Goal: Transaction & Acquisition: Purchase product/service

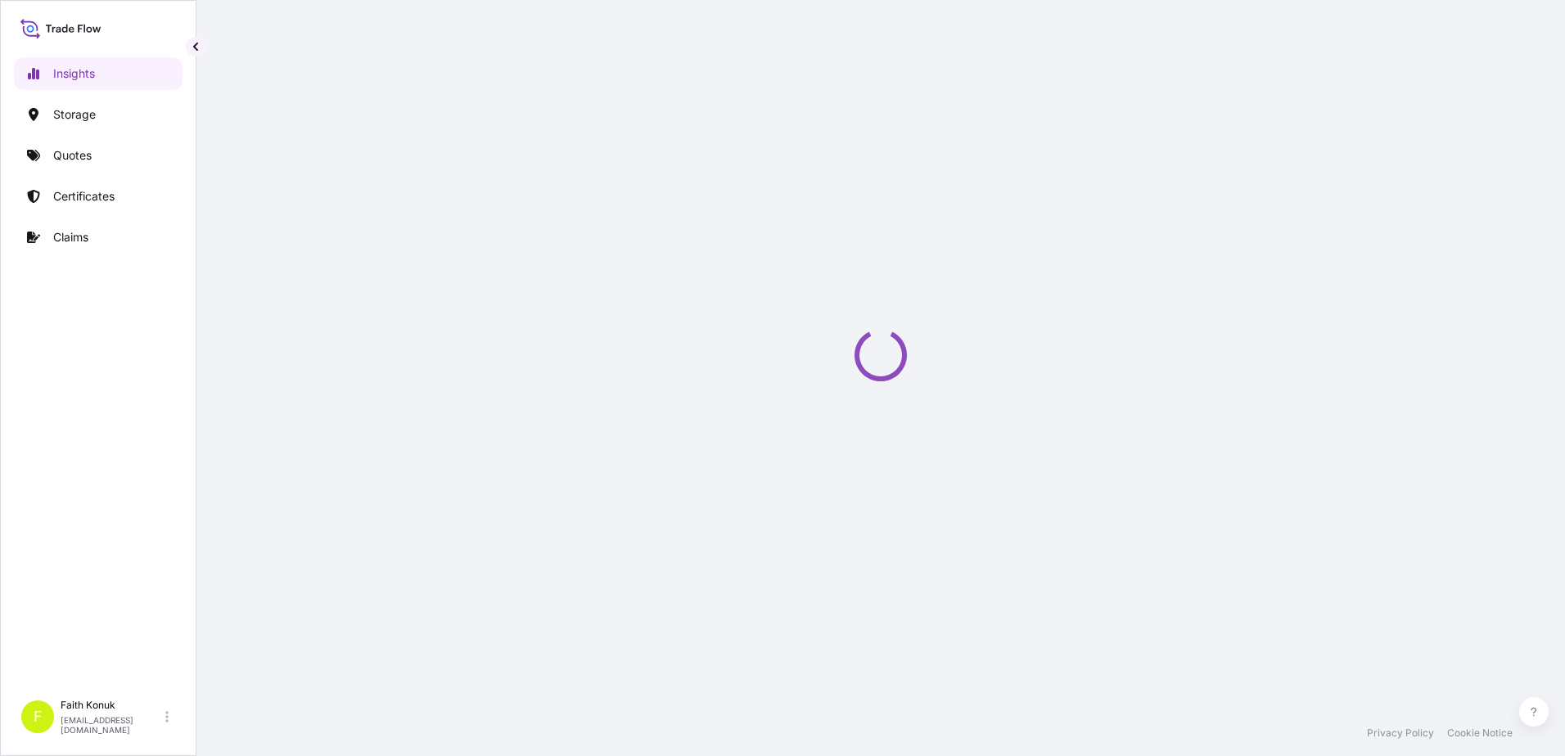
select select "2025"
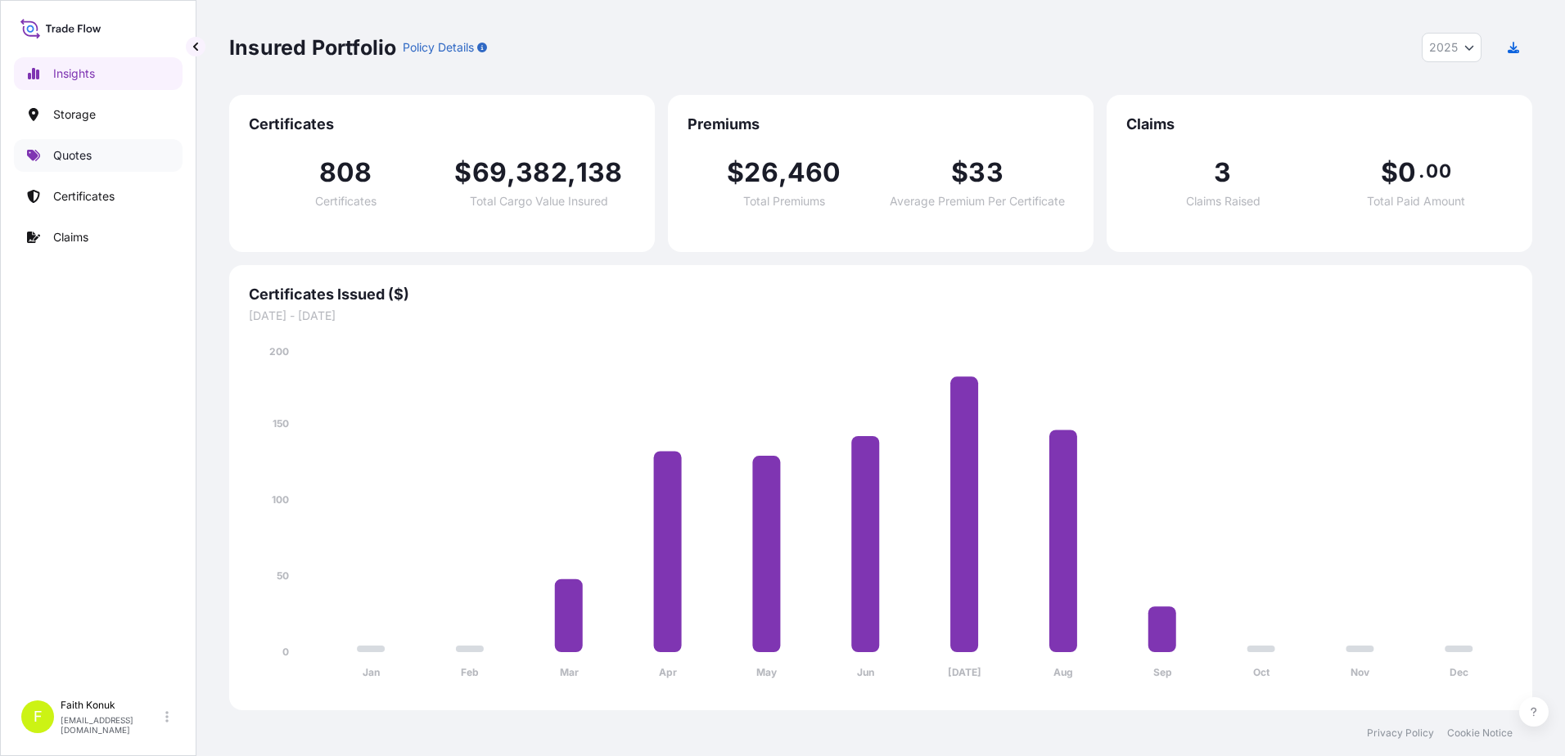
click at [66, 158] on p "Quotes" at bounding box center [72, 155] width 38 height 16
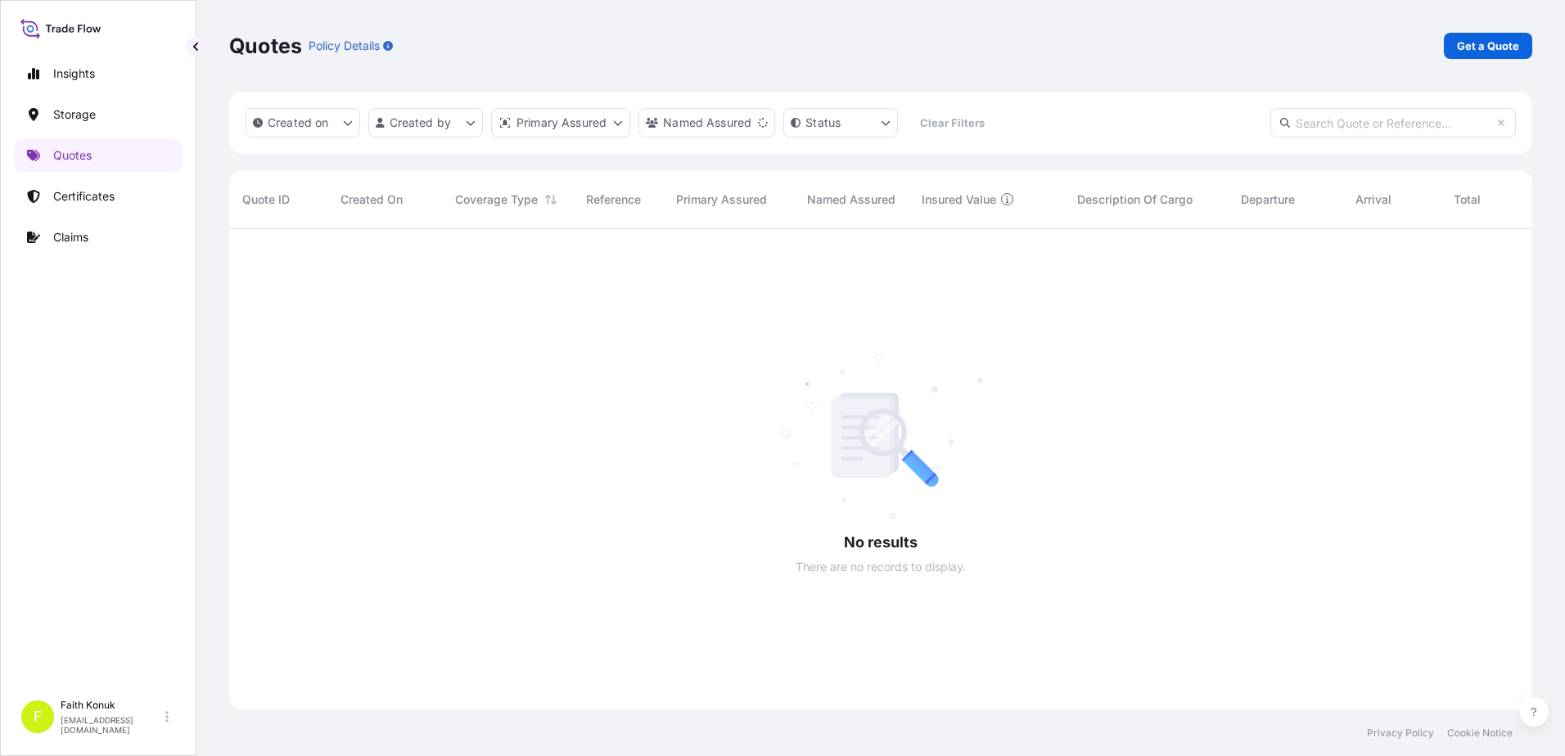
scroll to position [528, 1291]
click at [1485, 35] on link "Get a Quote" at bounding box center [1488, 46] width 88 height 26
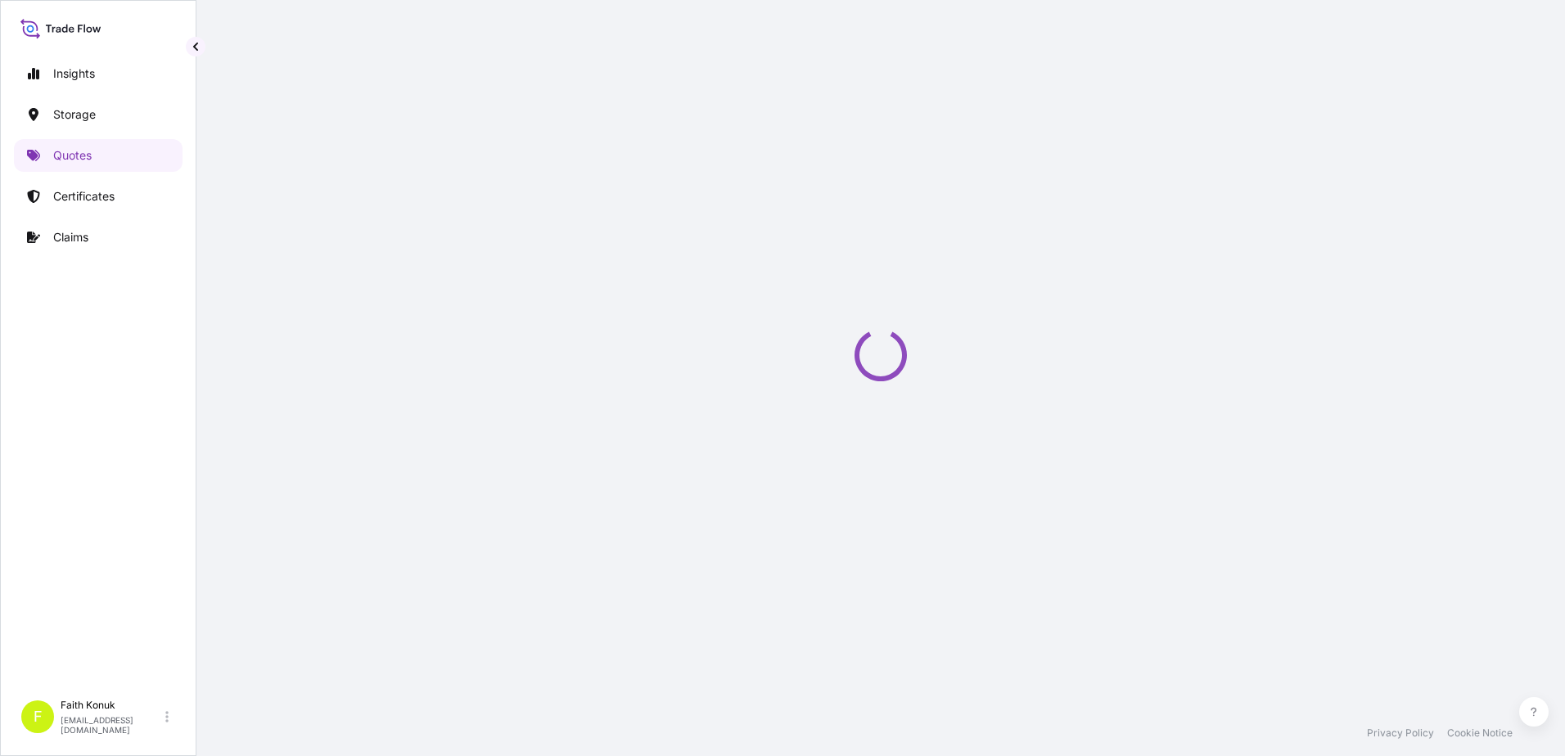
select select "Water"
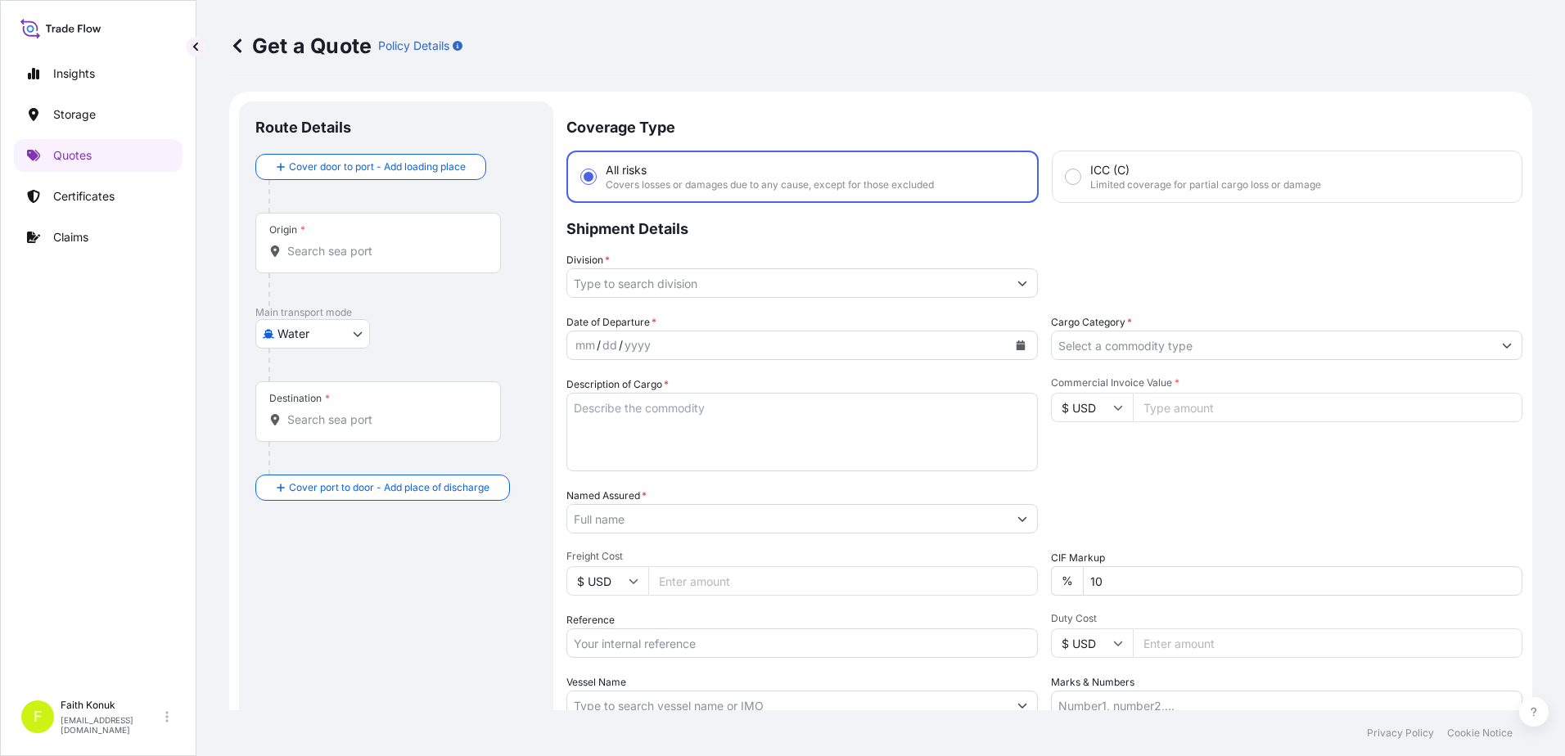
scroll to position [26, 0]
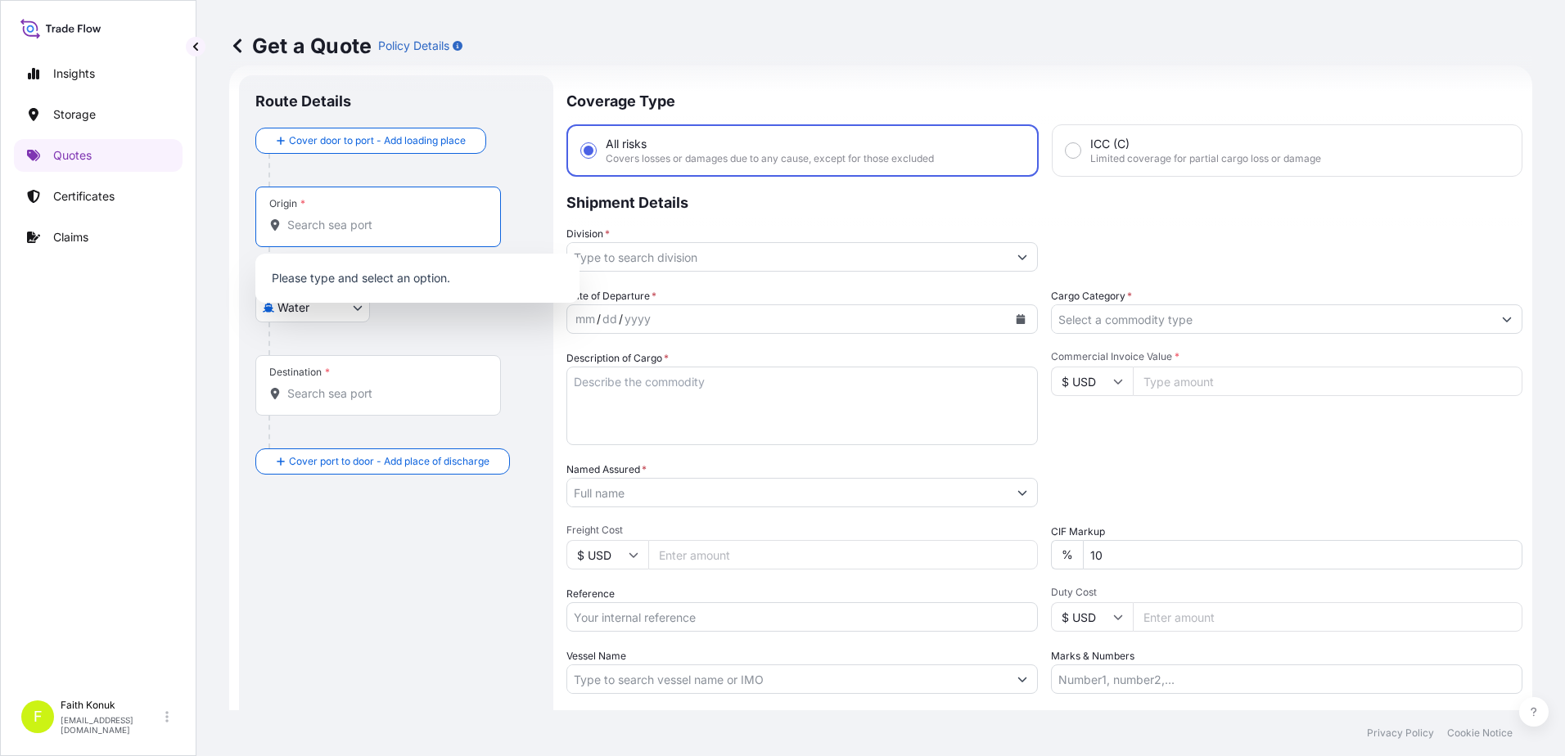
click at [345, 230] on input "Origin *" at bounding box center [383, 225] width 193 height 16
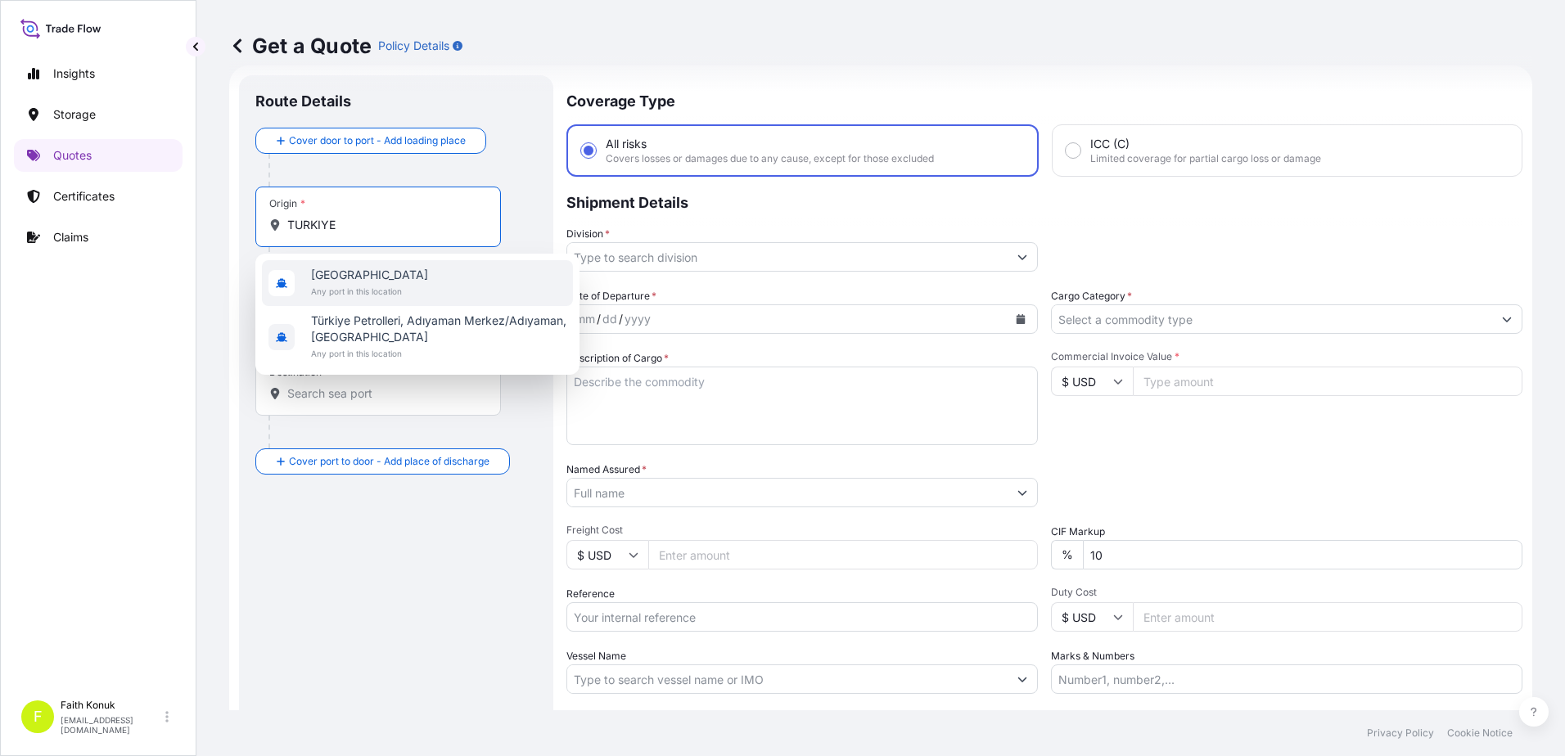
click at [358, 265] on div "Türkiye Any port in this location" at bounding box center [417, 283] width 311 height 46
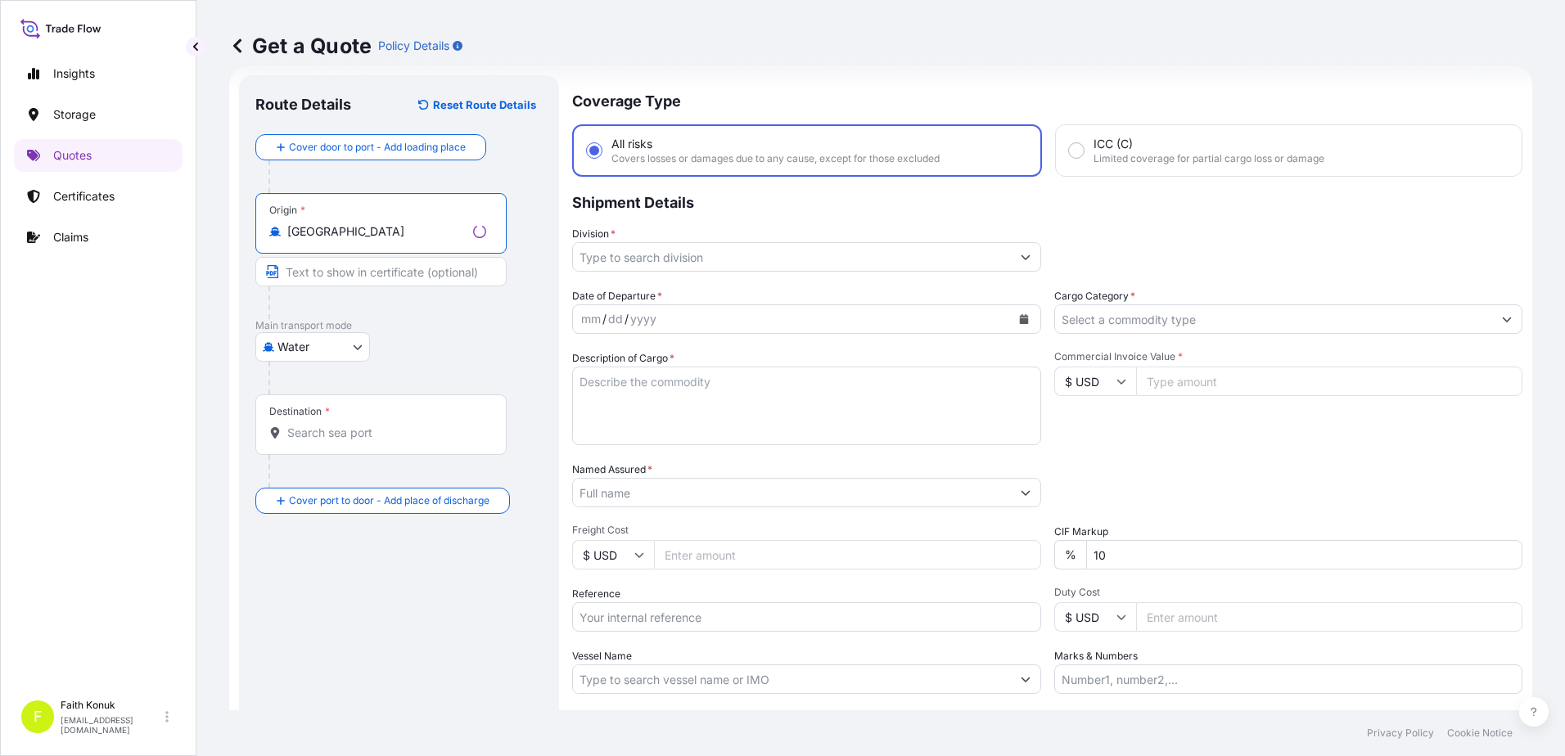
type input "[GEOGRAPHIC_DATA]"
click at [346, 444] on div "Destination *" at bounding box center [380, 425] width 251 height 61
click at [346, 441] on input "Destination *" at bounding box center [386, 433] width 199 height 16
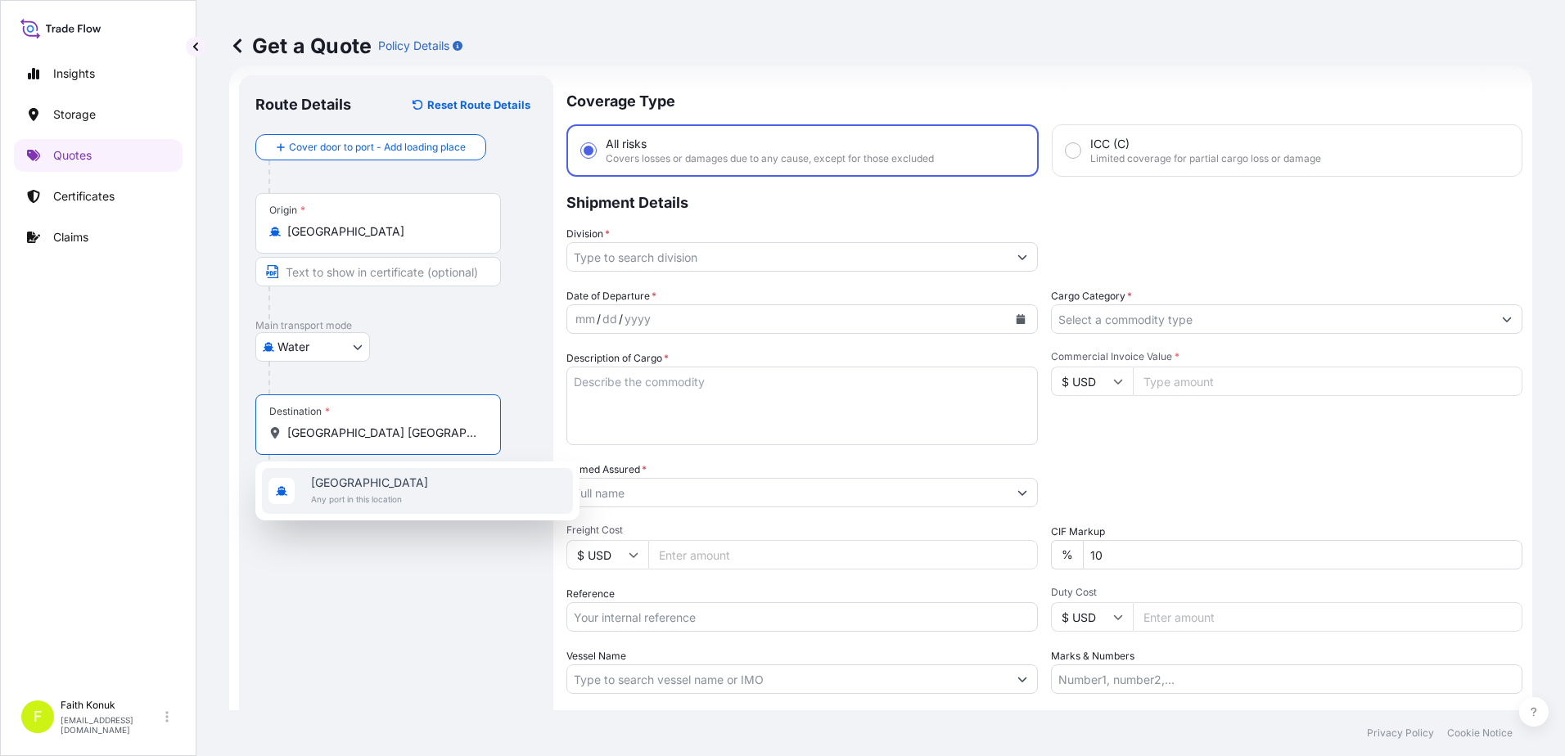
click at [405, 481] on div "[GEOGRAPHIC_DATA] Any port in this location" at bounding box center [417, 491] width 311 height 46
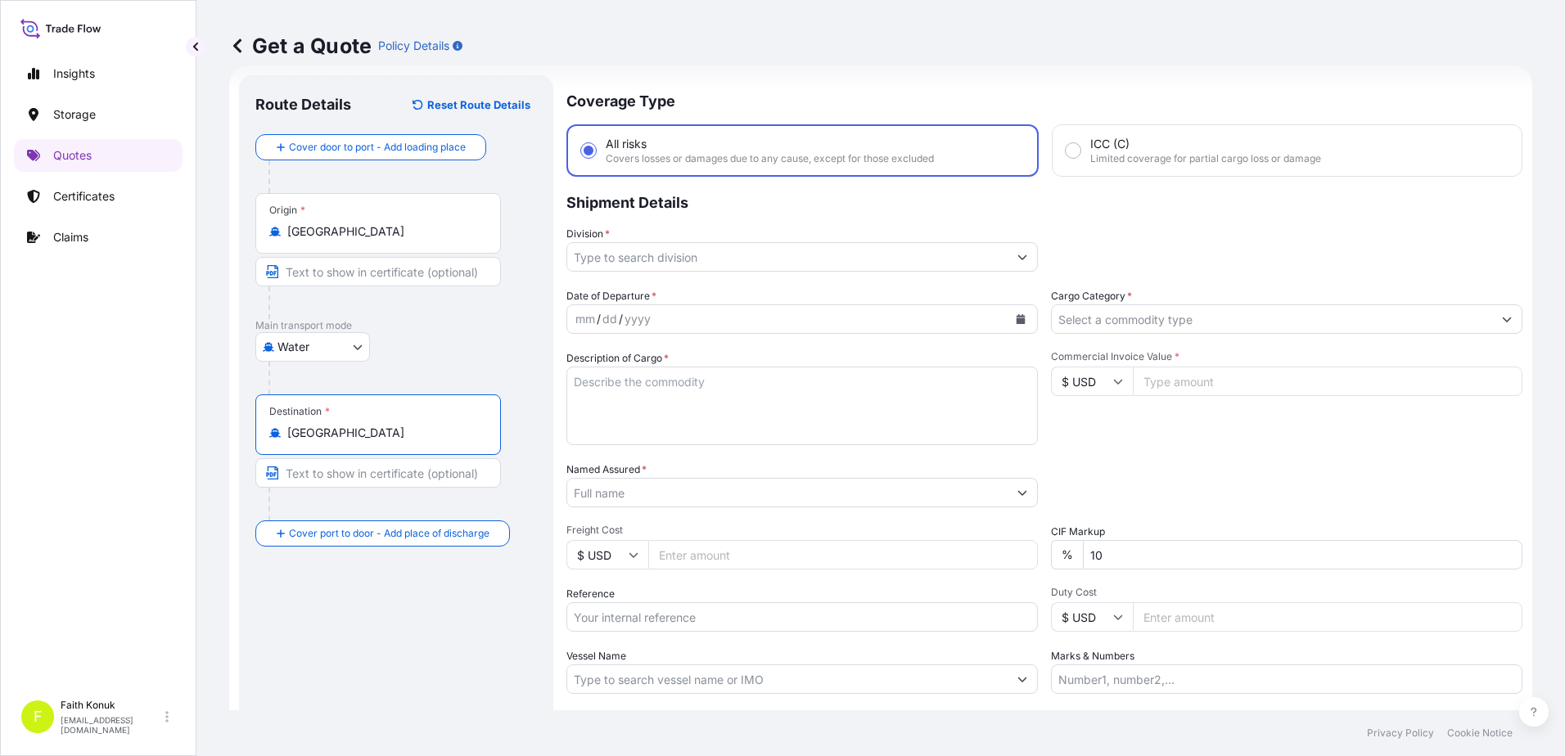
click at [533, 493] on div "Destination * [GEOGRAPHIC_DATA]" at bounding box center [396, 458] width 282 height 126
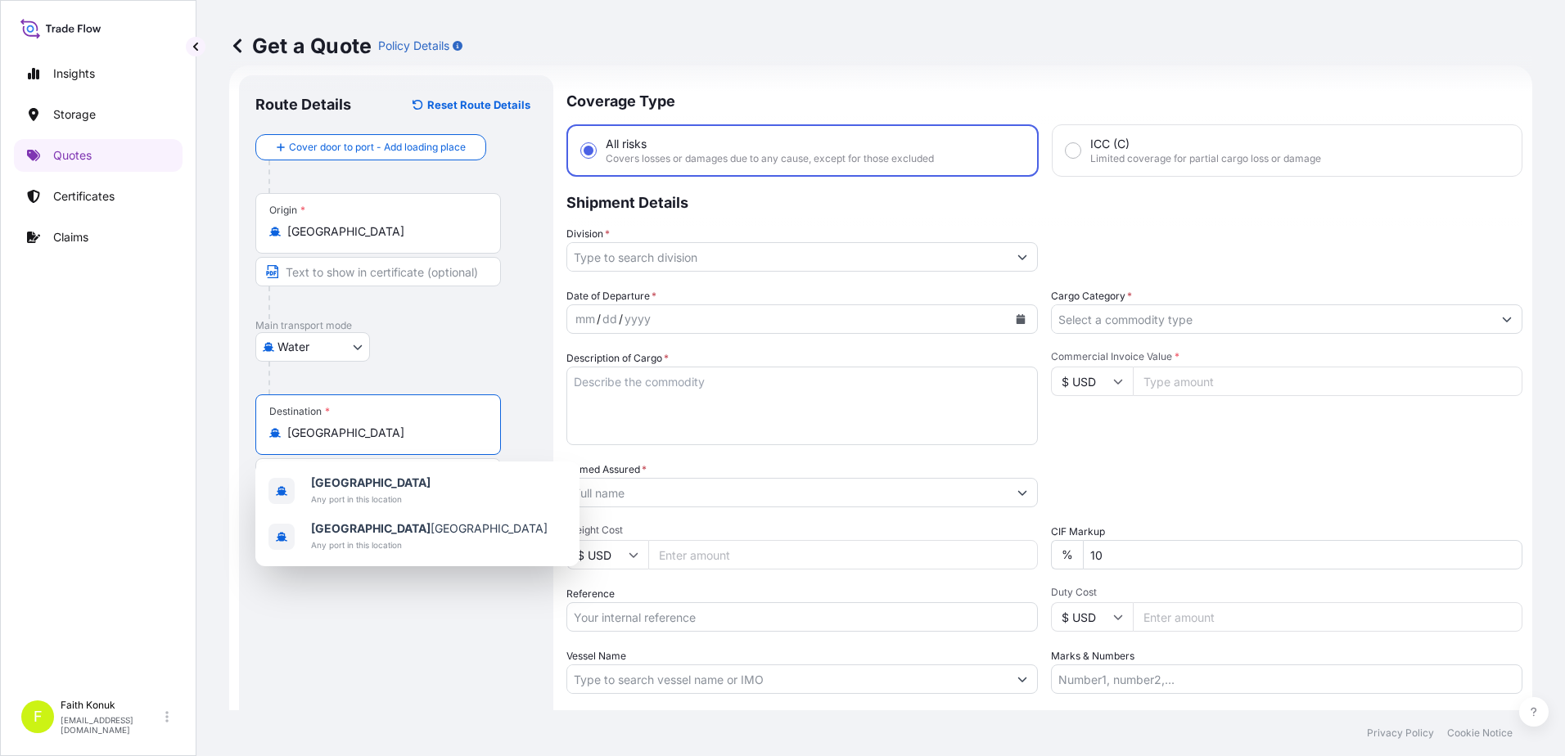
click at [403, 439] on input "[GEOGRAPHIC_DATA]" at bounding box center [383, 433] width 193 height 16
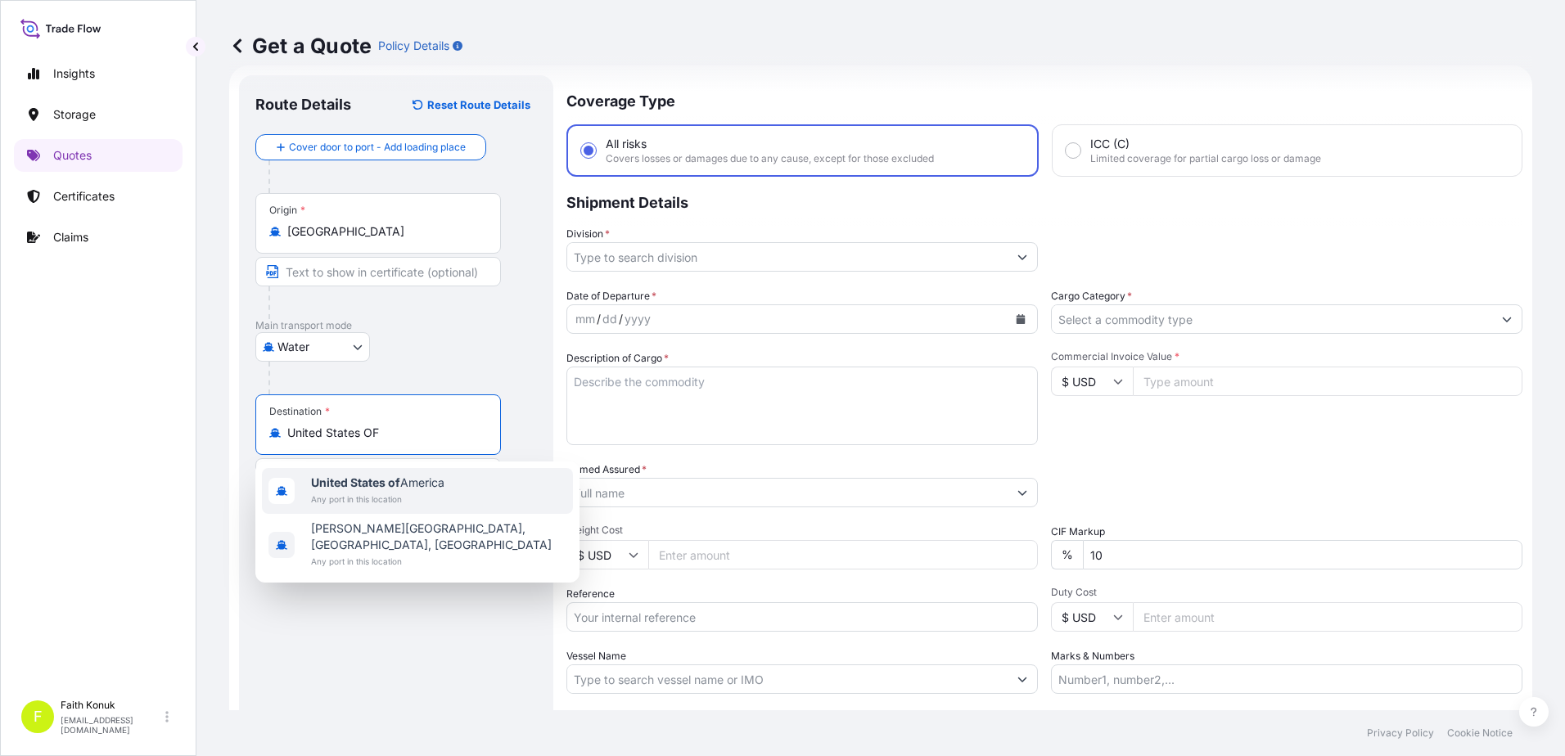
click at [444, 494] on span "Any port in this location" at bounding box center [377, 499] width 133 height 16
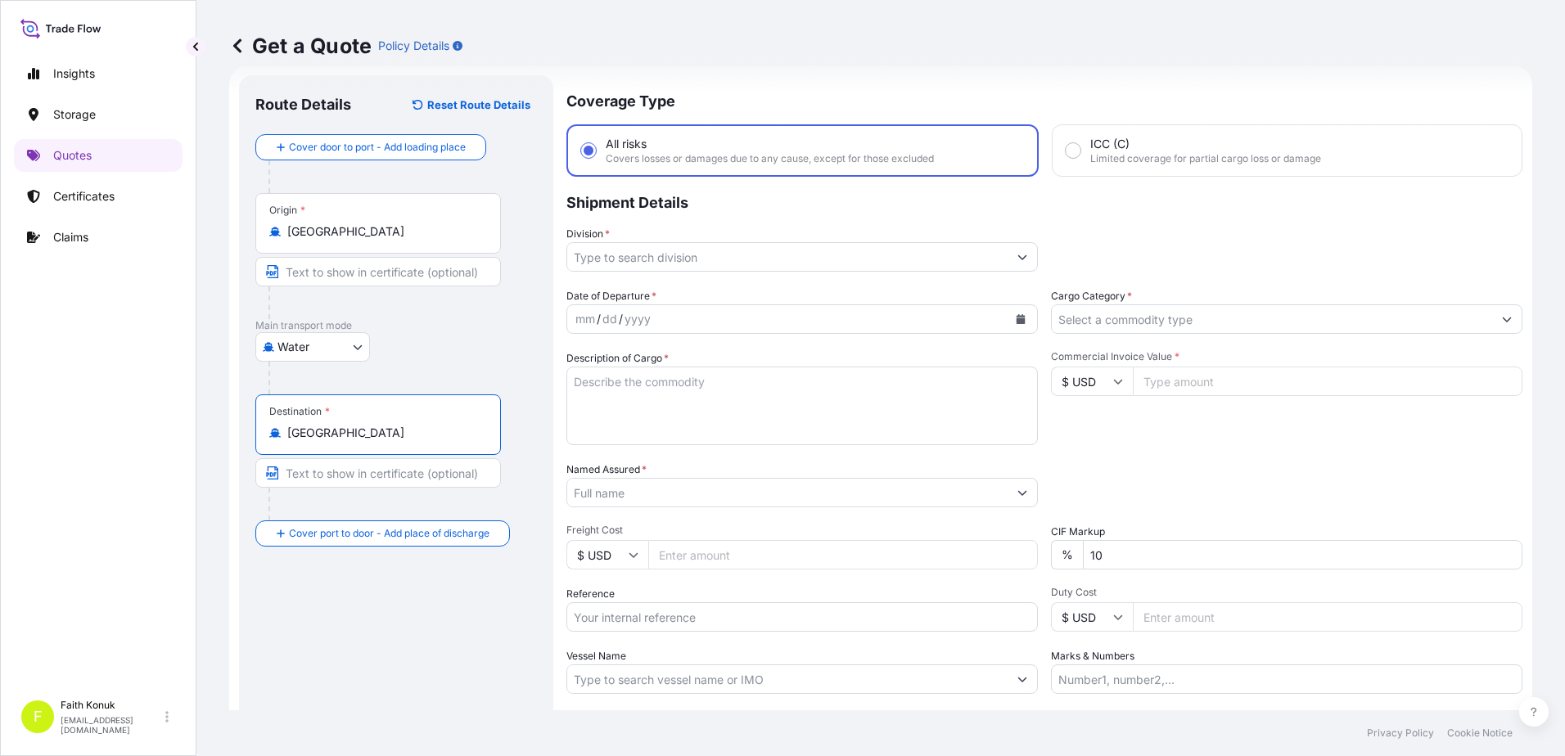
type input "[GEOGRAPHIC_DATA]"
click at [406, 341] on div "Water Air Water Inland" at bounding box center [396, 346] width 282 height 29
click at [626, 261] on input "Division *" at bounding box center [787, 256] width 440 height 29
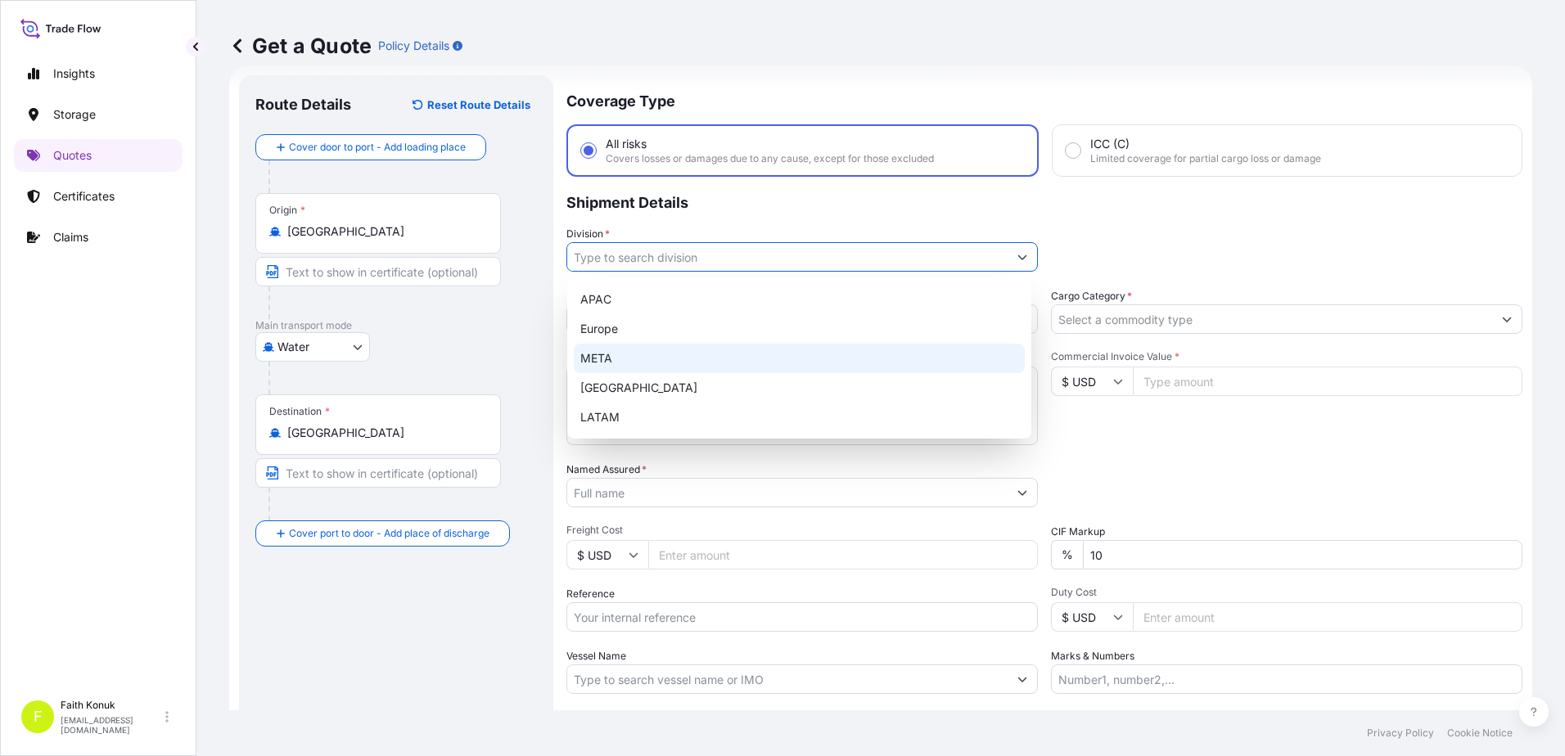
click at [625, 350] on div "META" at bounding box center [799, 358] width 451 height 29
type input "META"
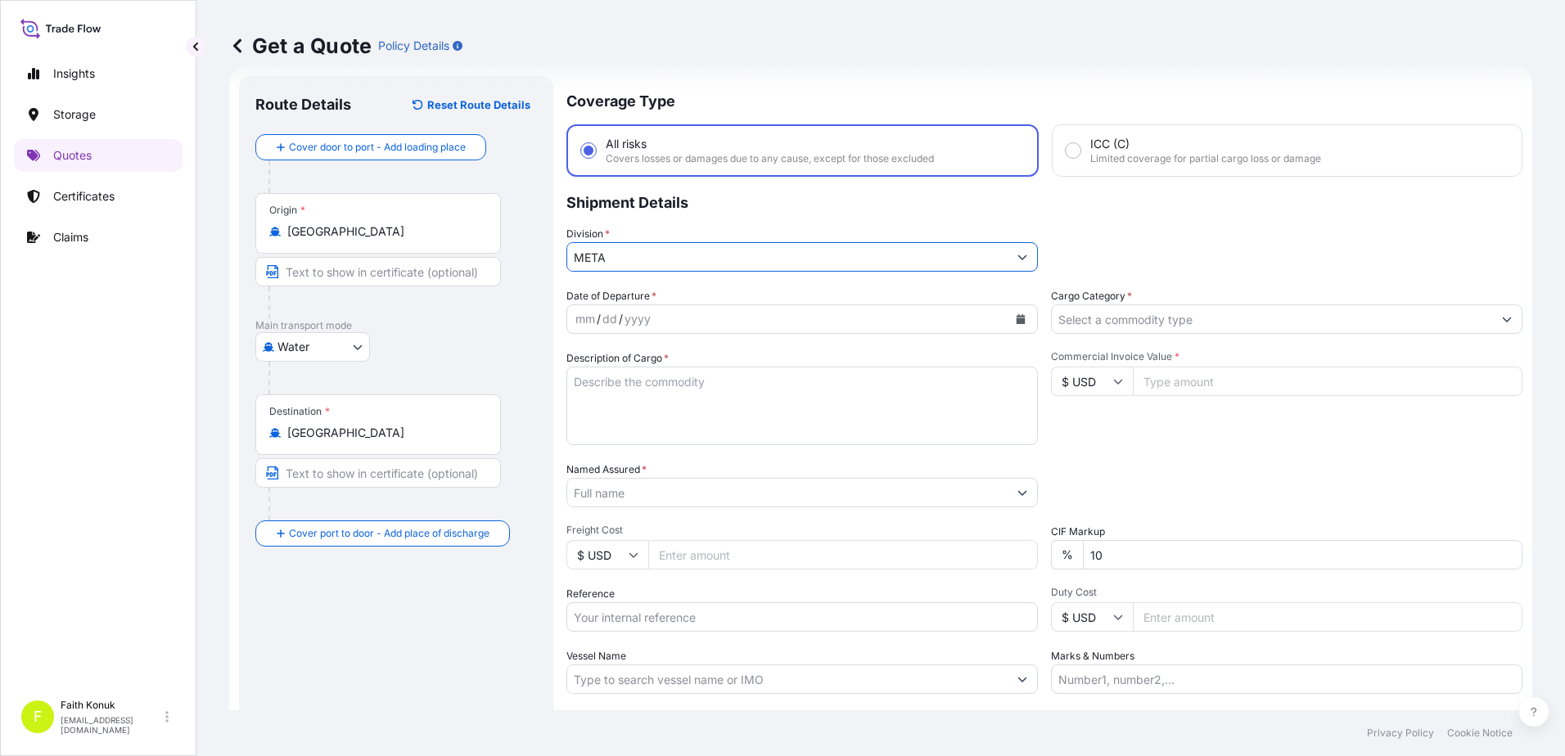
click at [1020, 320] on button "Calendar" at bounding box center [1021, 319] width 26 height 26
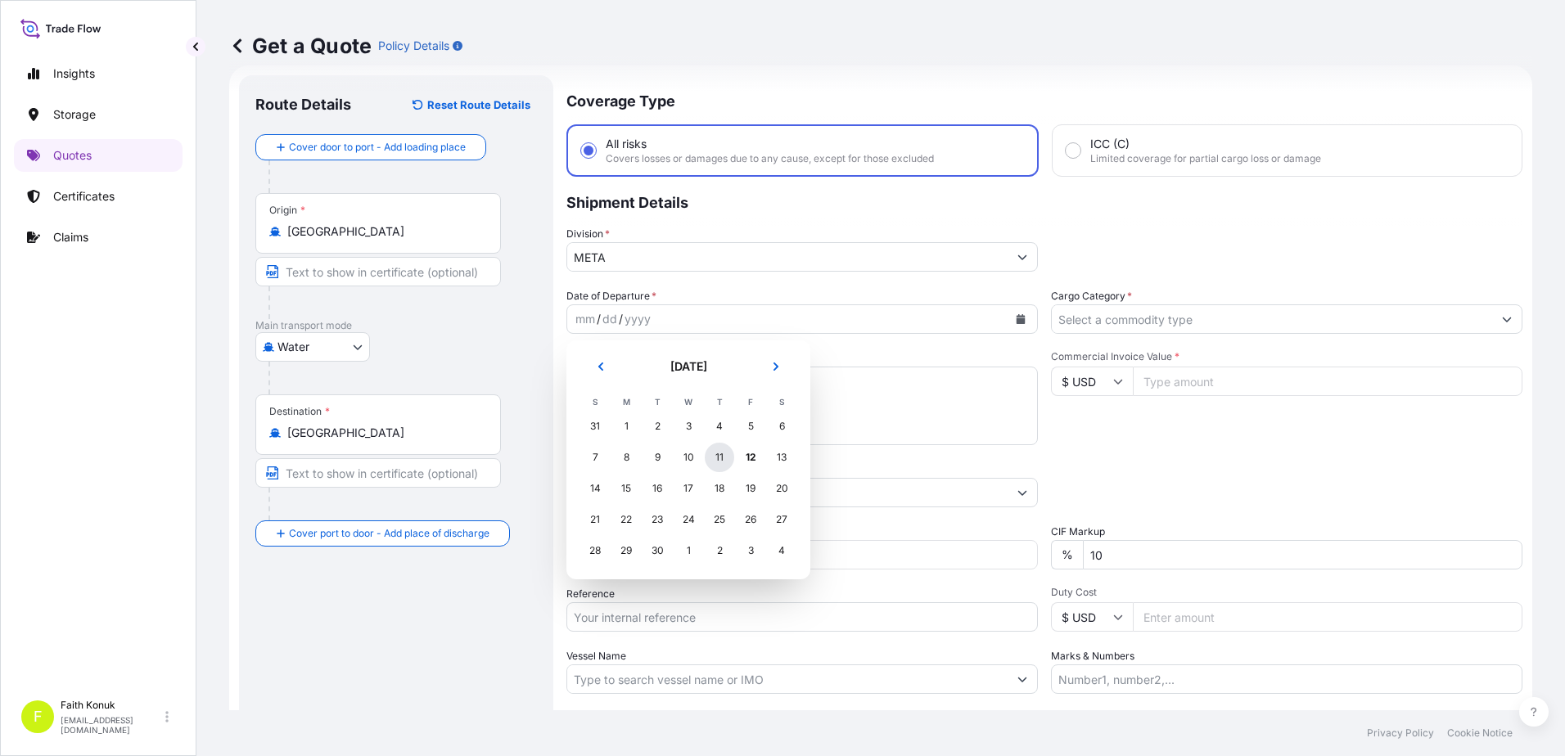
click at [721, 467] on div "11" at bounding box center [719, 457] width 29 height 29
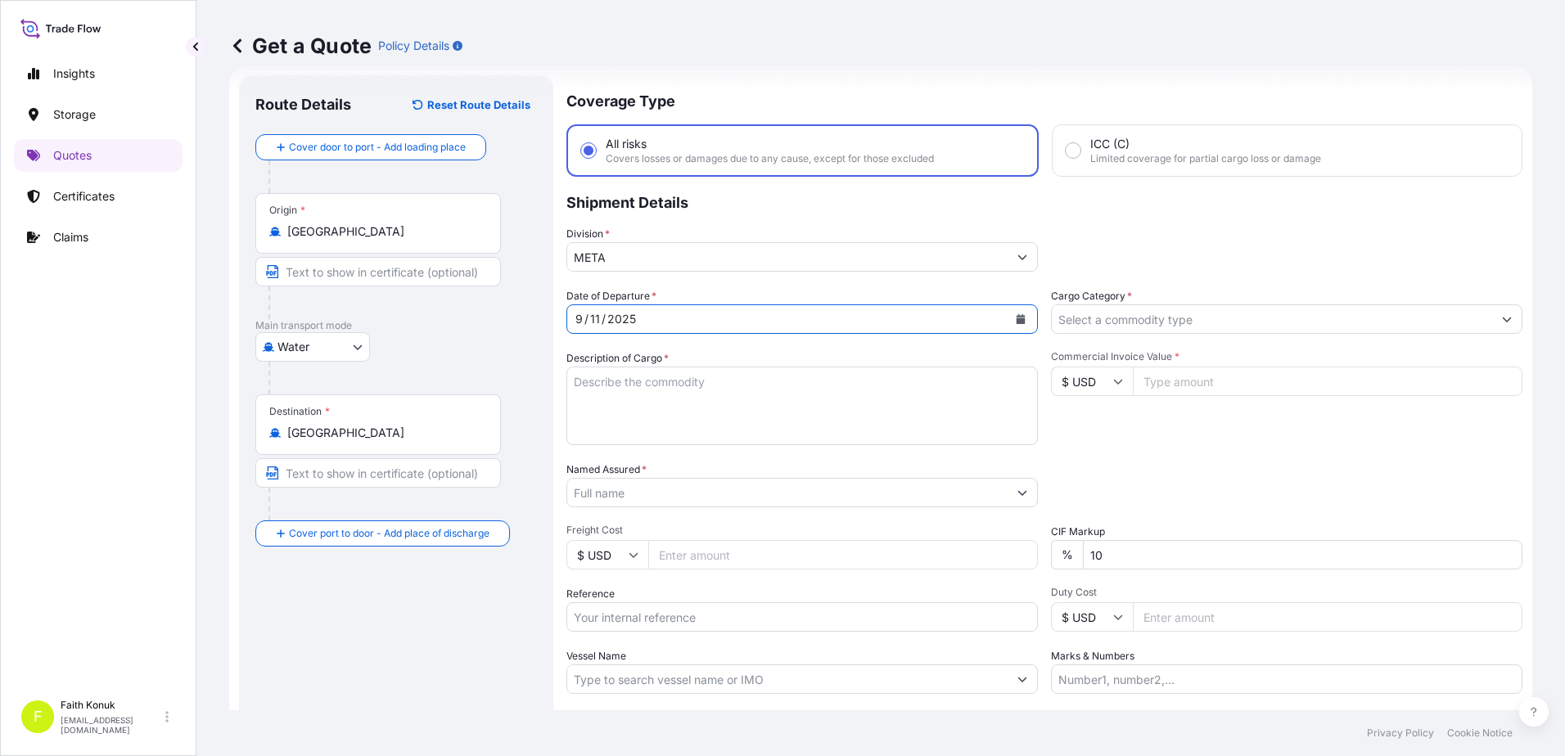
click at [608, 386] on textarea "Description of Cargo *" at bounding box center [801, 406] width 471 height 79
click at [660, 388] on textarea "Description of Cargo *" at bounding box center [801, 406] width 471 height 79
paste textarea "[PERSON_NAME] SPRINGS, QUILTED PANELS 204 KAP / Brüt : 13.394 KG Net: 11.938 KG"
click at [603, 417] on textarea "[PERSON_NAME] SPRINGS, QUILTED PANELS 204 KAP / Brüt : 13.394 KG Net: 11.938 KG" at bounding box center [801, 406] width 471 height 79
paste textarea "TGBU 931 915-0"
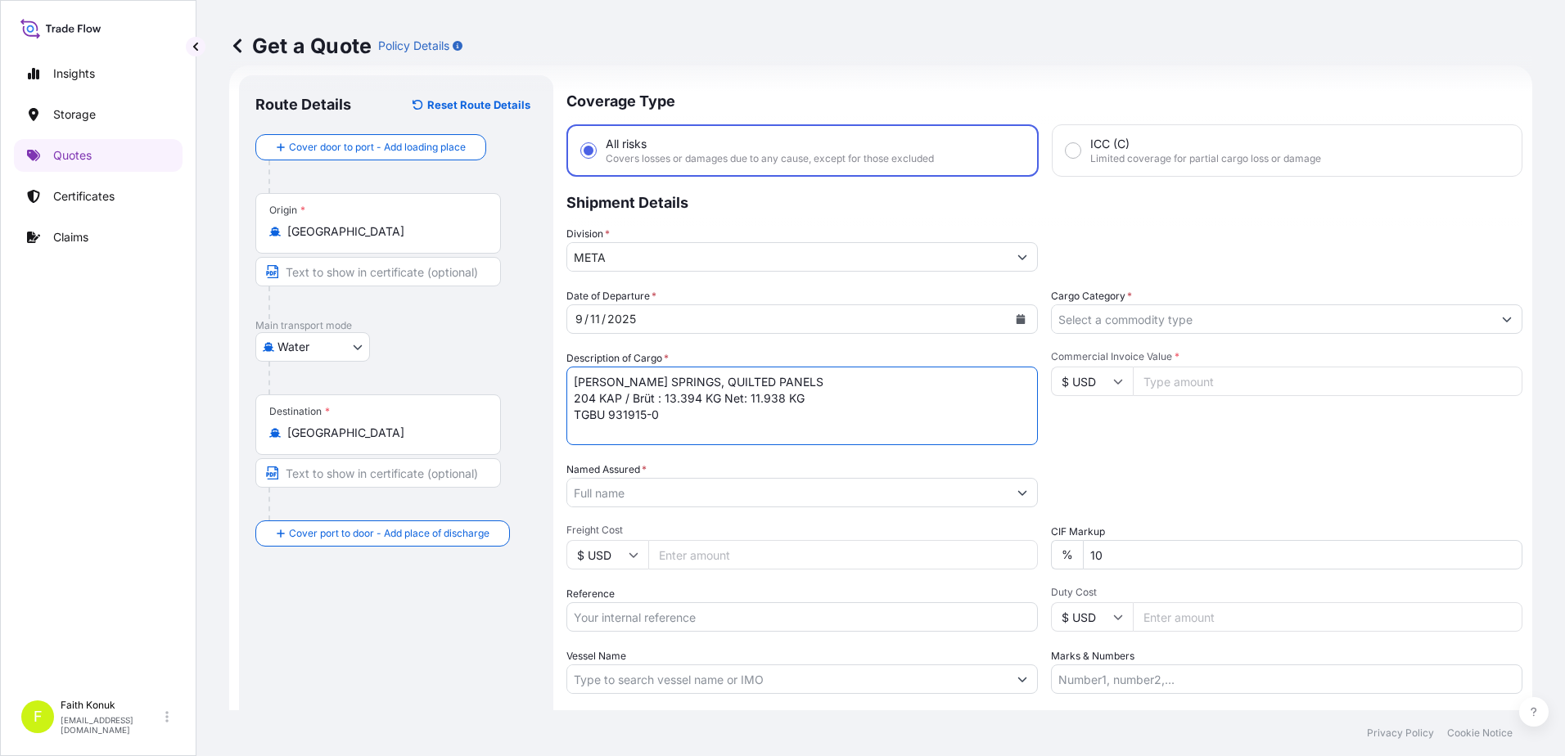
scroll to position [10, 0]
type textarea "[PERSON_NAME] SPRINGS, QUILTED PANELS 204 KAP / Brüt : 13.394 KG Net: 11.938 KG…"
click at [619, 489] on input "Named Assured *" at bounding box center [787, 492] width 440 height 29
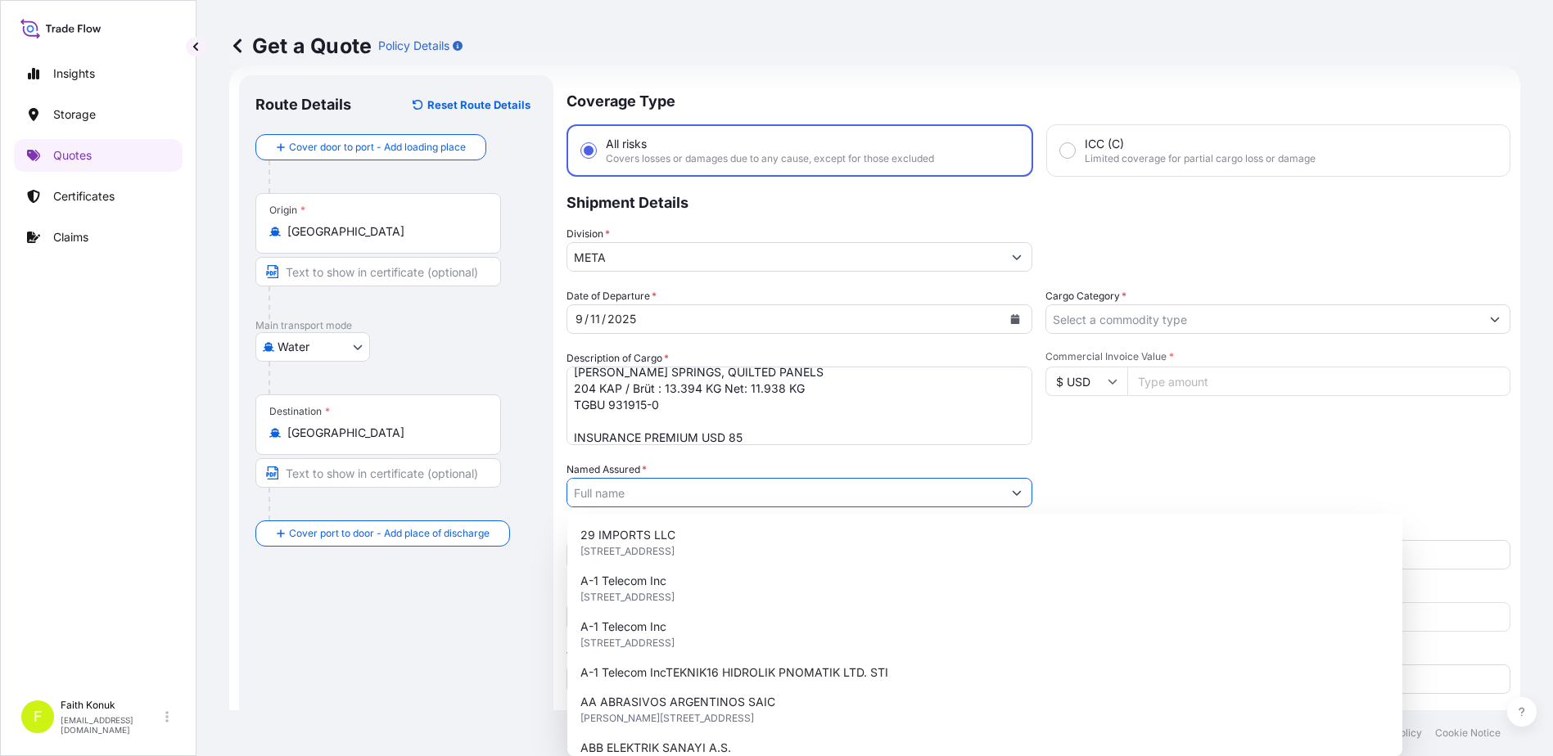
paste input "JAC [DOMAIN_NAME]."
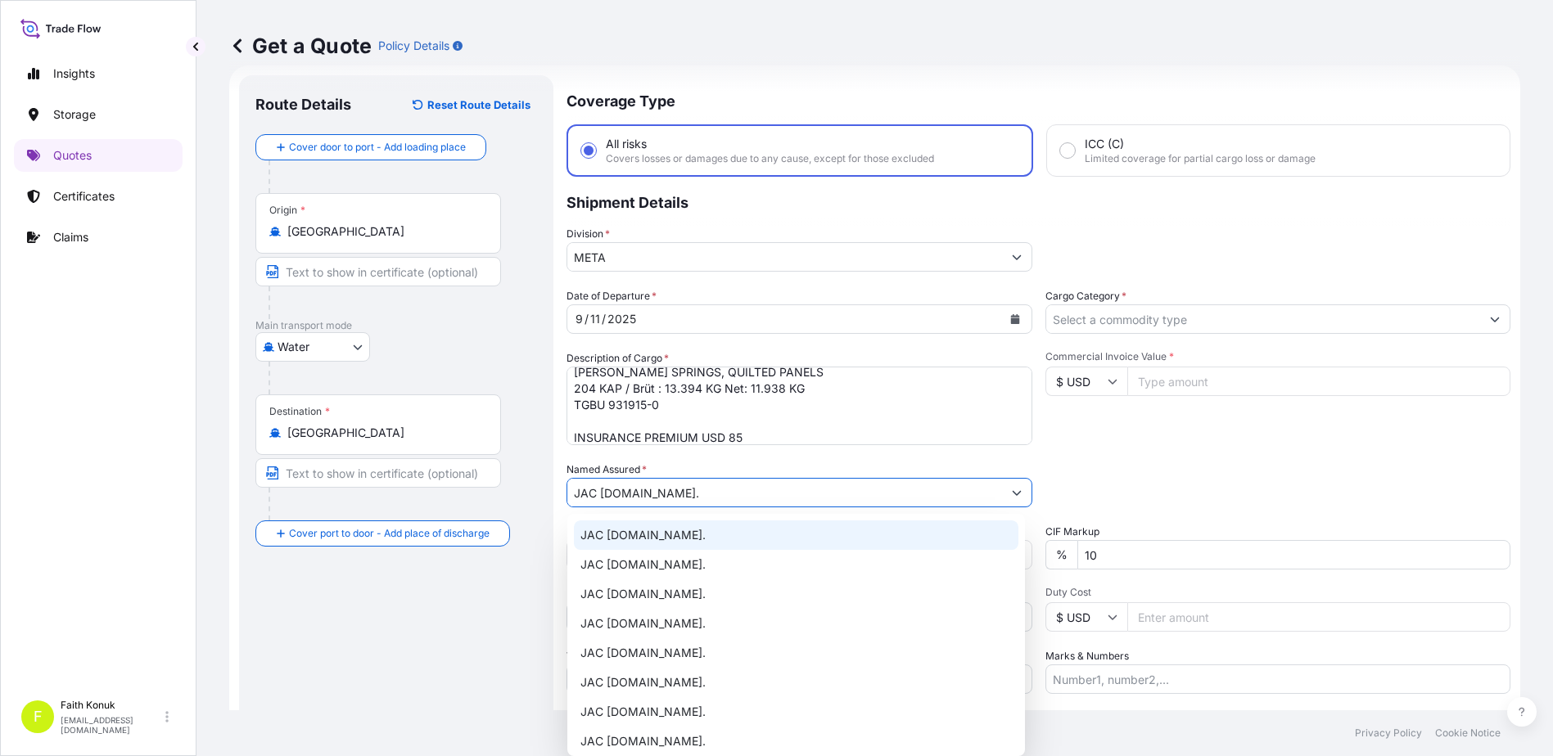
click at [653, 533] on span "JAC [DOMAIN_NAME]." at bounding box center [642, 535] width 125 height 16
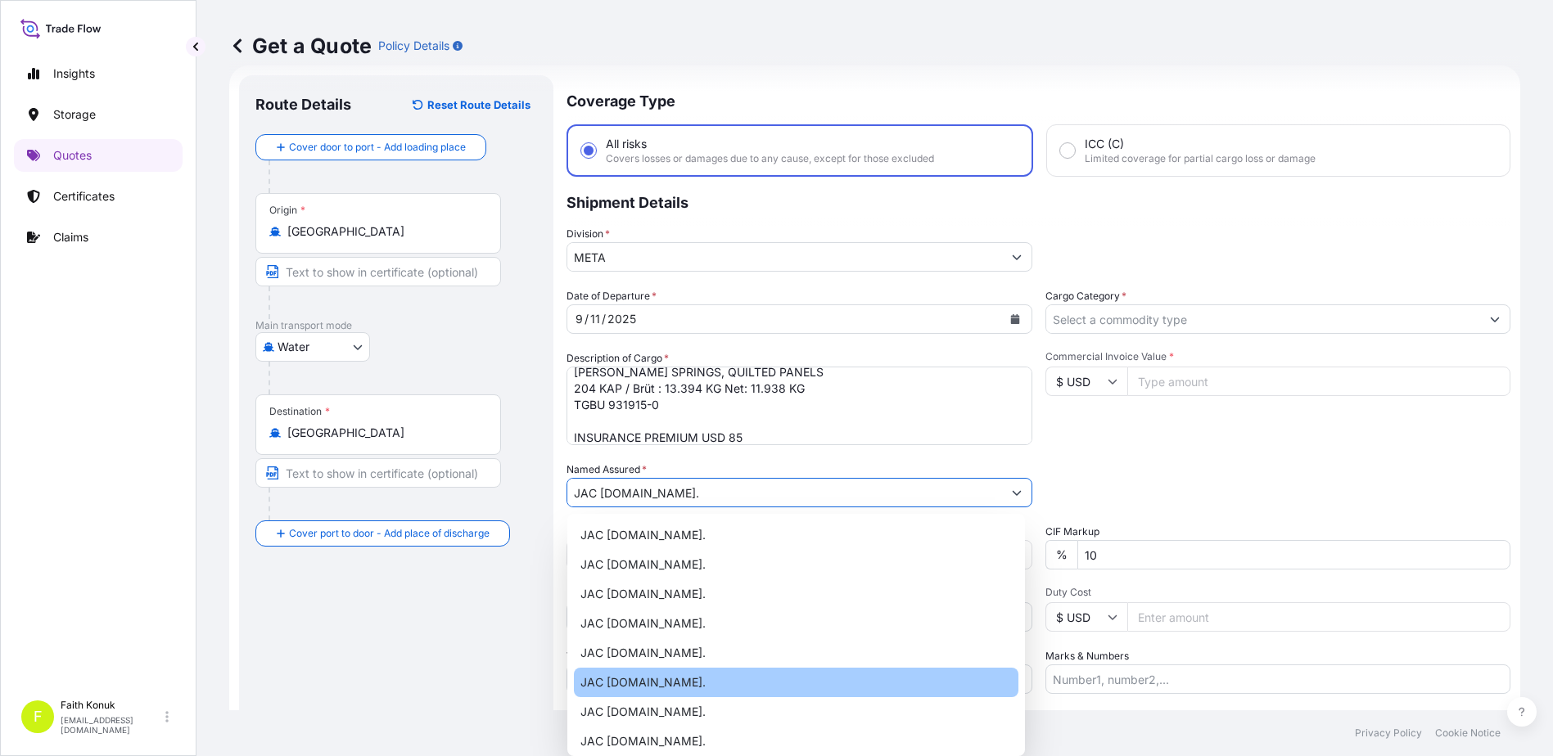
paste input "KOBE EXPRESS"
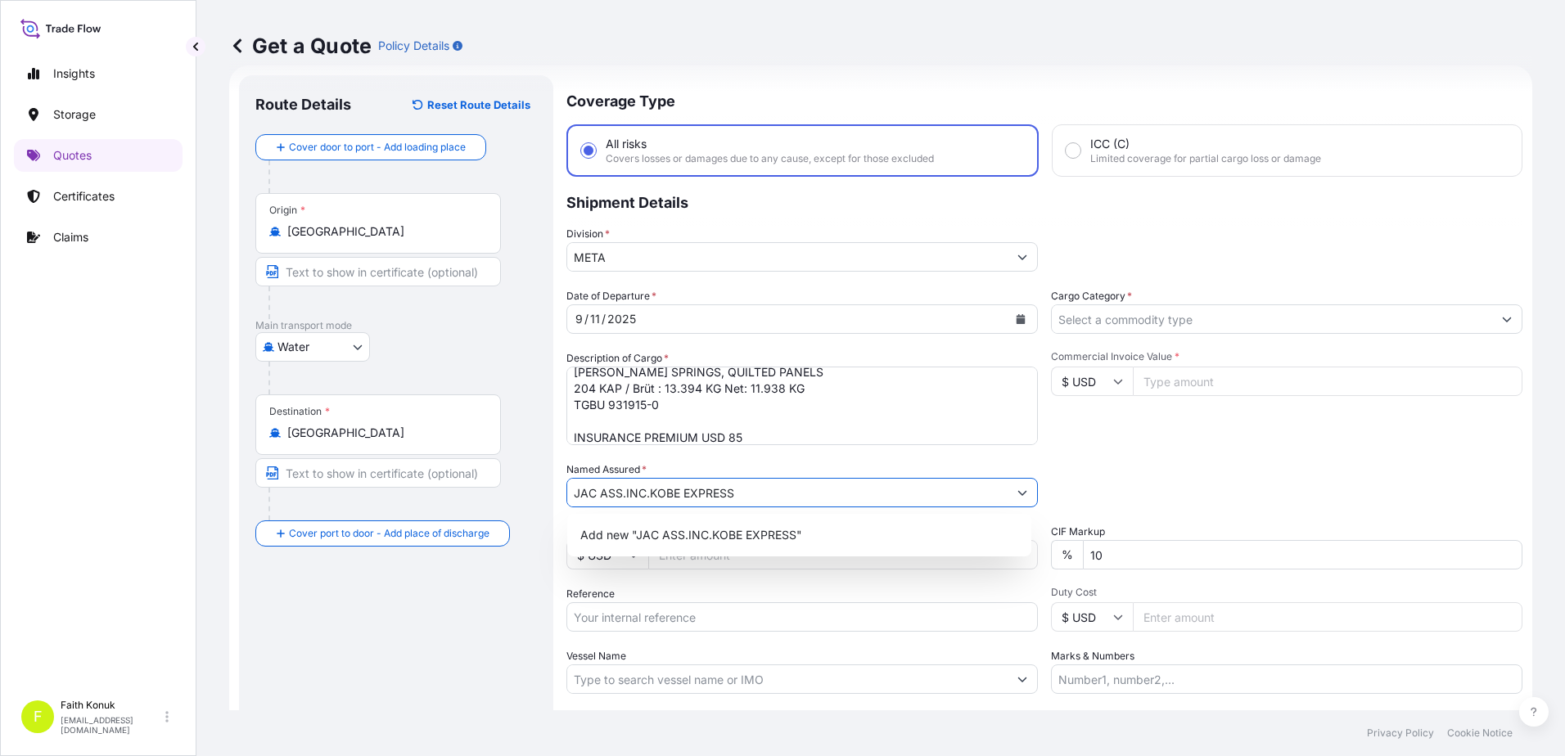
drag, startPoint x: 649, startPoint y: 492, endPoint x: 795, endPoint y: 485, distance: 145.9
click at [795, 485] on input "JAC ASS.INC.KOBE EXPRESS" at bounding box center [787, 492] width 440 height 29
type input "JAC [DOMAIN_NAME]."
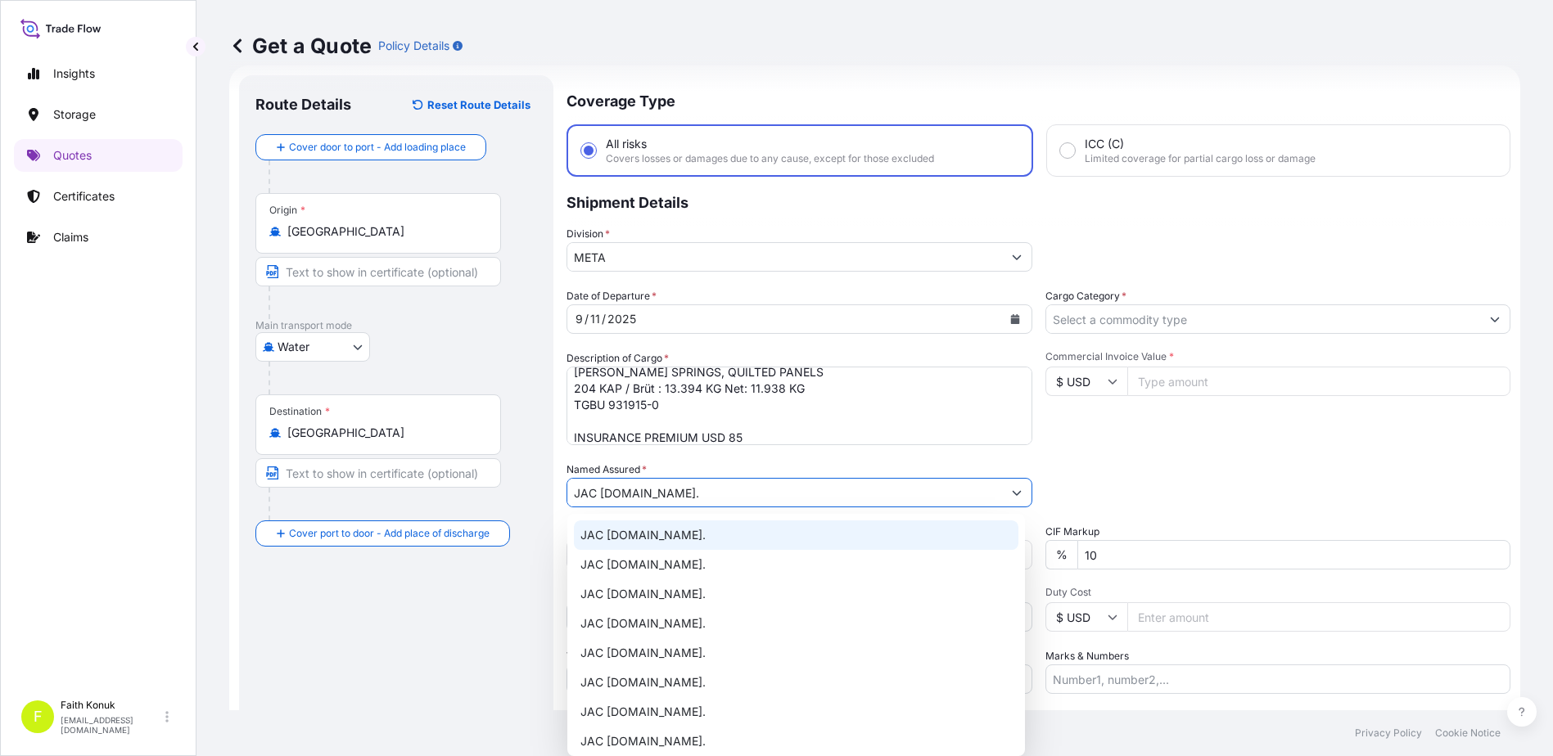
click at [674, 529] on div "JAC [DOMAIN_NAME]." at bounding box center [796, 535] width 444 height 29
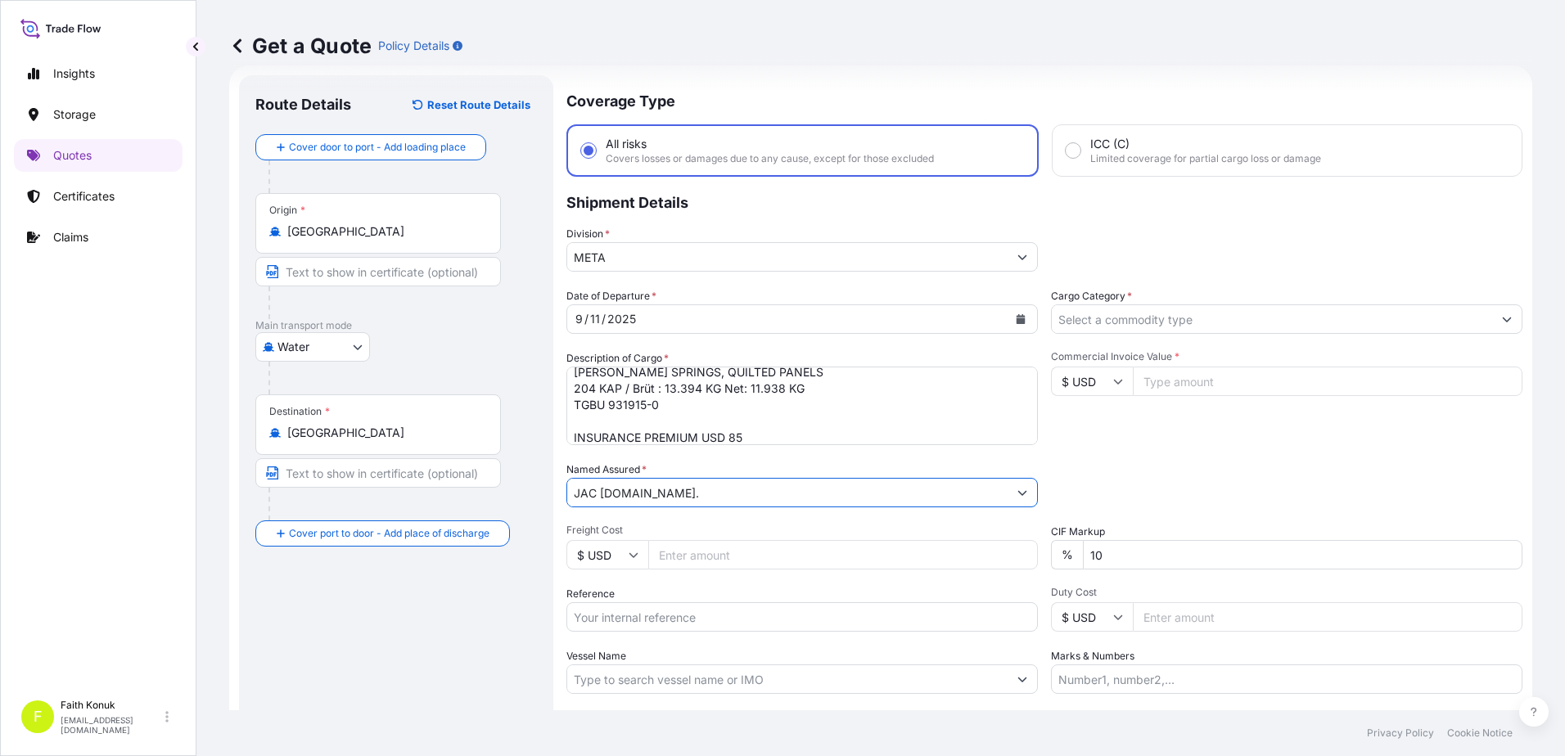
click at [673, 522] on div "Date of Departure * [DATE] Cargo Category * Description of Cargo * [PERSON_NAME…" at bounding box center [1044, 491] width 956 height 406
click at [614, 683] on input "Vessel Name" at bounding box center [787, 679] width 440 height 29
paste input "KOBE EXPRESS"
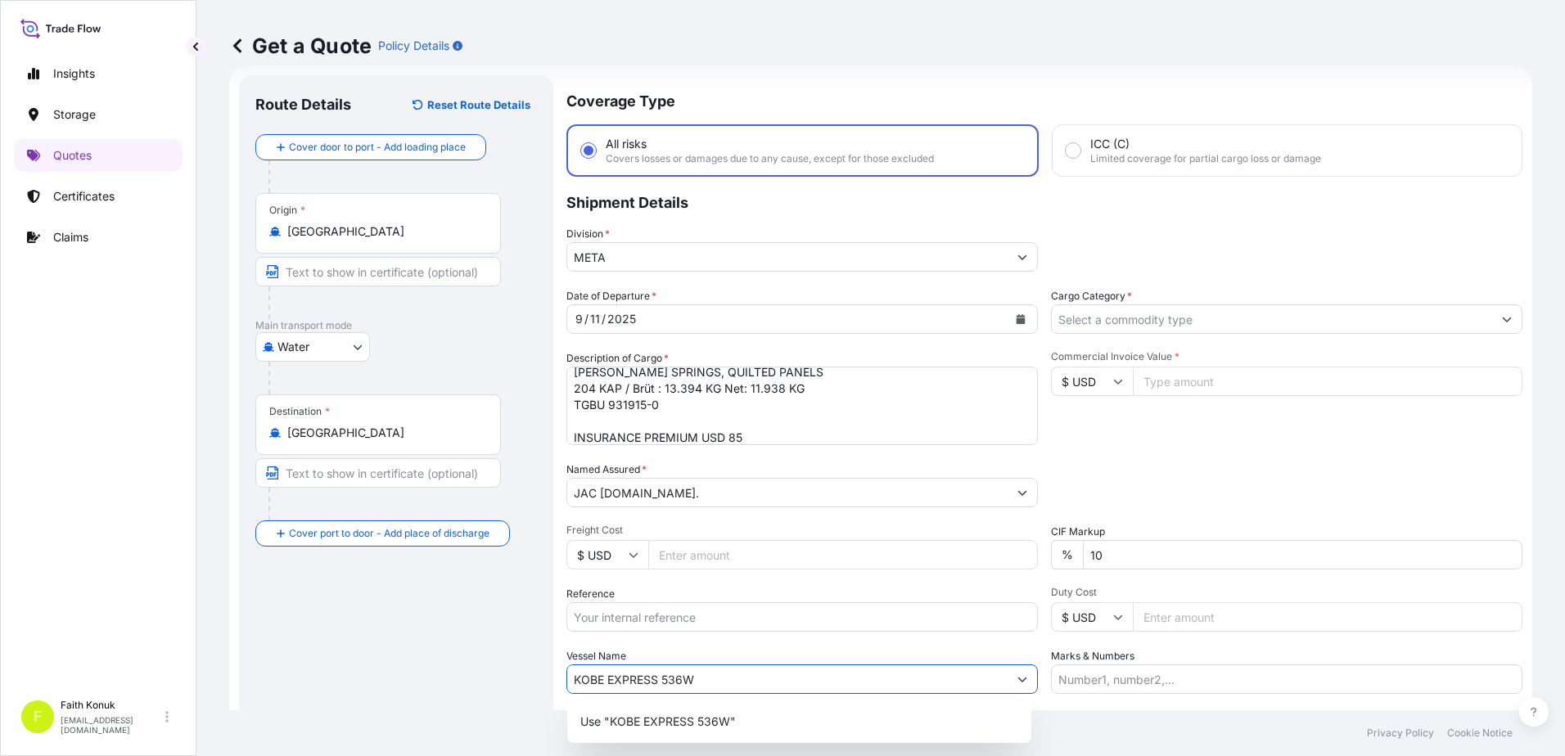
type input "KOBE EXPRESS 536W"
click at [663, 644] on div "Date of Departure * [DATE] Cargo Category * Description of Cargo * [PERSON_NAME…" at bounding box center [1044, 491] width 956 height 406
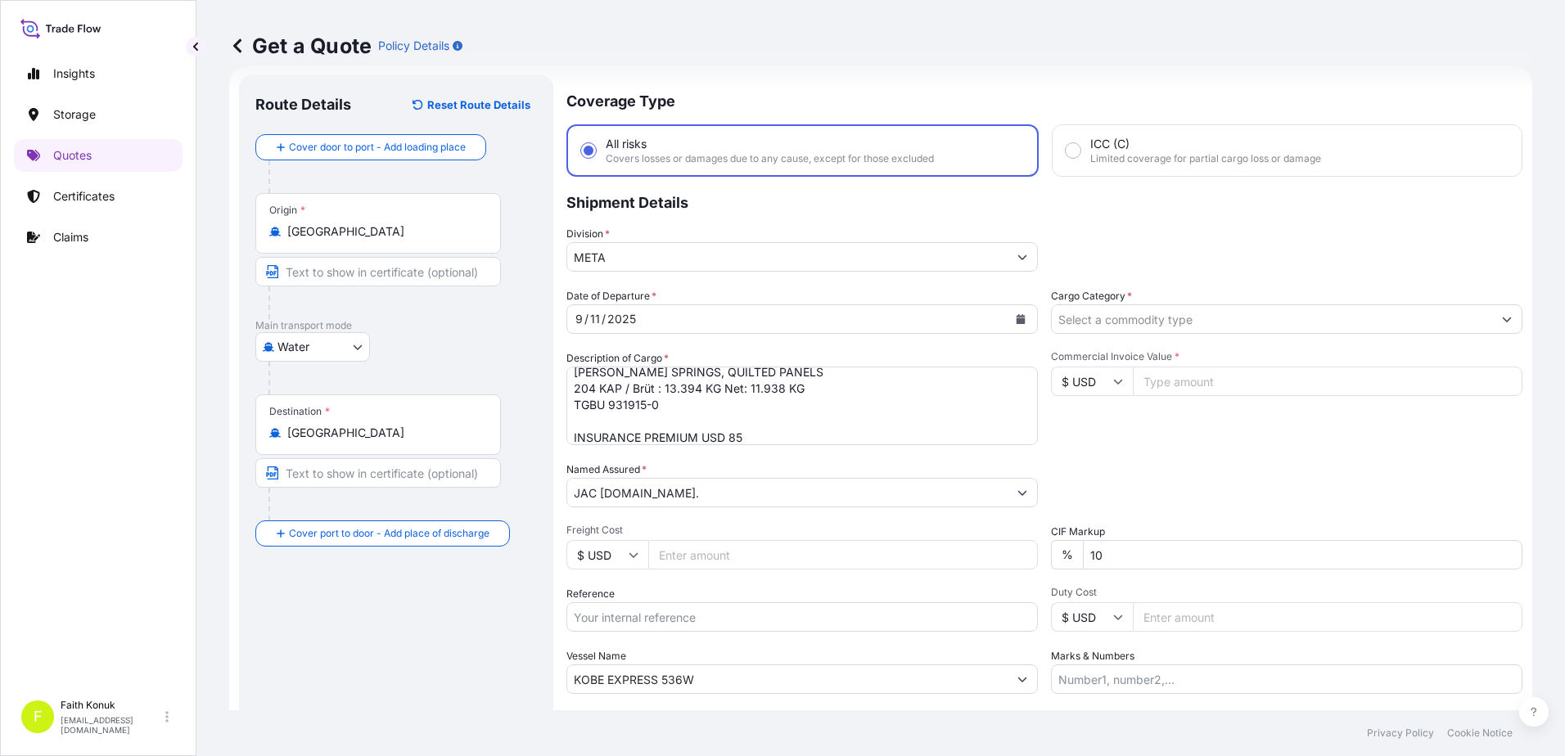
click at [602, 622] on input "Reference" at bounding box center [801, 616] width 471 height 29
paste input "2101775854"
type input "2101775854"
click at [1103, 309] on input "Cargo Category *" at bounding box center [1272, 319] width 440 height 29
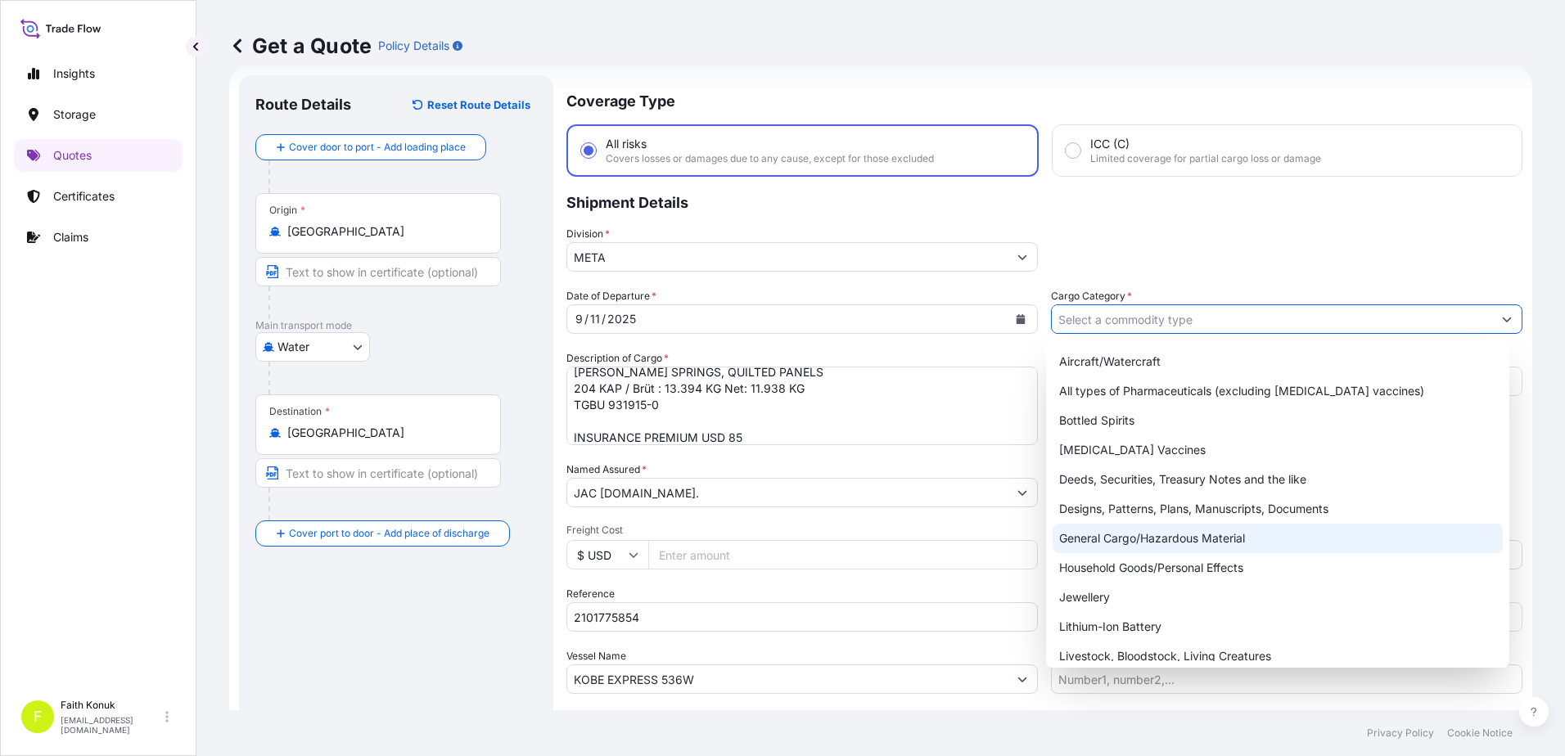
click at [1103, 543] on div "General Cargo/Hazardous Material" at bounding box center [1278, 538] width 451 height 29
type input "General Cargo/Hazardous Material"
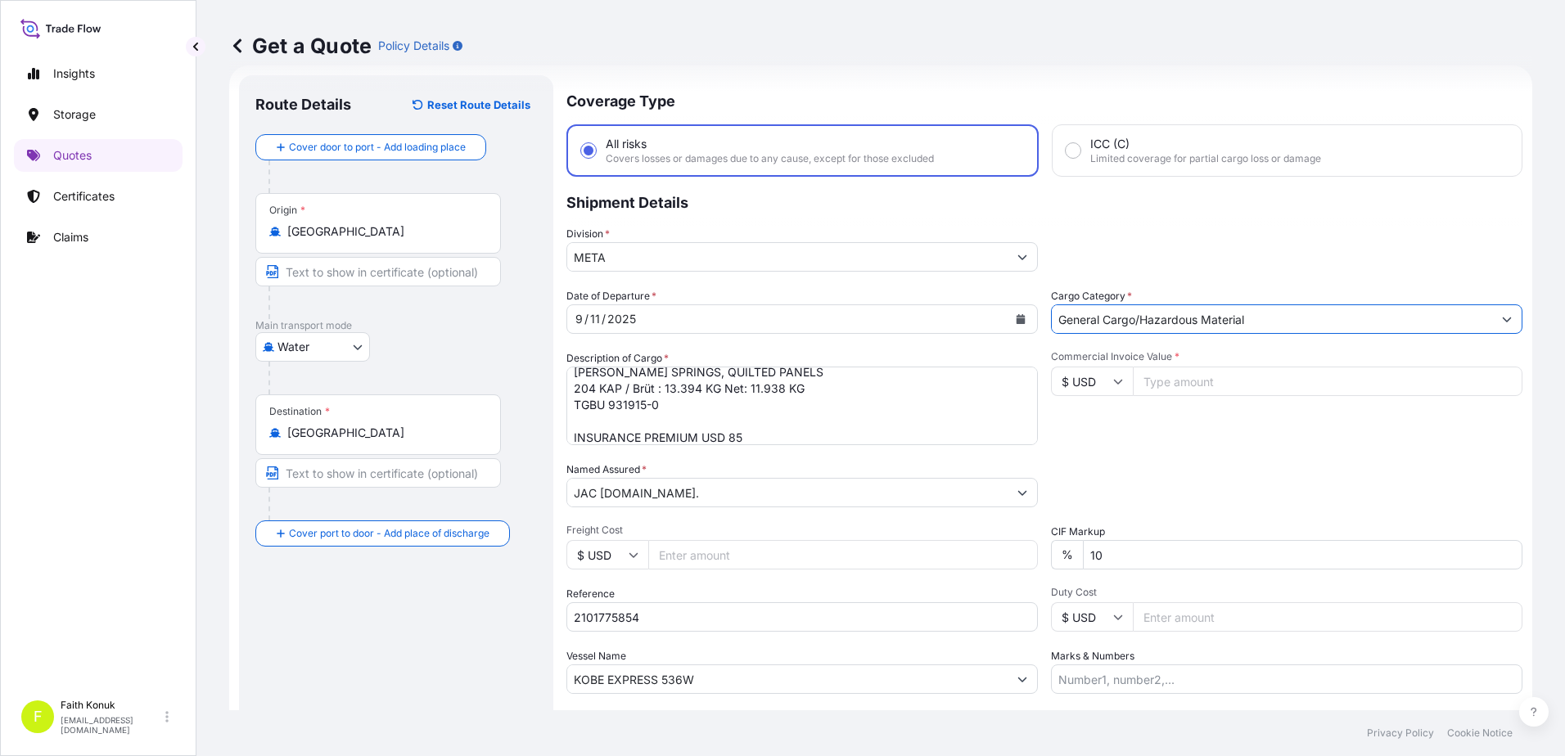
click at [1143, 431] on div "Commercial Invoice Value * $ USD" at bounding box center [1286, 397] width 471 height 95
click at [1153, 378] on input "Commercial Invoice Value *" at bounding box center [1328, 381] width 390 height 29
type input "37771.15"
click at [1230, 499] on div "Packing Category Type to search a container mode Please select a primary mode o…" at bounding box center [1286, 485] width 471 height 46
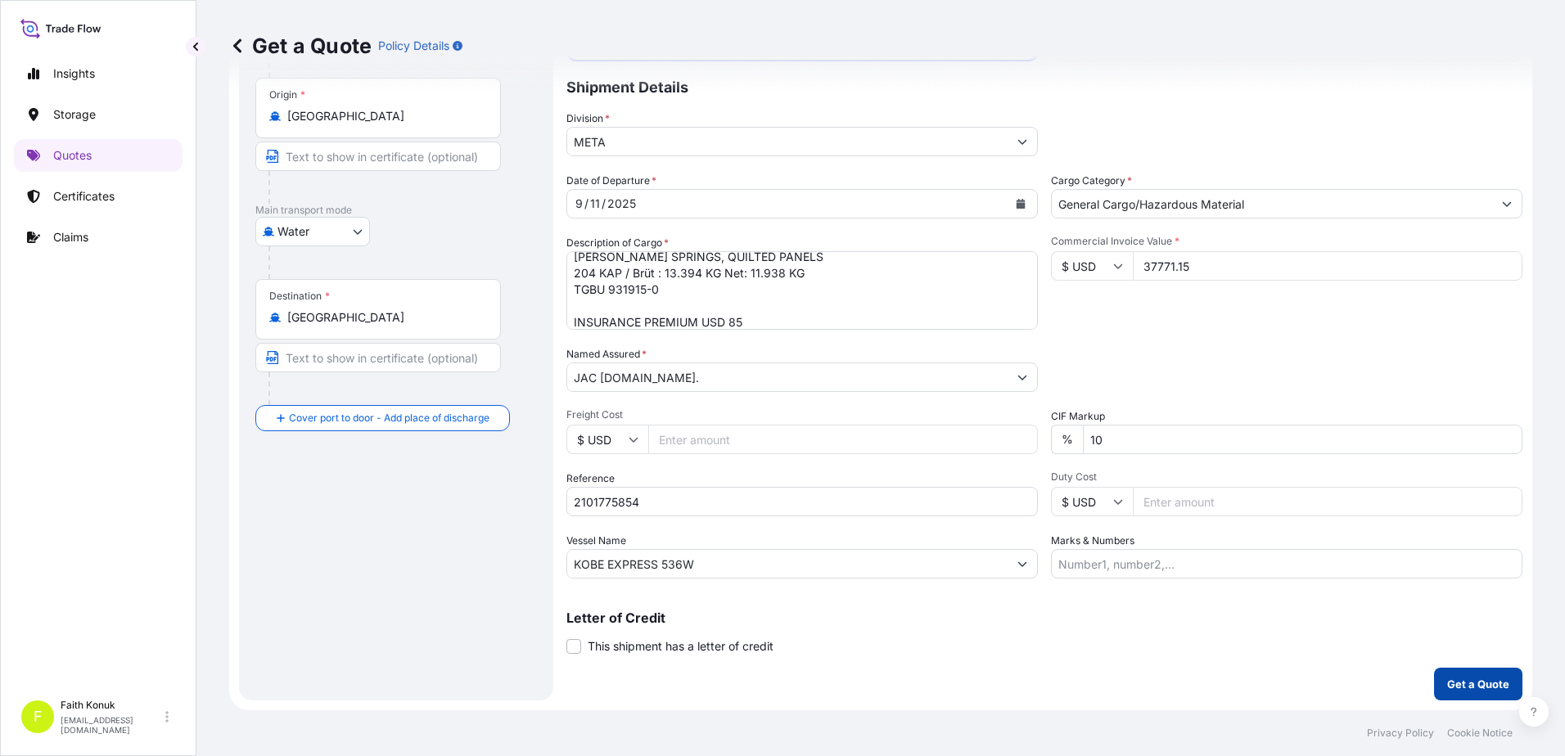
click at [1447, 685] on p "Get a Quote" at bounding box center [1478, 684] width 62 height 16
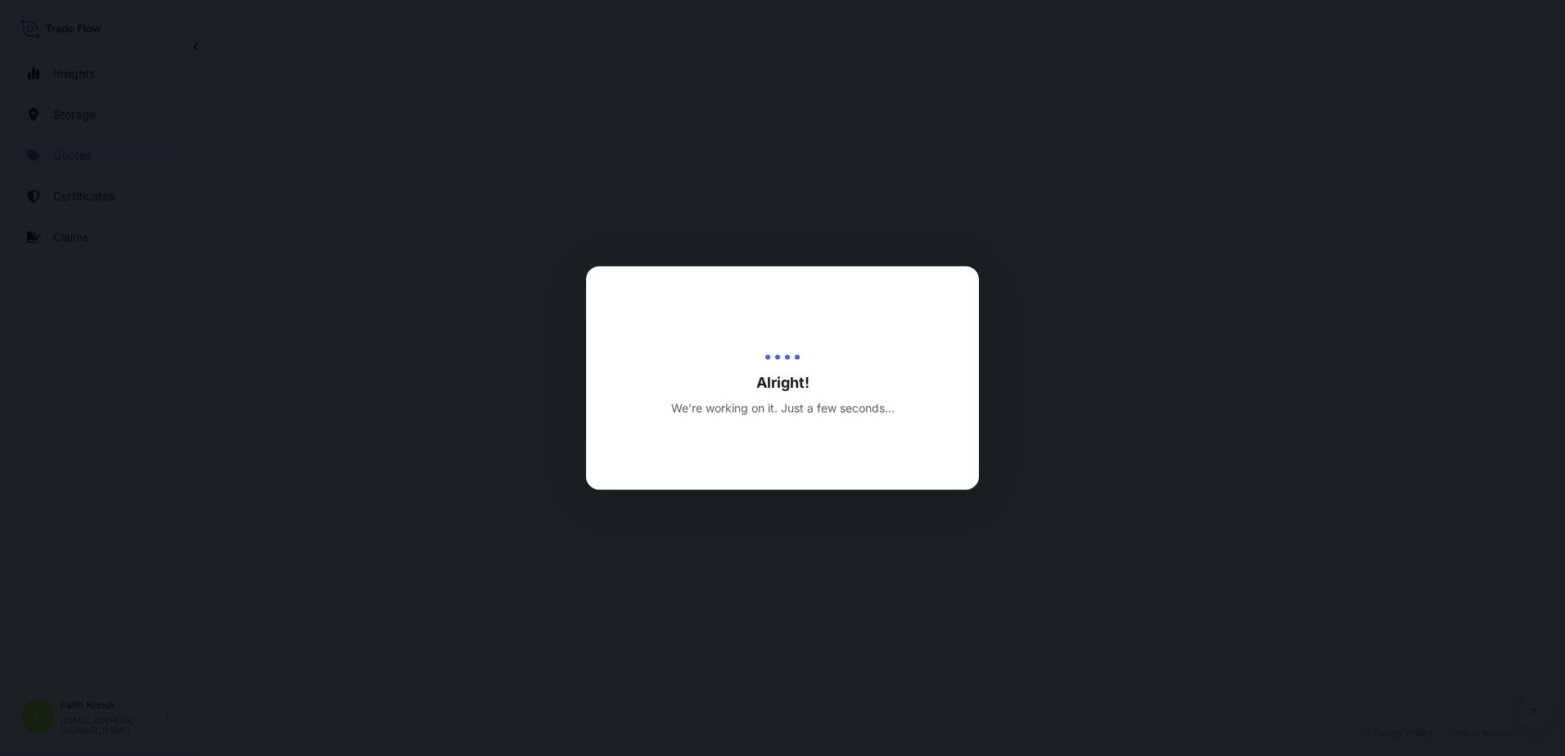
select select "Water"
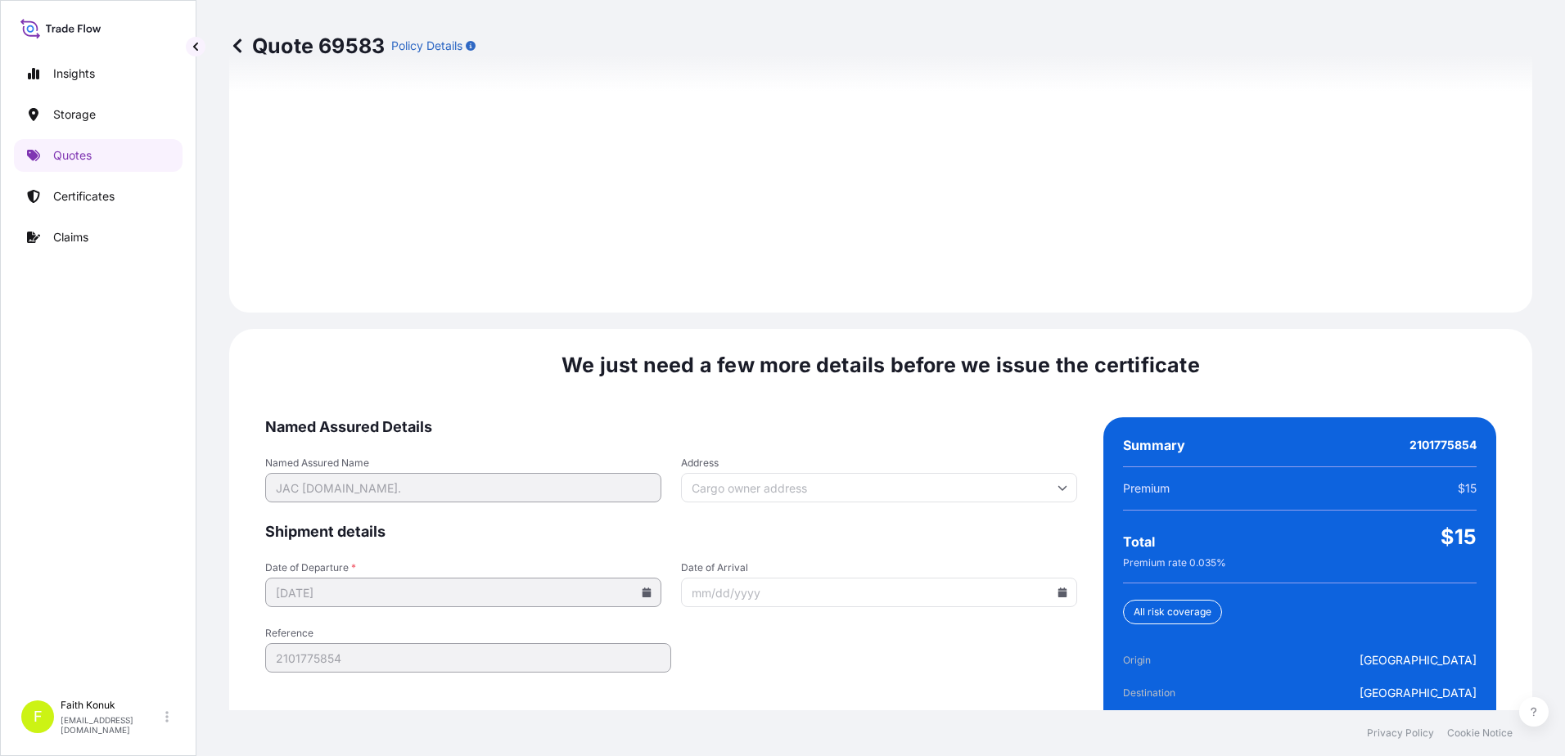
scroll to position [2330, 0]
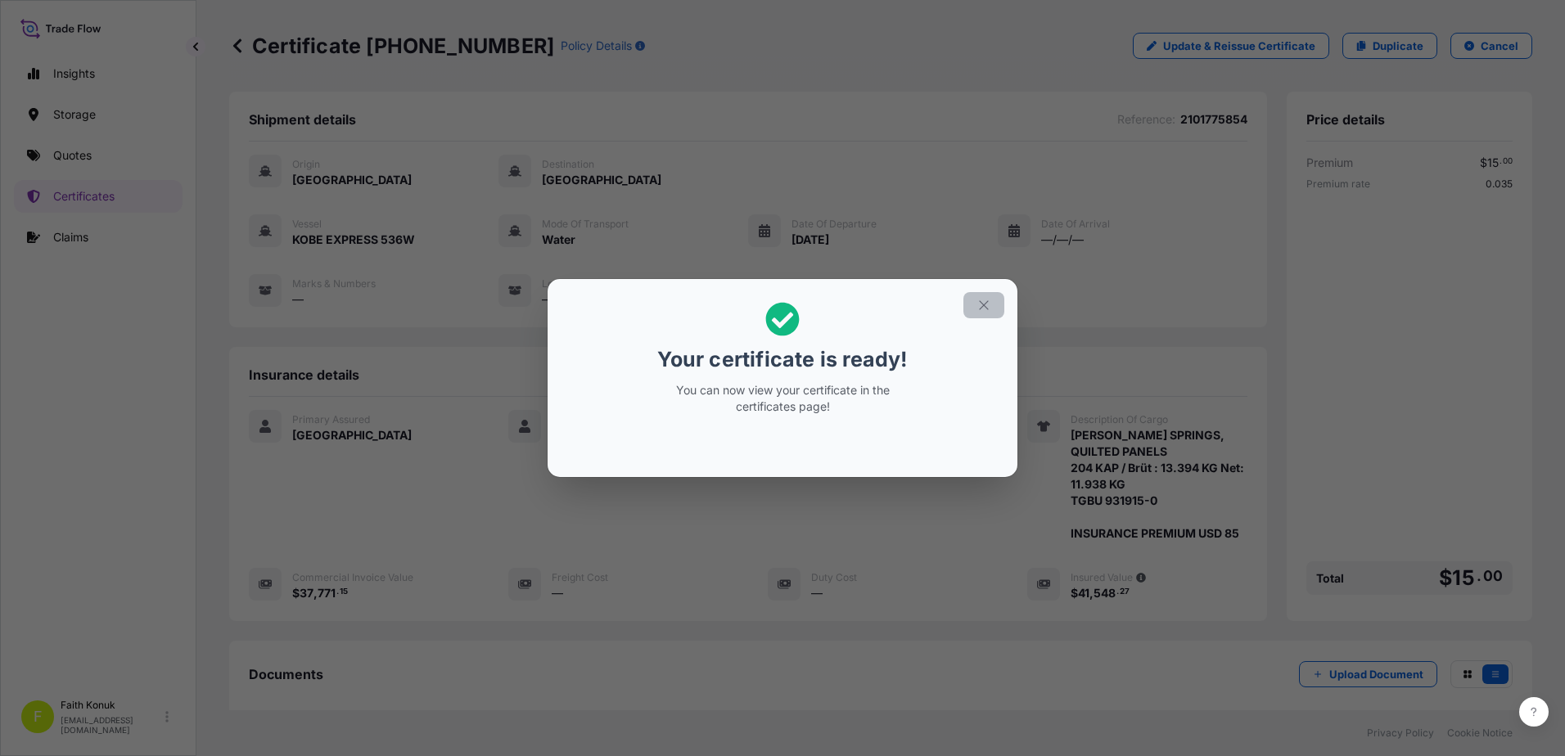
click at [988, 305] on icon "button" at bounding box center [984, 305] width 15 height 15
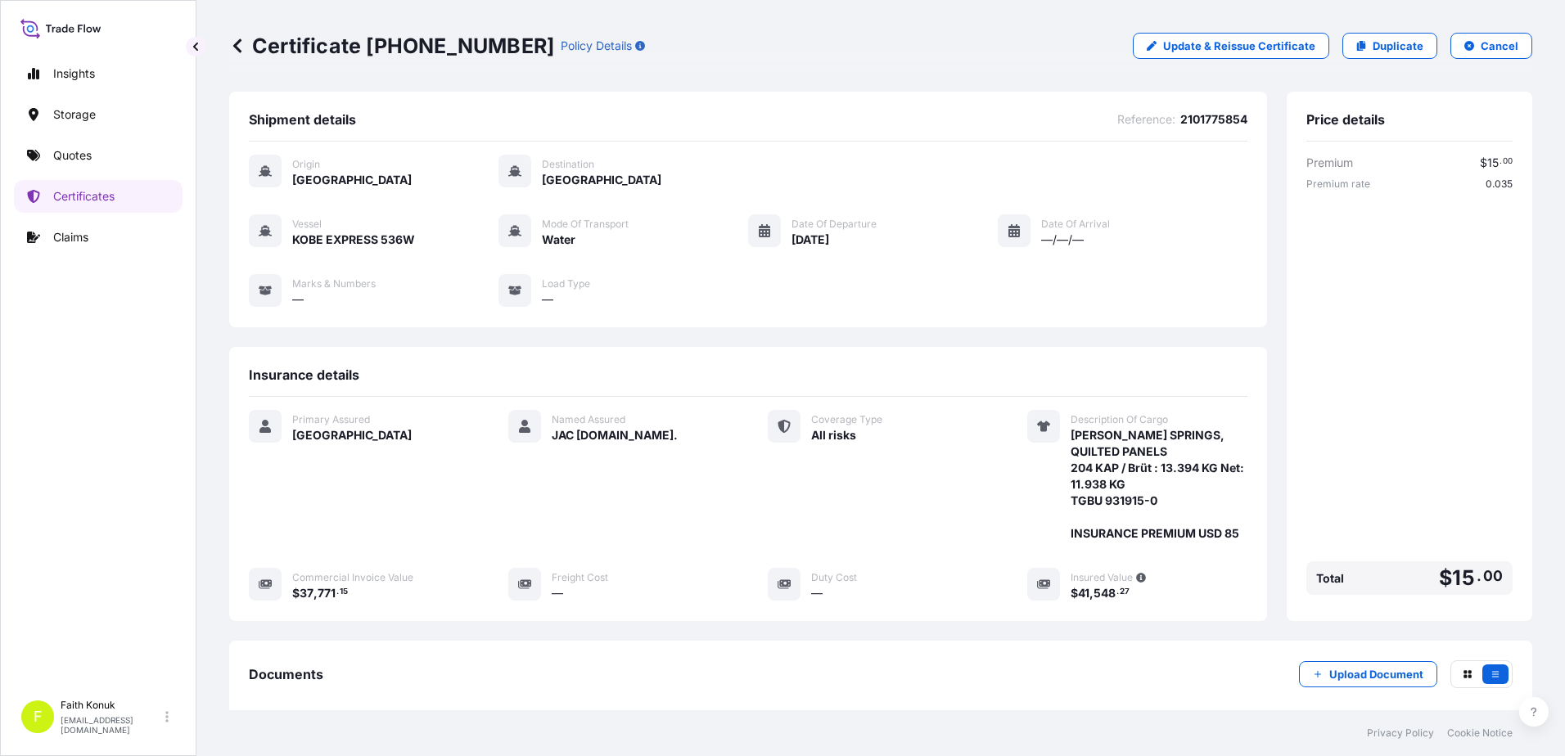
scroll to position [186, 0]
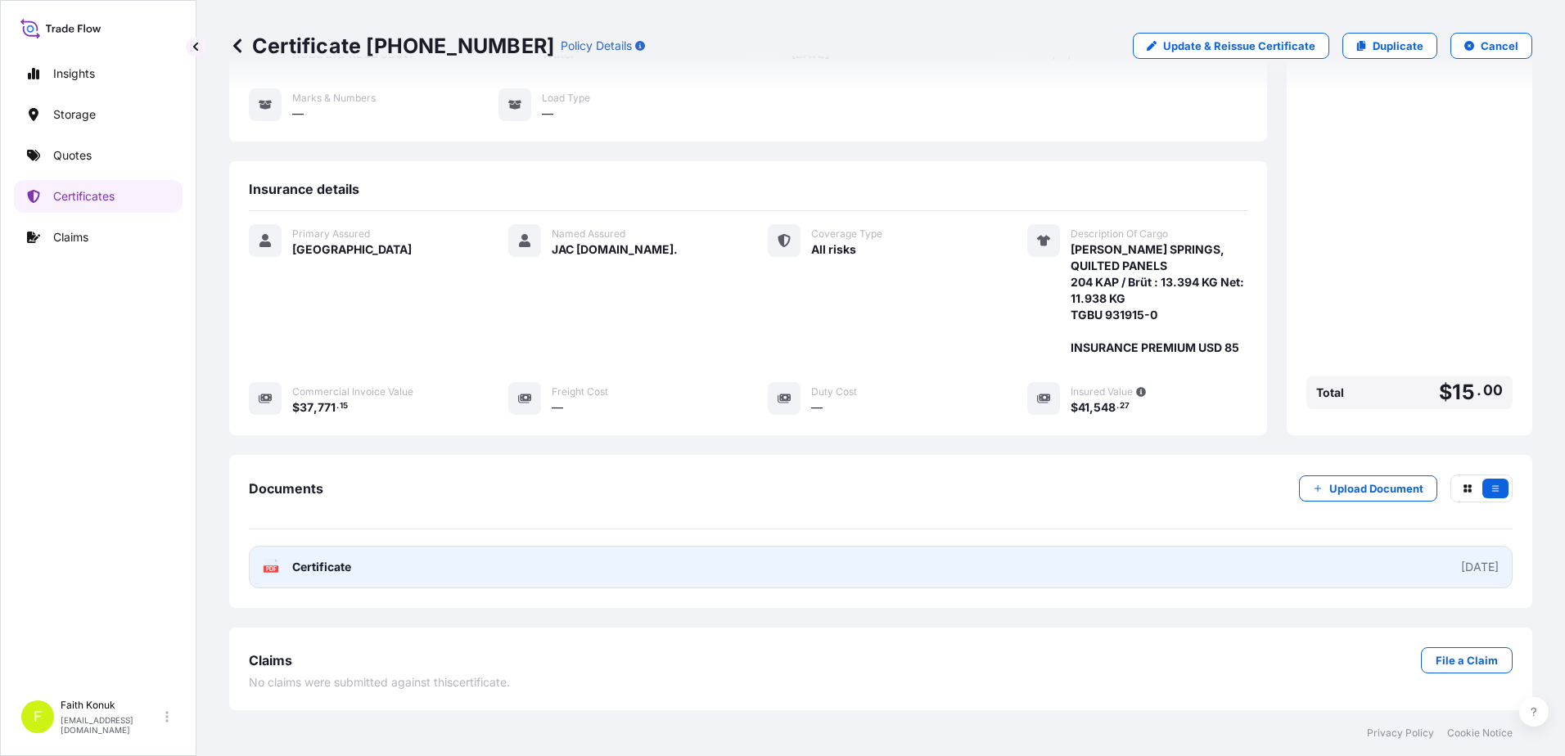
click at [268, 566] on icon at bounding box center [271, 567] width 14 height 16
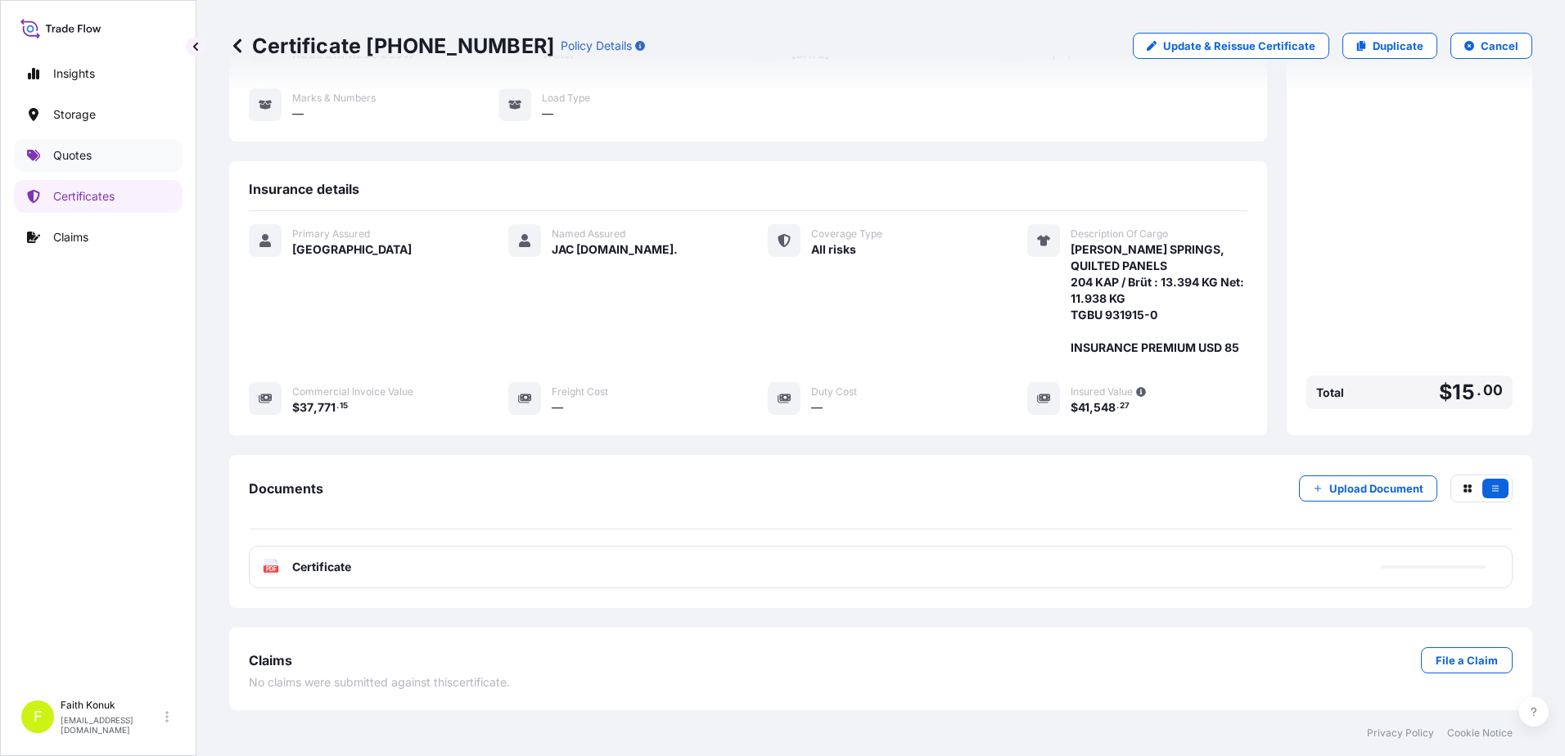
click at [122, 165] on link "Quotes" at bounding box center [98, 155] width 169 height 33
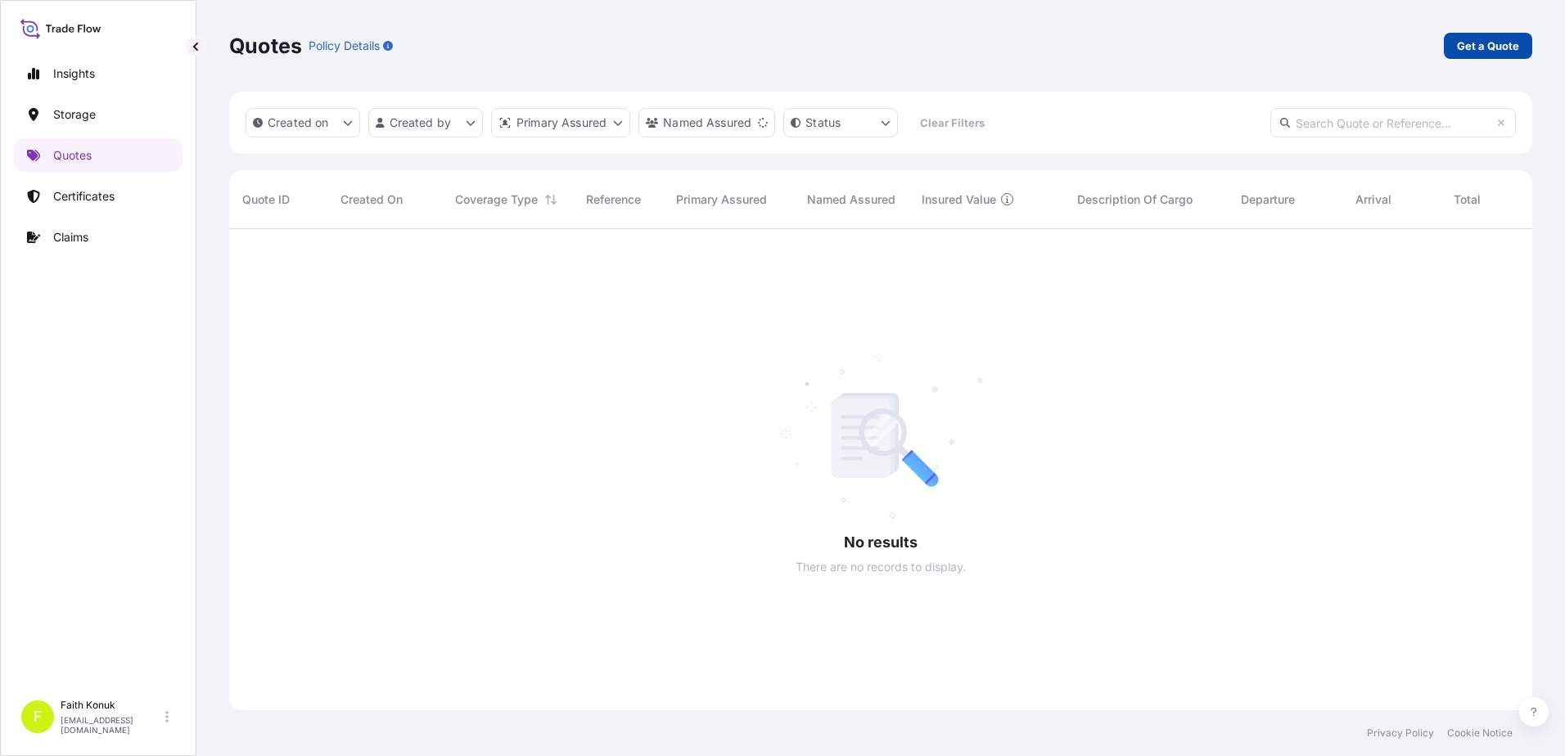
scroll to position [528, 1291]
click at [1468, 55] on link "Get a Quote" at bounding box center [1488, 46] width 88 height 26
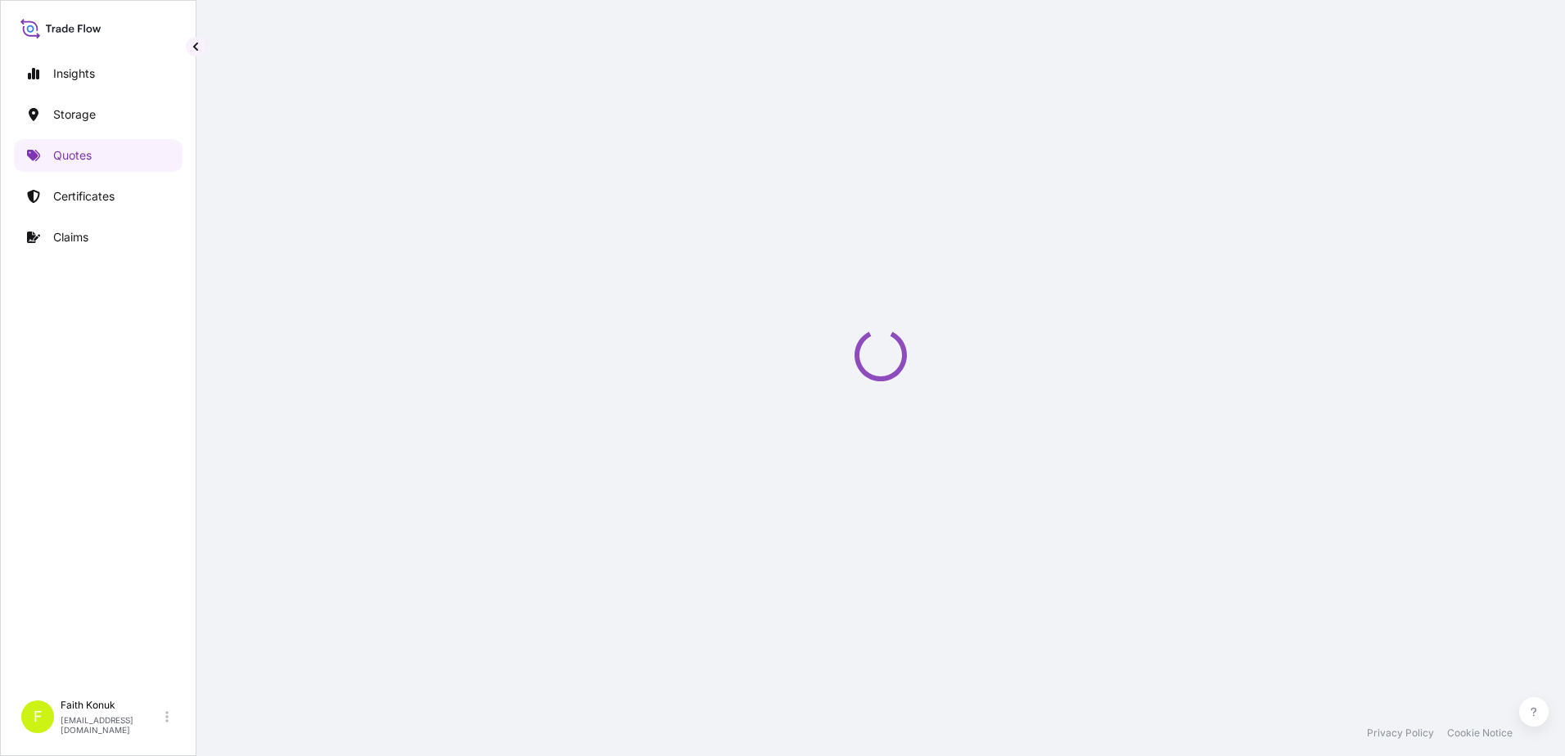
select select "Water"
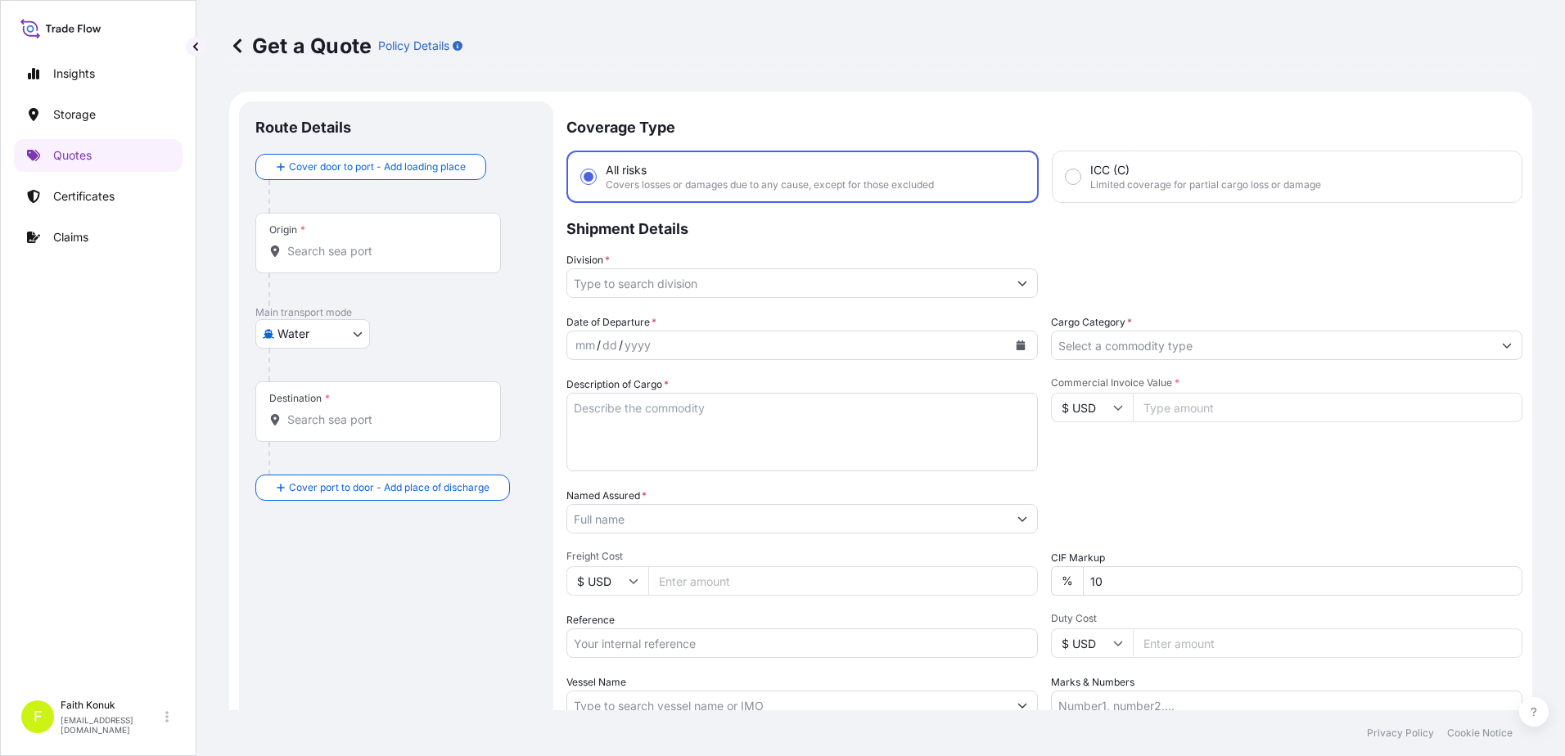
scroll to position [26, 0]
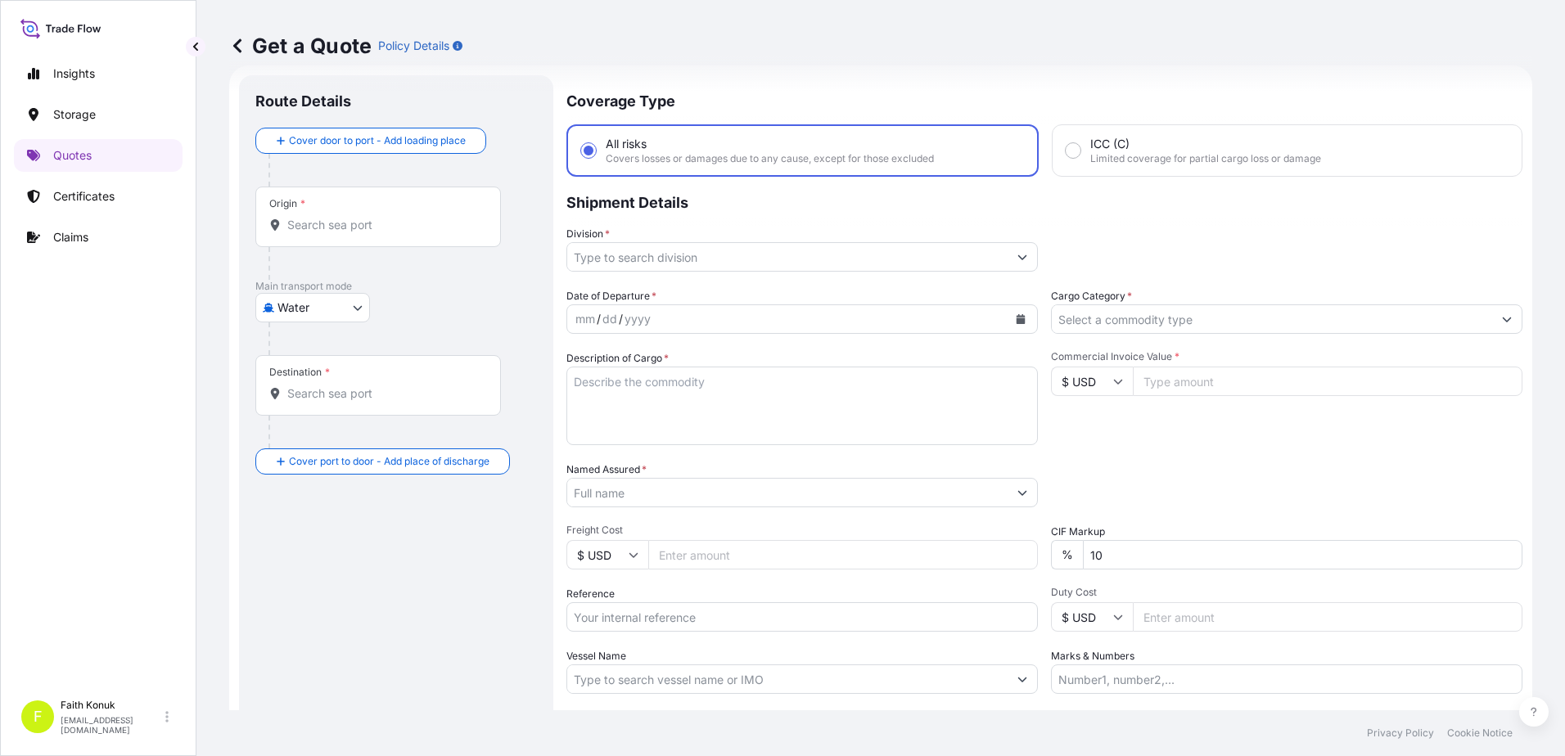
click at [339, 220] on input "Origin *" at bounding box center [383, 225] width 193 height 16
paste input "IZMIR"
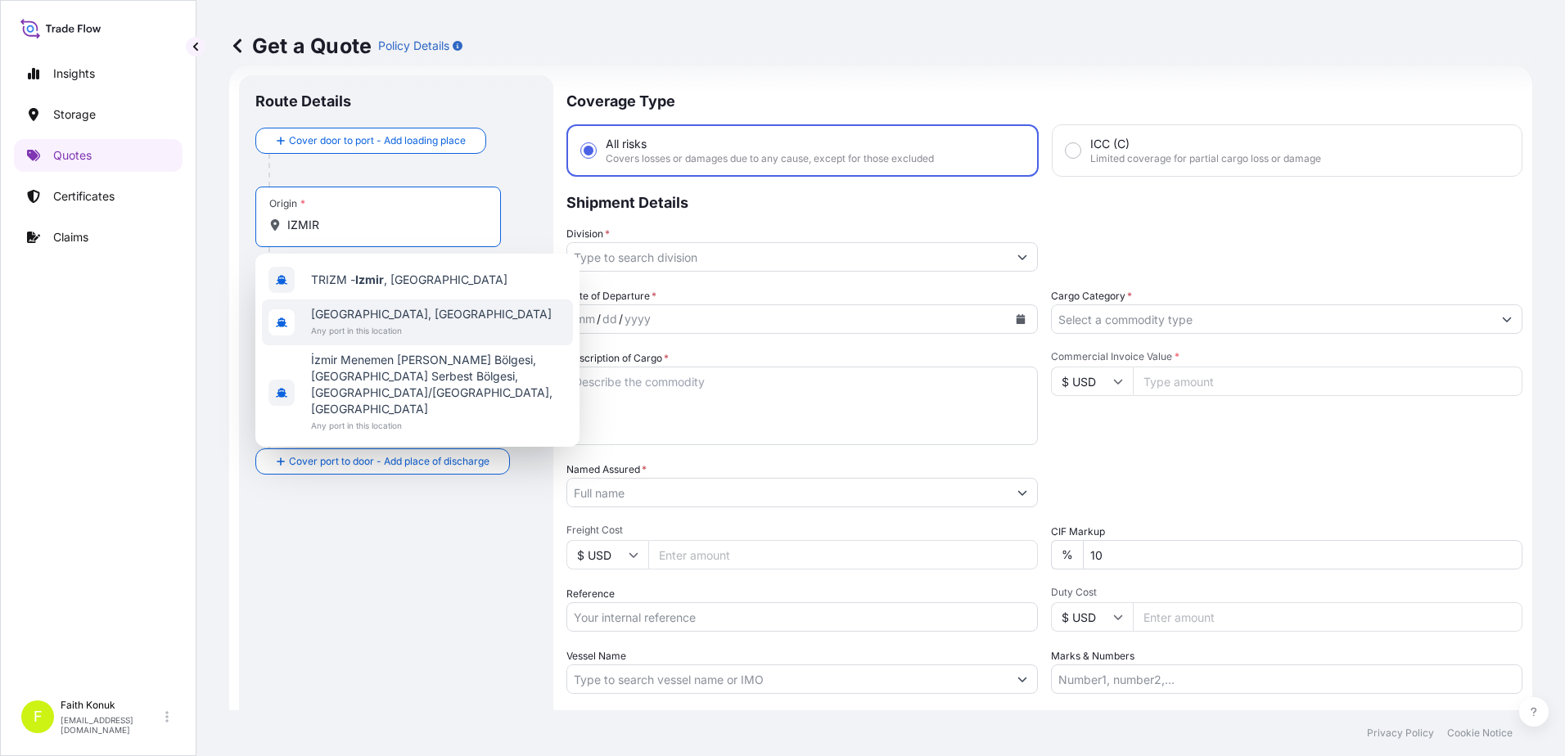
click at [380, 312] on span "[GEOGRAPHIC_DATA], [GEOGRAPHIC_DATA]" at bounding box center [431, 314] width 241 height 16
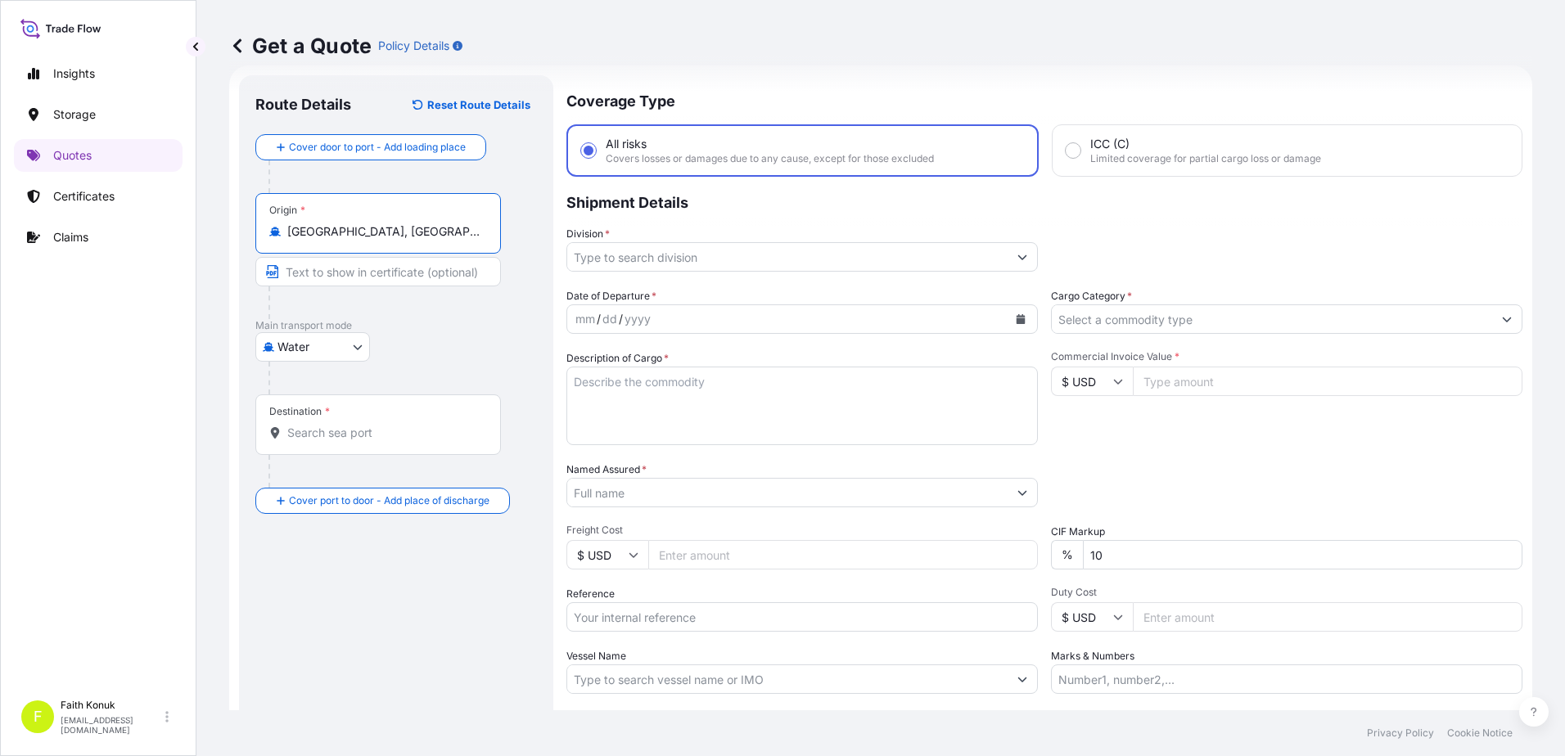
type input "[GEOGRAPHIC_DATA], [GEOGRAPHIC_DATA]"
click at [443, 316] on div at bounding box center [384, 302] width 232 height 33
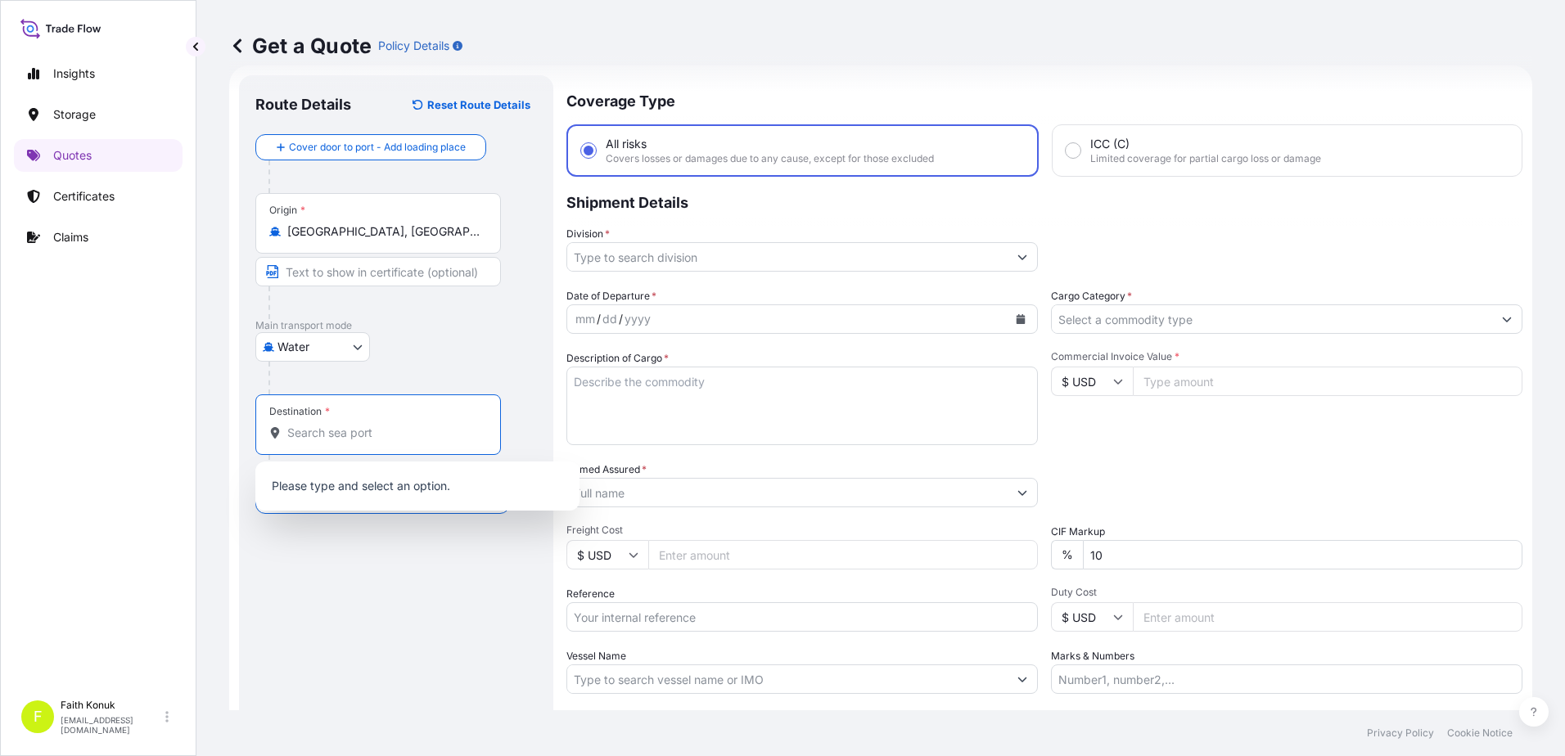
click at [371, 438] on input "Destination *" at bounding box center [383, 433] width 193 height 16
paste input "FELIXSTOWE"
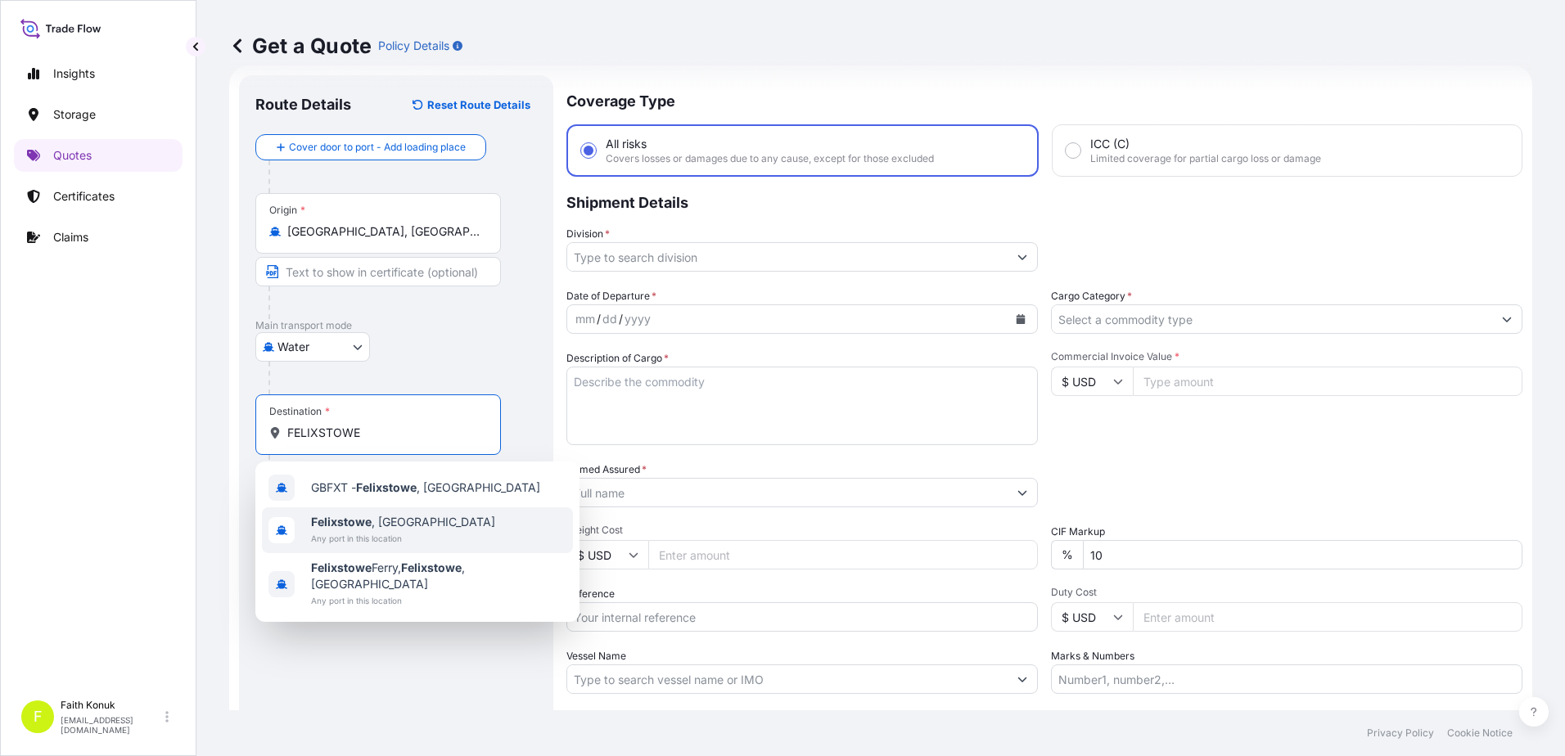
click at [381, 531] on span "Any port in this location" at bounding box center [403, 538] width 184 height 16
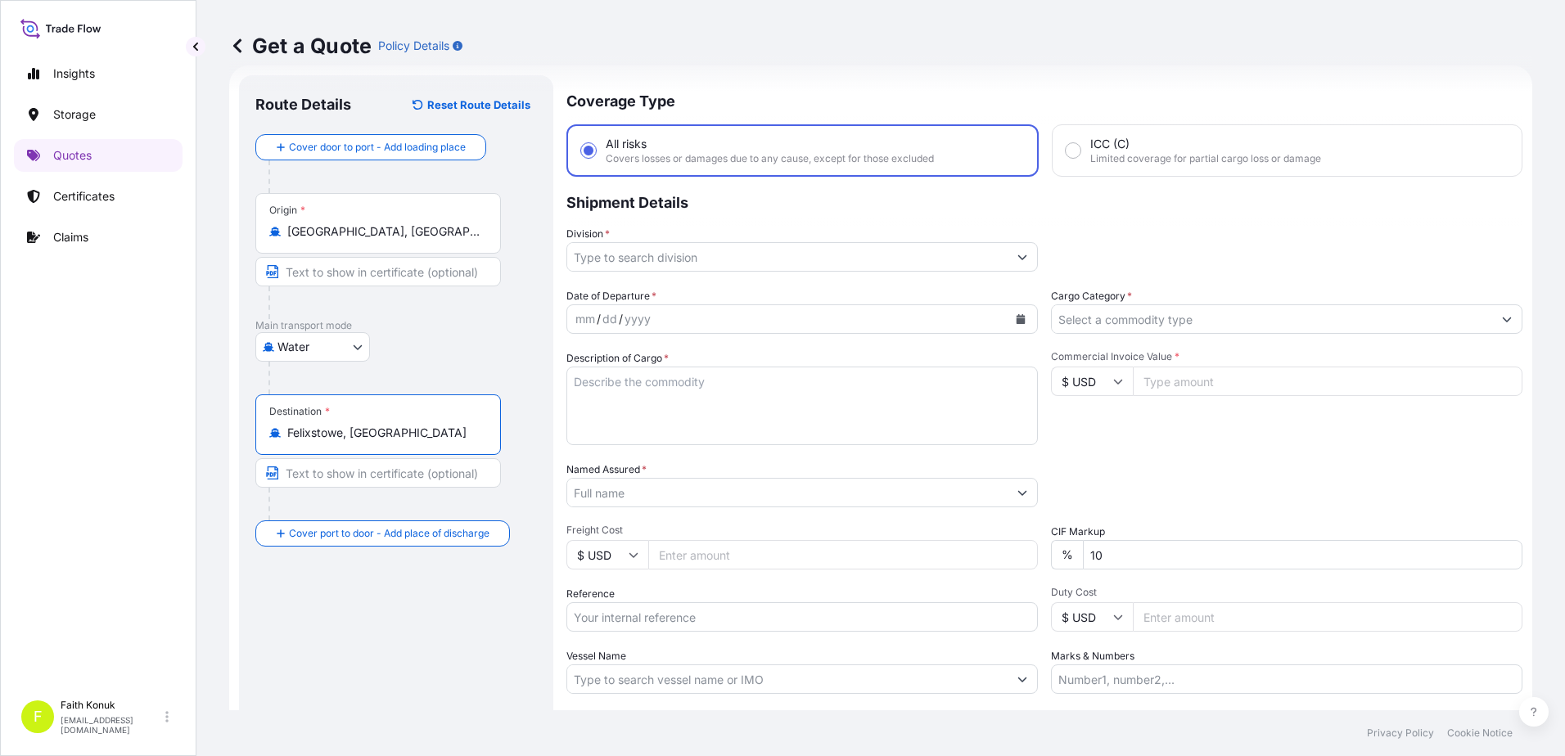
type input "Felixstowe, [GEOGRAPHIC_DATA]"
click at [400, 350] on div "Water Air Water Inland" at bounding box center [396, 346] width 282 height 29
click at [617, 257] on input "Division *" at bounding box center [787, 256] width 440 height 29
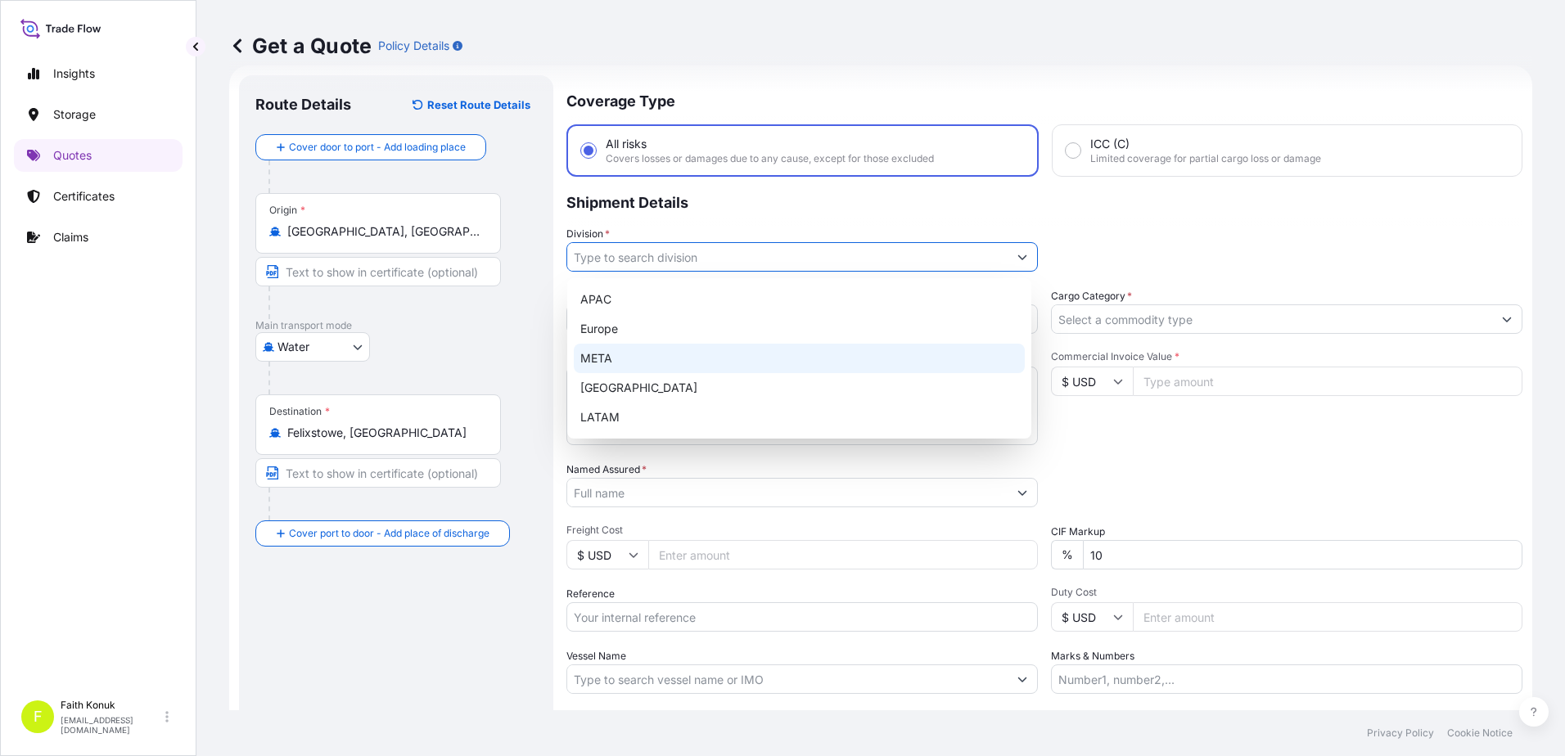
click at [613, 362] on div "META" at bounding box center [799, 358] width 451 height 29
type input "META"
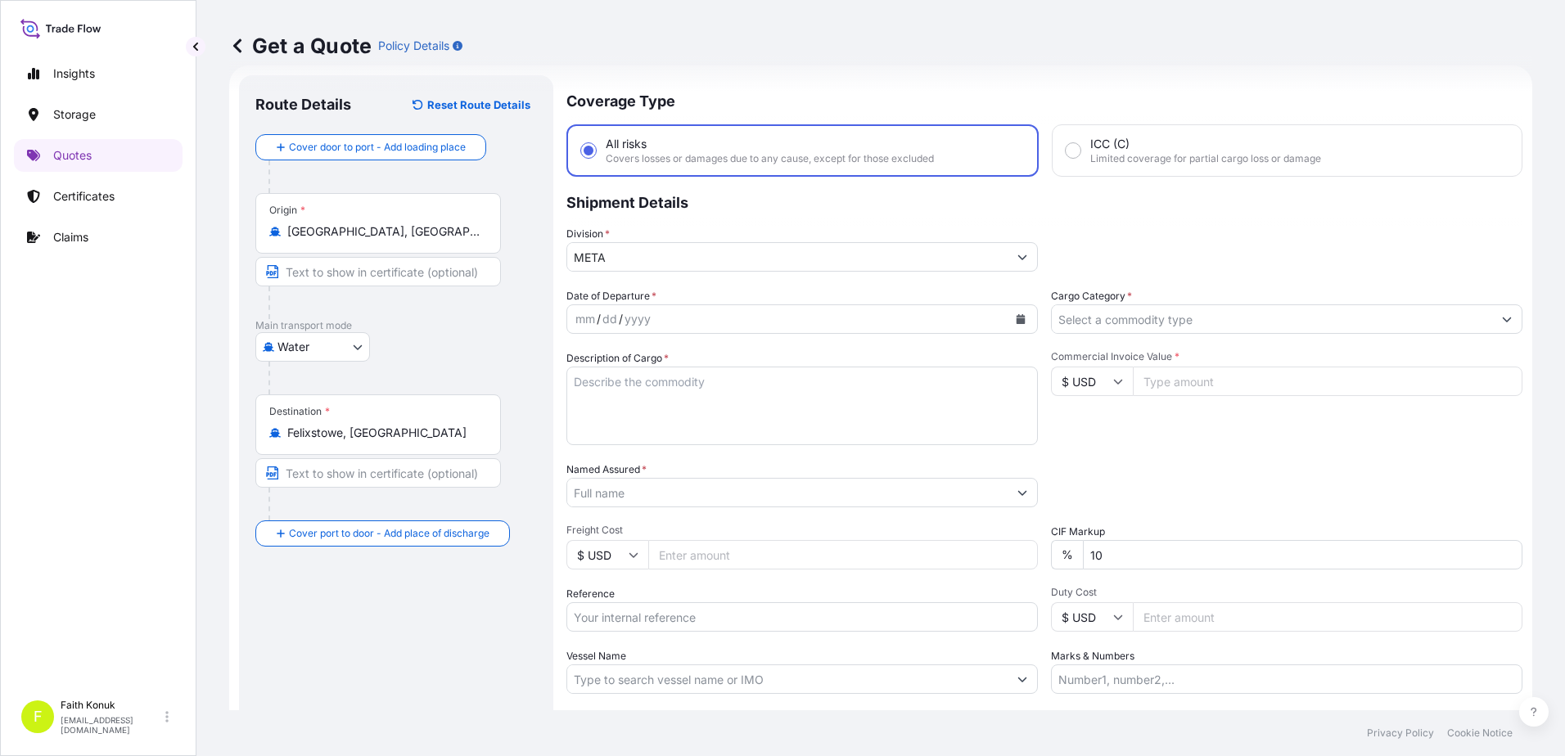
click at [683, 342] on div "Date of Departure * mm / dd / yyyy Cargo Category * Description of Cargo * Comm…" at bounding box center [1044, 491] width 956 height 406
click at [1027, 314] on button "Calendar" at bounding box center [1021, 319] width 26 height 26
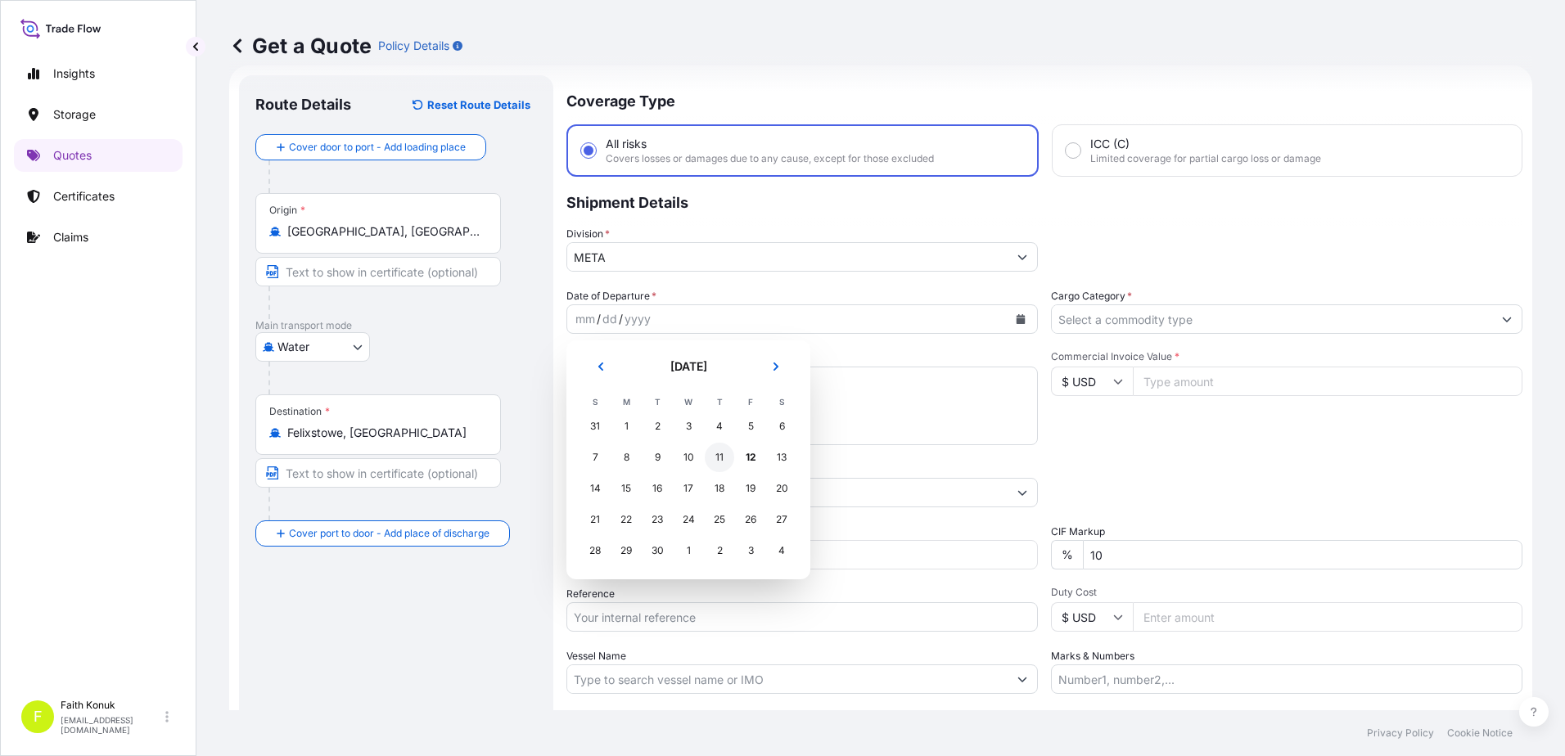
click at [722, 456] on div "11" at bounding box center [719, 457] width 29 height 29
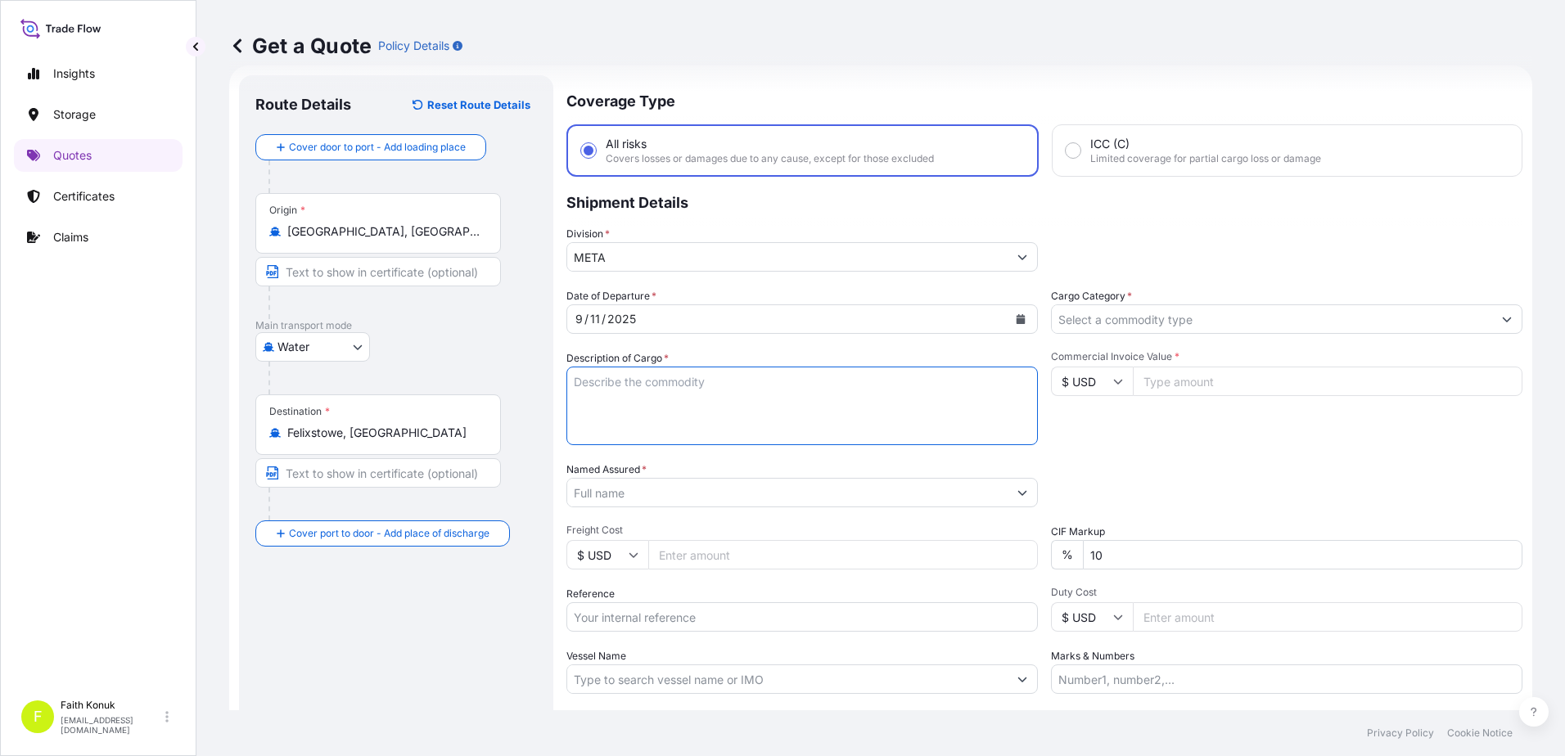
click at [630, 399] on textarea "Description of Cargo *" at bounding box center [801, 406] width 471 height 79
click at [625, 390] on textarea "Description of Cargo *" at bounding box center [801, 406] width 471 height 79
paste textarea ""SLICED GREEN JALAPENO PEPPERS , 480 G. 21 PALLET - 5040 TRAY 30.240 Jar Total …"
click at [638, 438] on textarea ""SLICED GREEN JALAPENO PEPPERS , 480 G. 21 PALLET - 5040 TRAY 30.240 Jar Total …" at bounding box center [801, 406] width 471 height 79
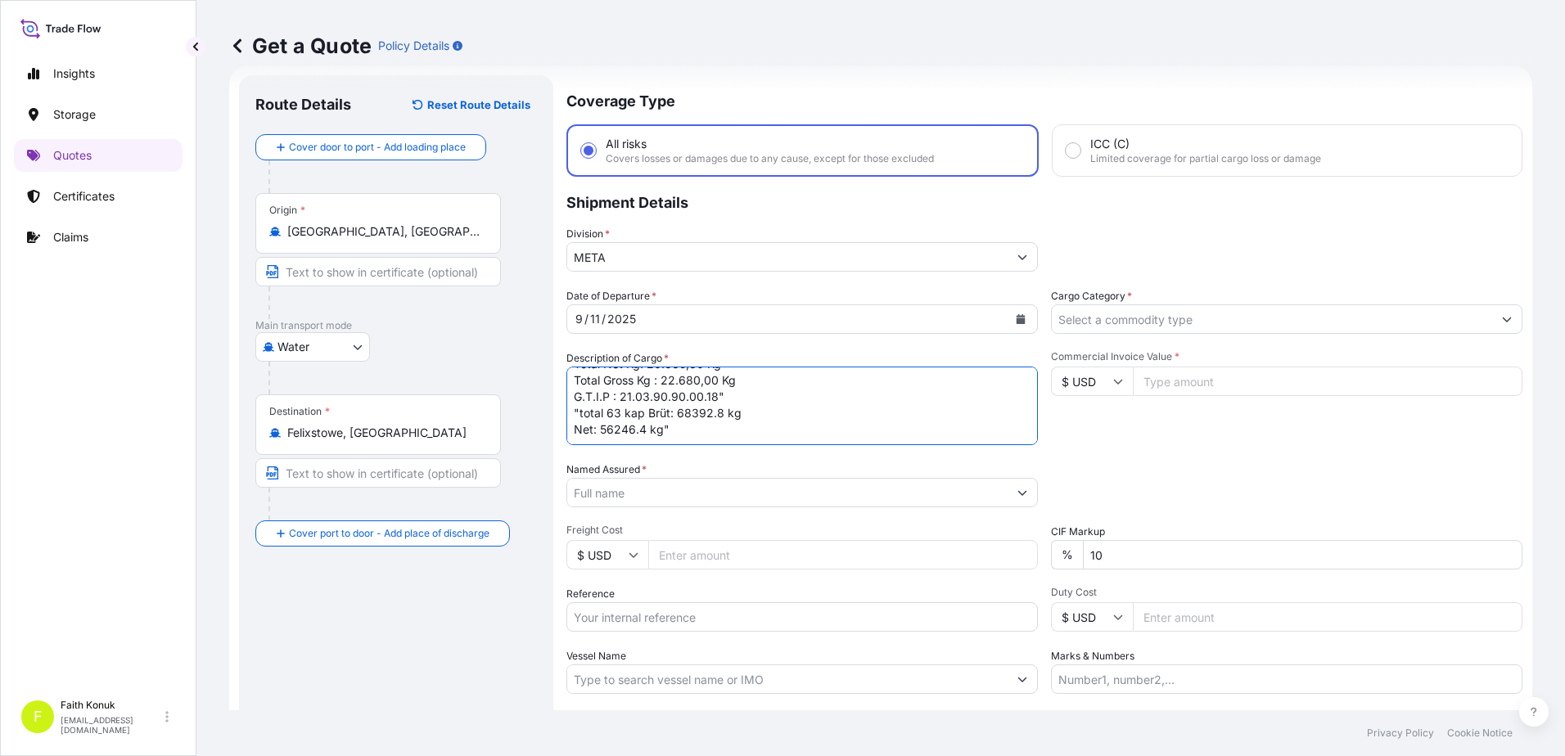
paste textarea "MRSU 760 579-3 / TIIU 551 889-3 / MRSU 596 710-8"
drag, startPoint x: 825, startPoint y: 420, endPoint x: 904, endPoint y: 391, distance: 83.6
click at [829, 420] on textarea ""SLICED GREEN JALAPENO PEPPERS , 480 G. 21 PALLET - 5040 TRAY 30.240 Jar Total …" at bounding box center [801, 406] width 471 height 79
click at [908, 420] on textarea ""SLICED GREEN JALAPENO PEPPERS , 480 G. 21 PALLET - 5040 TRAY 30.240 Jar Total …" at bounding box center [801, 406] width 471 height 79
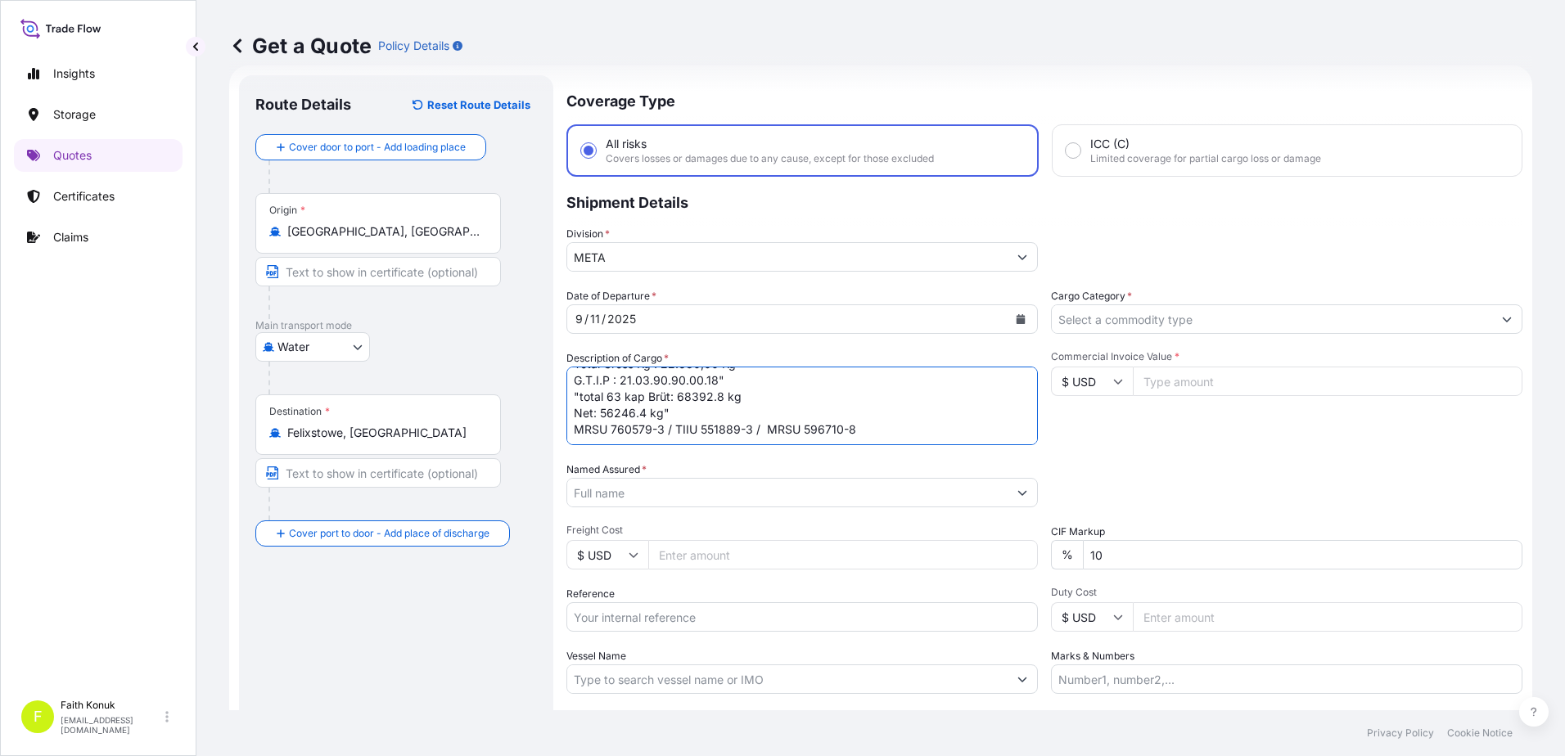
scroll to position [272, 0]
type textarea ""SLICED GREEN JALAPENO PEPPERS , 480 G. 21 PALLET - 5040 TRAY 30.240 Jar Total …"
click at [616, 485] on input "Named Assured *" at bounding box center [787, 492] width 440 height 29
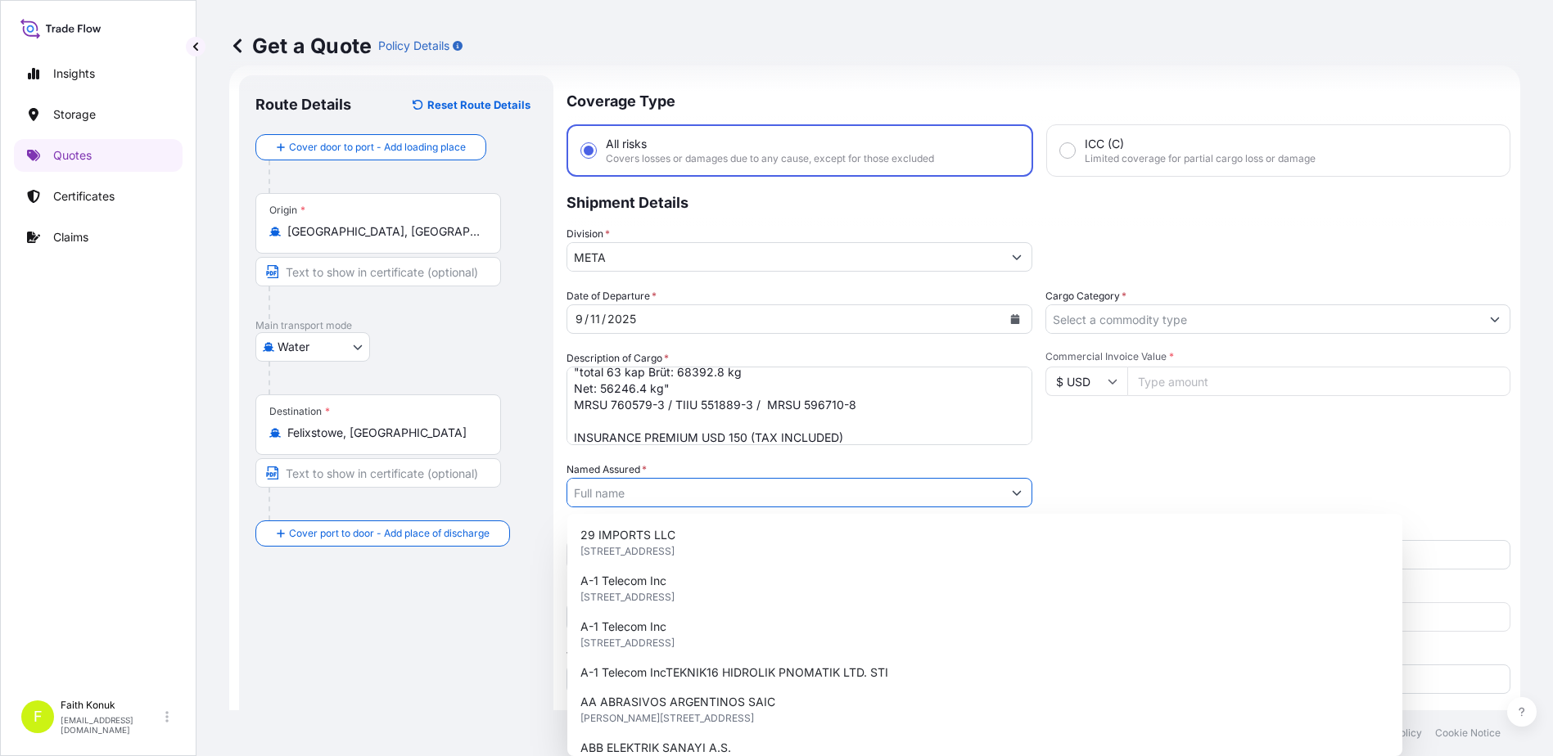
paste input "AK CELEP PAMUK GIDA TARIM ÜRÜNLERİ TEKSTİL VE TURZIM [DOMAIN_NAME][MEDICAL_DATA…"
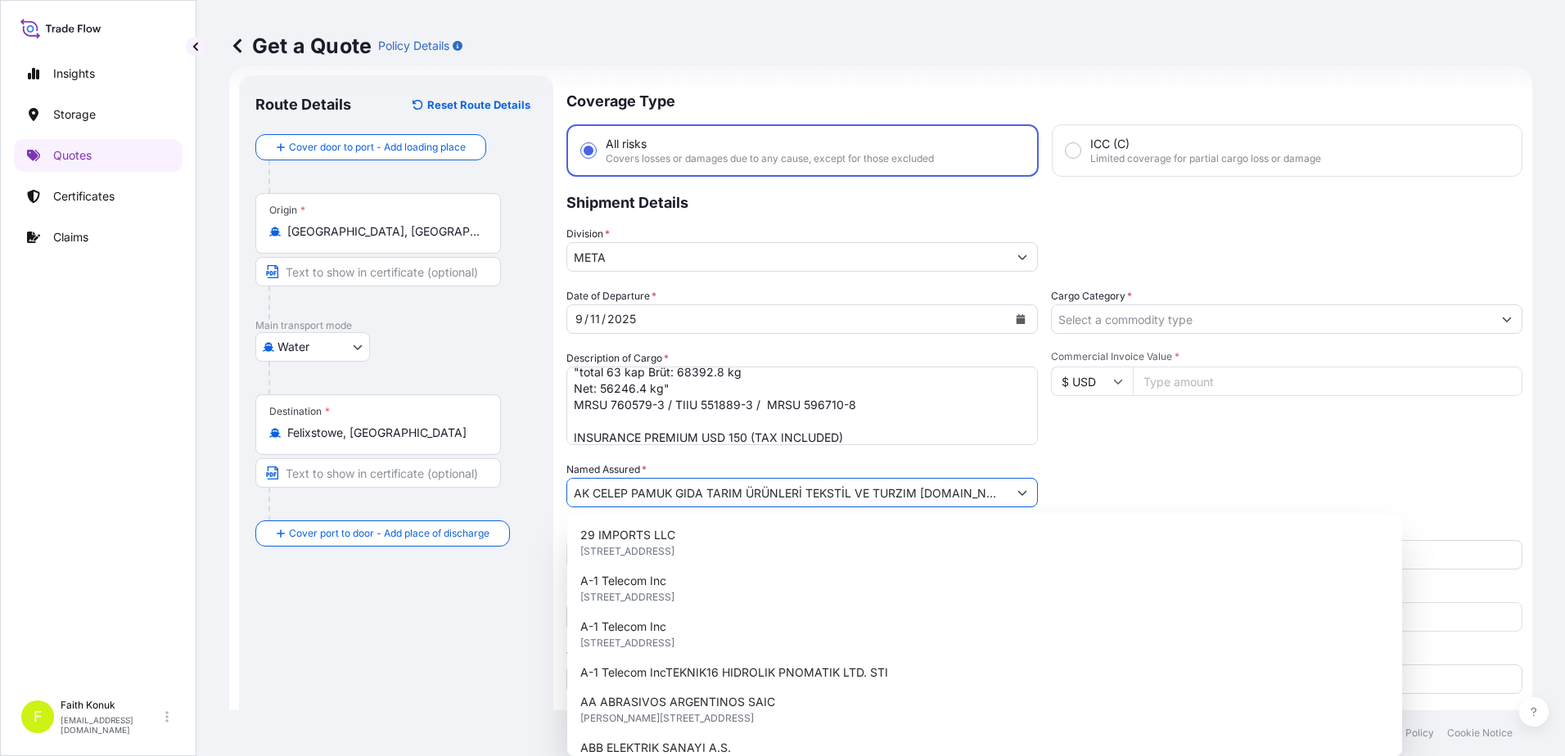
scroll to position [0, 60]
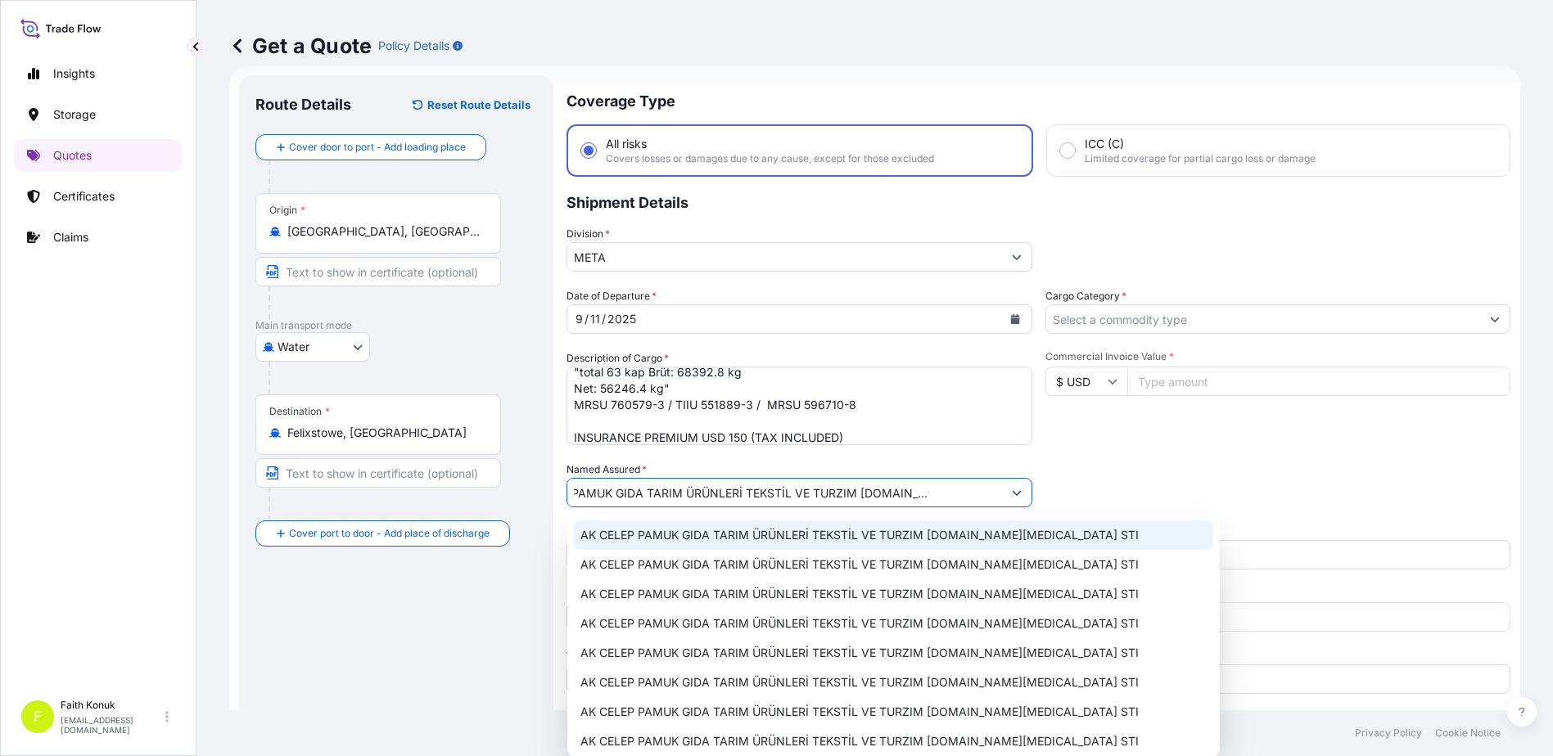
click at [660, 542] on span "AK CELEP PAMUK GIDA TARIM ÜRÜNLERİ TEKSTİL VE TURZIM [DOMAIN_NAME][MEDICAL_DATA…" at bounding box center [859, 535] width 558 height 16
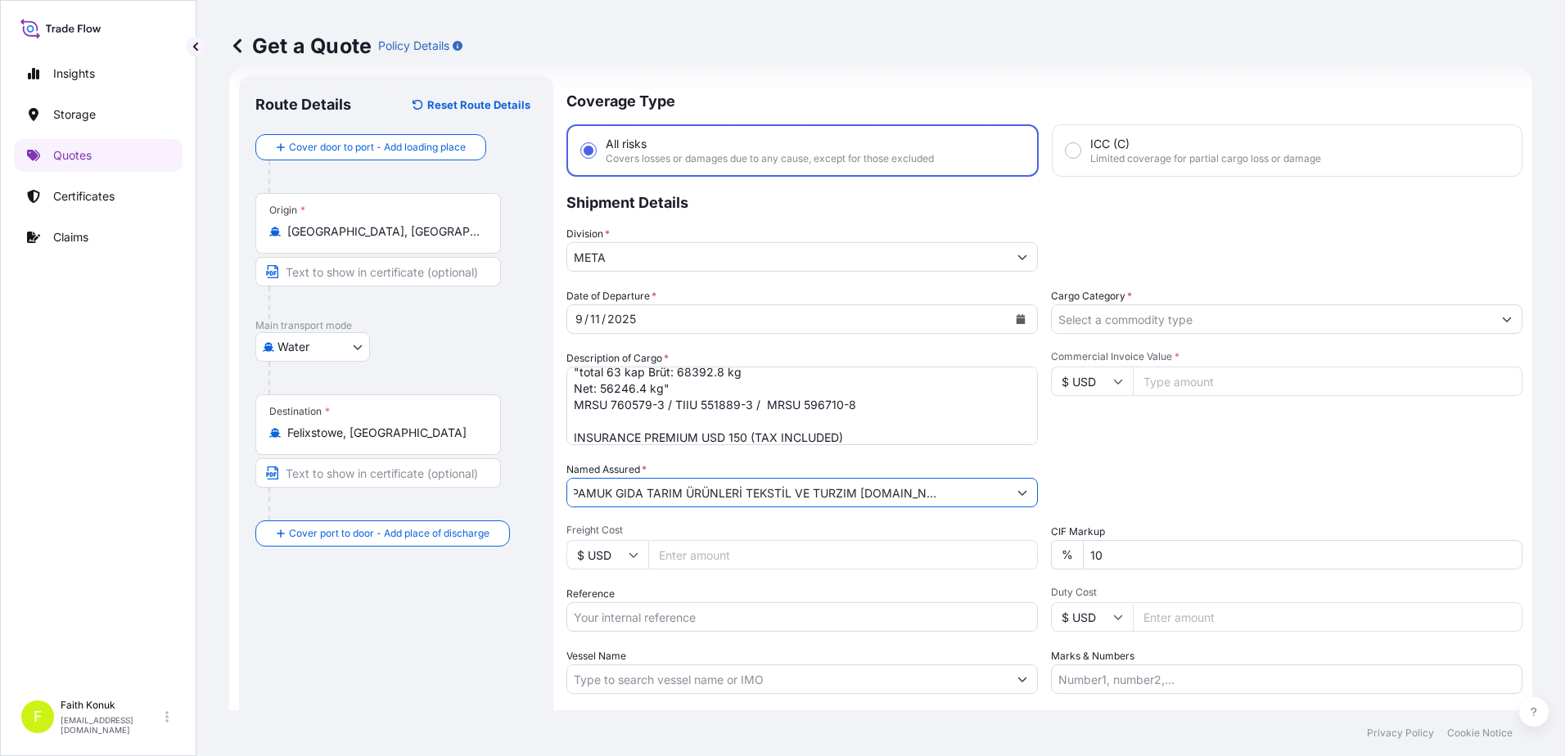
type input "AK CELEP PAMUK GIDA TARIM ÜRÜNLERİ TEKSTİL VE TURZIM [DOMAIN_NAME][MEDICAL_DATA…"
click at [772, 457] on div "Date of Departure * [DATE] Cargo Category * Description of Cargo * "SLICED GREE…" at bounding box center [1044, 491] width 956 height 406
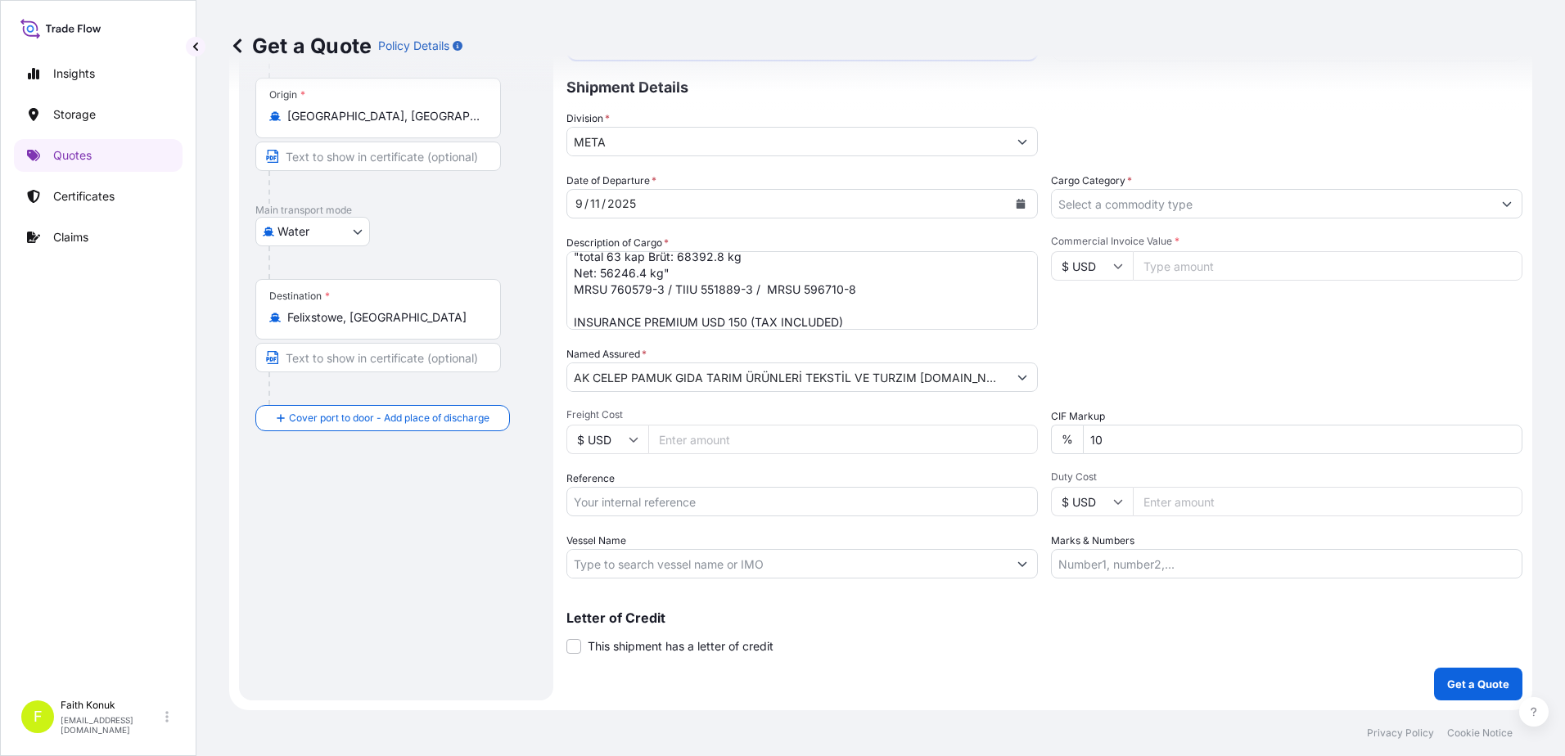
click at [628, 565] on input "Vessel Name" at bounding box center [787, 563] width 440 height 29
paste input "COSCO [GEOGRAPHIC_DATA]"
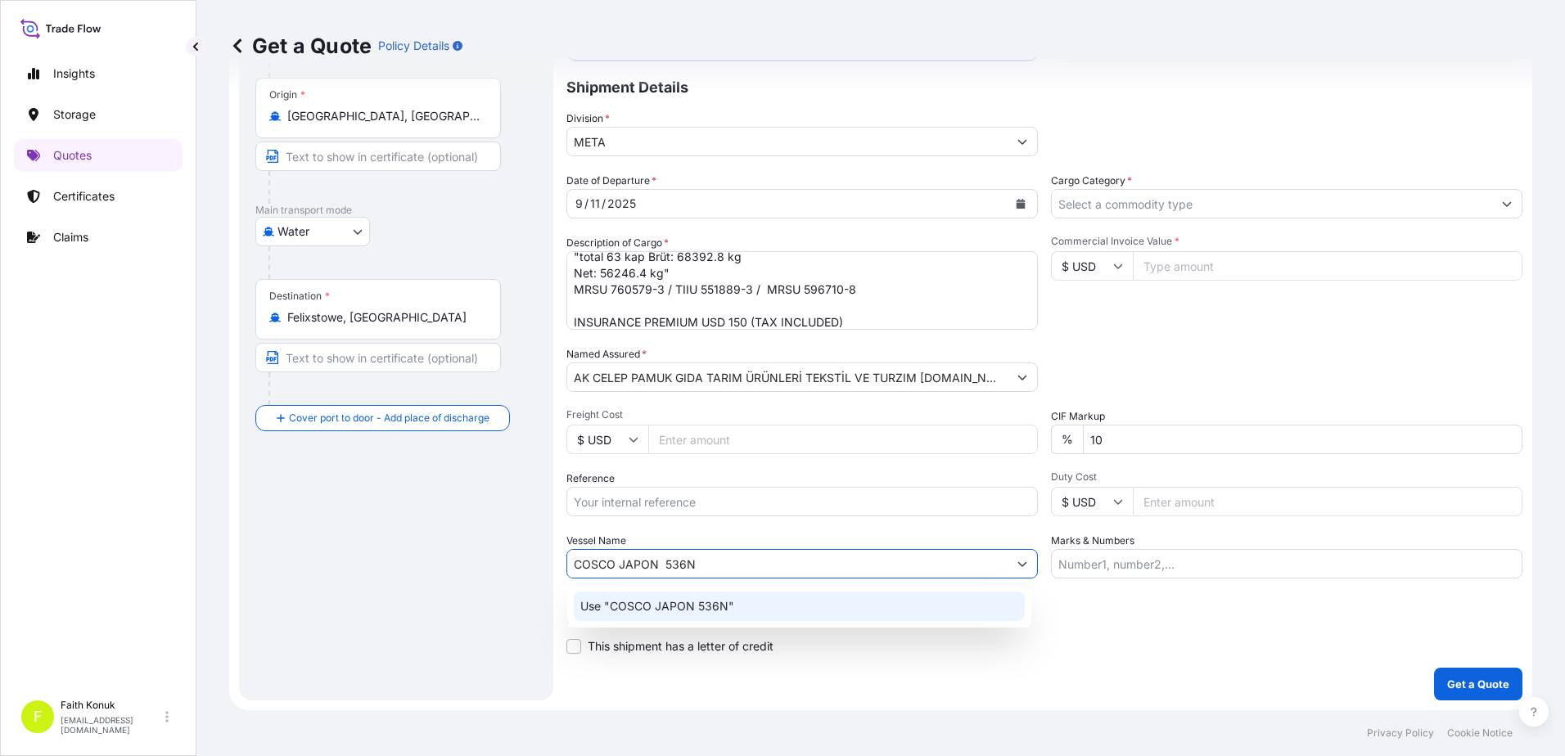
click at [715, 612] on p "Use "COSCO JAPON 536N"" at bounding box center [657, 606] width 154 height 16
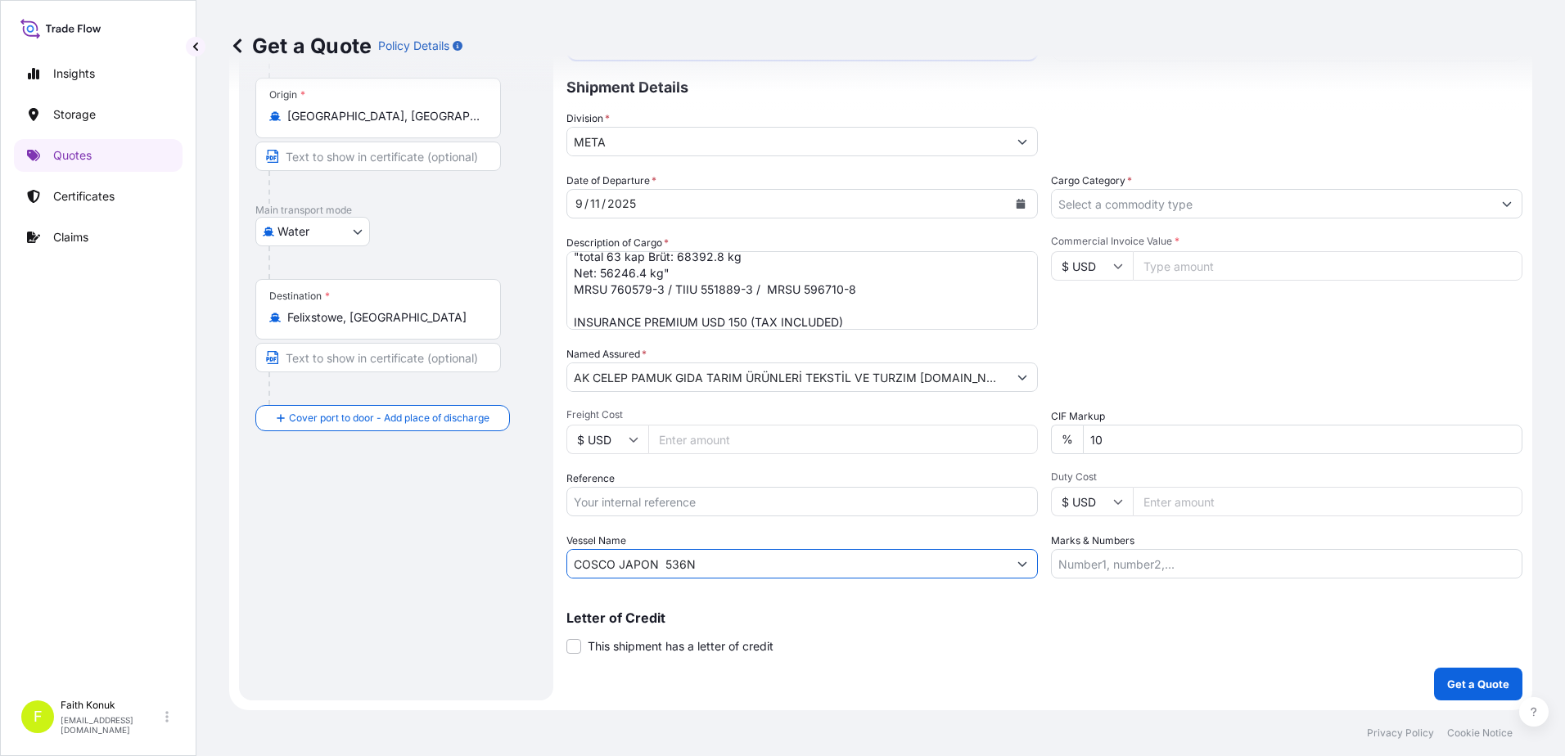
type input "COSCO JAPON 536N"
click at [729, 539] on div "Vessel Name COSCO [GEOGRAPHIC_DATA] 536N" at bounding box center [801, 556] width 471 height 46
click at [1114, 203] on input "Cargo Category *" at bounding box center [1272, 203] width 440 height 29
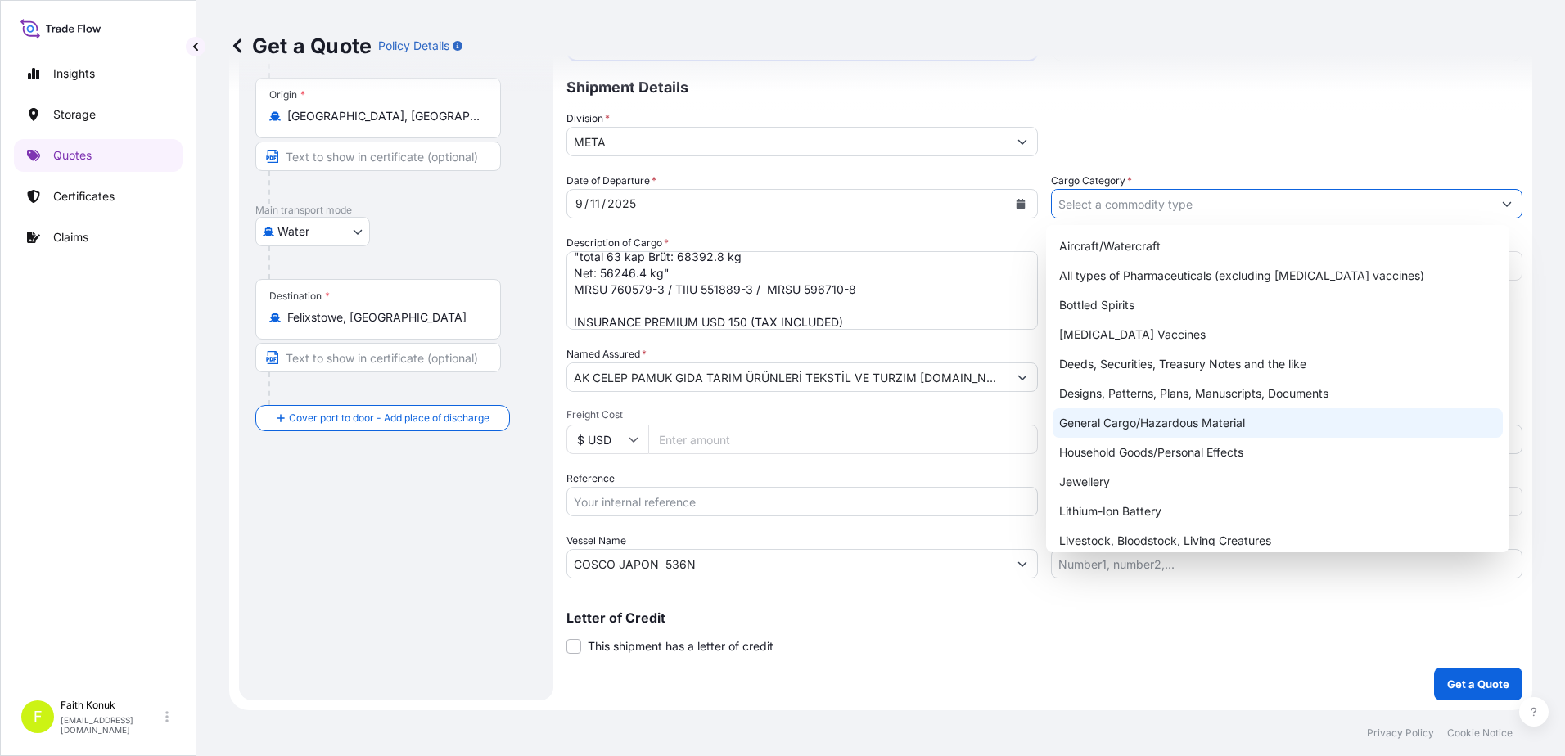
click at [1120, 427] on div "General Cargo/Hazardous Material" at bounding box center [1278, 422] width 451 height 29
type input "General Cargo/Hazardous Material"
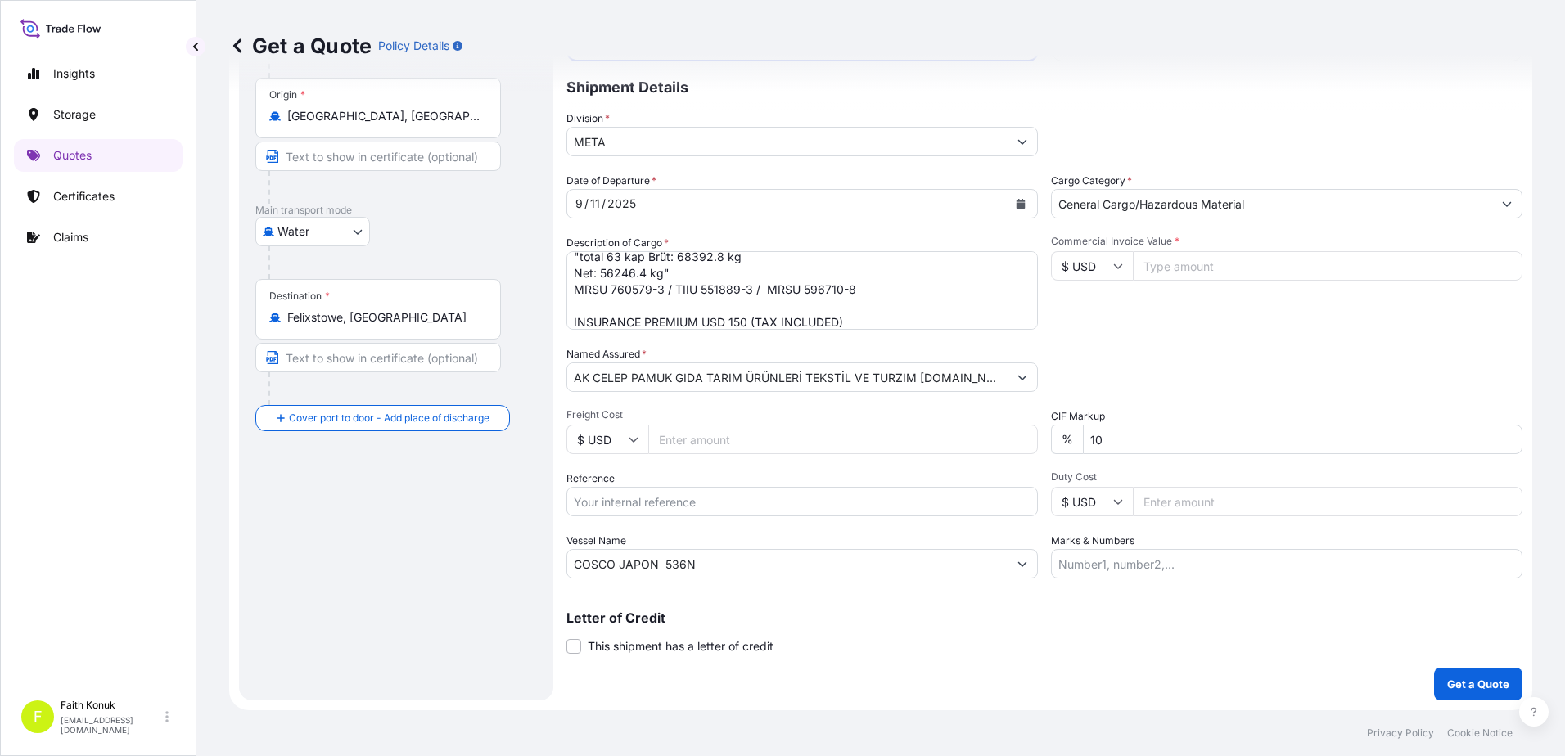
click at [1137, 330] on div "Date of Departure * [DATE] Cargo Category * General Cargo/Hazardous Material De…" at bounding box center [1044, 376] width 956 height 406
drag, startPoint x: 1112, startPoint y: 266, endPoint x: 1108, endPoint y: 277, distance: 11.1
click at [1113, 266] on icon at bounding box center [1118, 266] width 10 height 10
click at [1090, 344] on div "£ GBP" at bounding box center [1086, 345] width 69 height 31
type input "£ GBP"
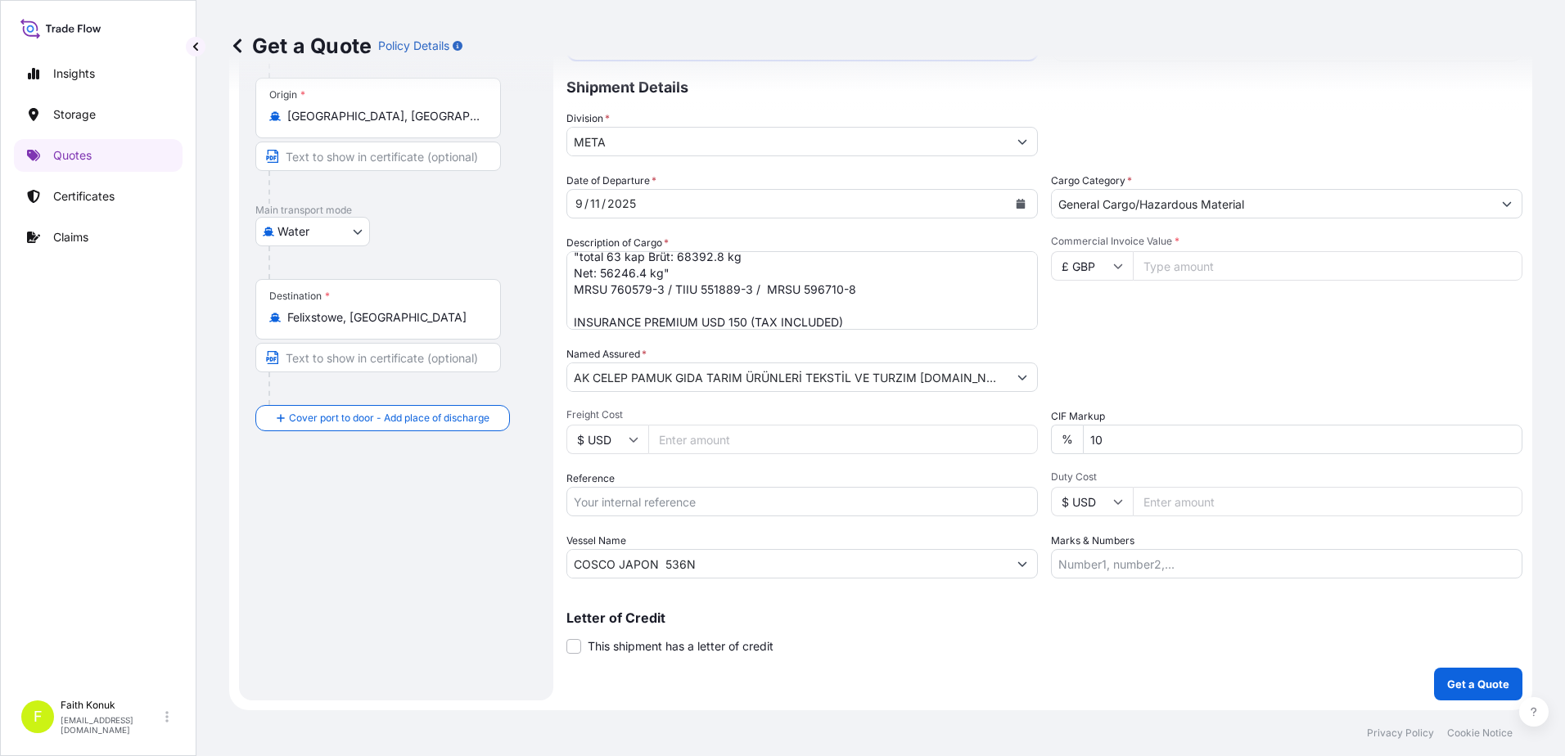
click at [1162, 269] on input "Commercial Invoice Value *" at bounding box center [1328, 265] width 390 height 29
type input "74012.4"
click at [1189, 383] on div "Packing Category Type to search a container mode Please select a primary mode o…" at bounding box center [1286, 369] width 471 height 46
click at [1455, 685] on p "Get a Quote" at bounding box center [1478, 684] width 62 height 16
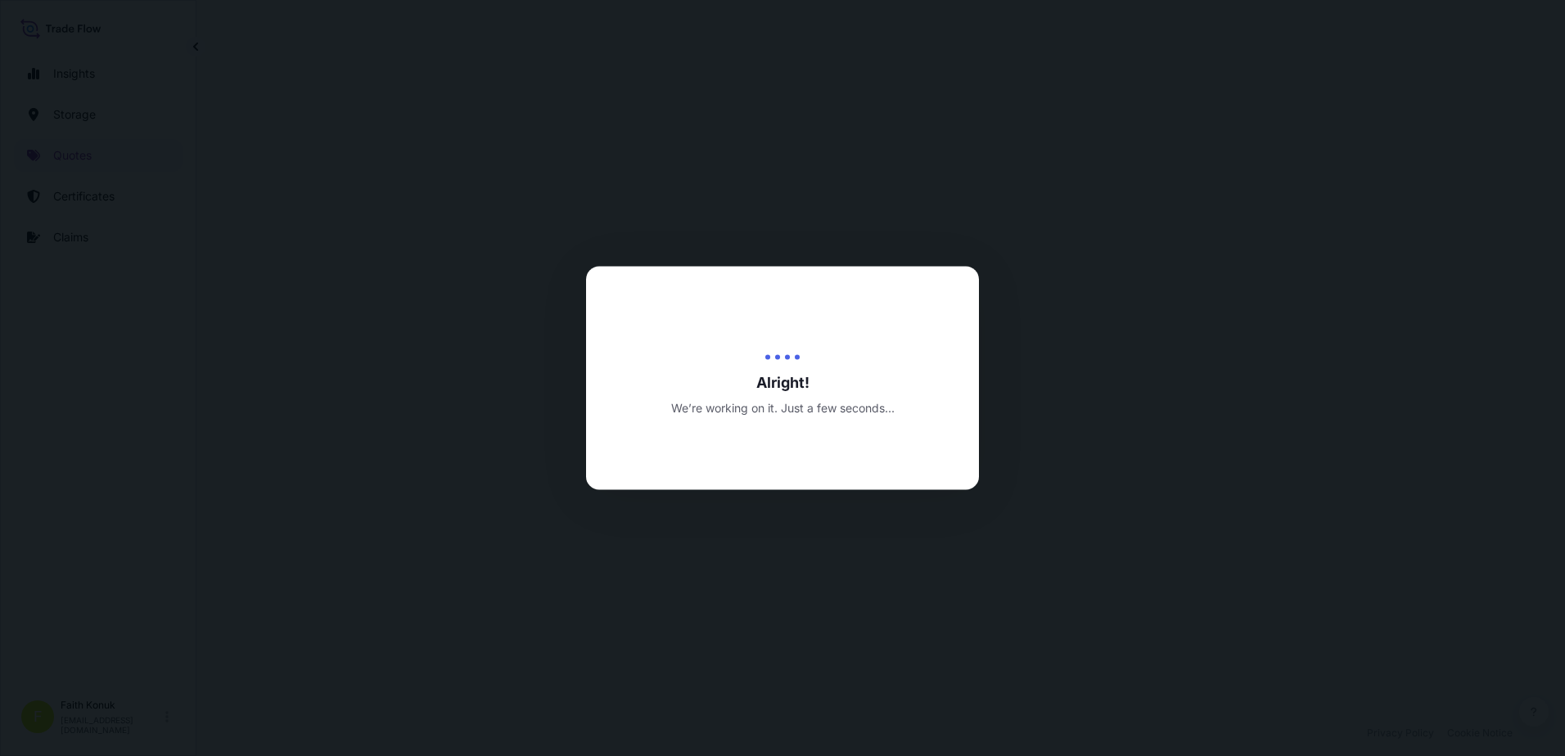
select select "Water"
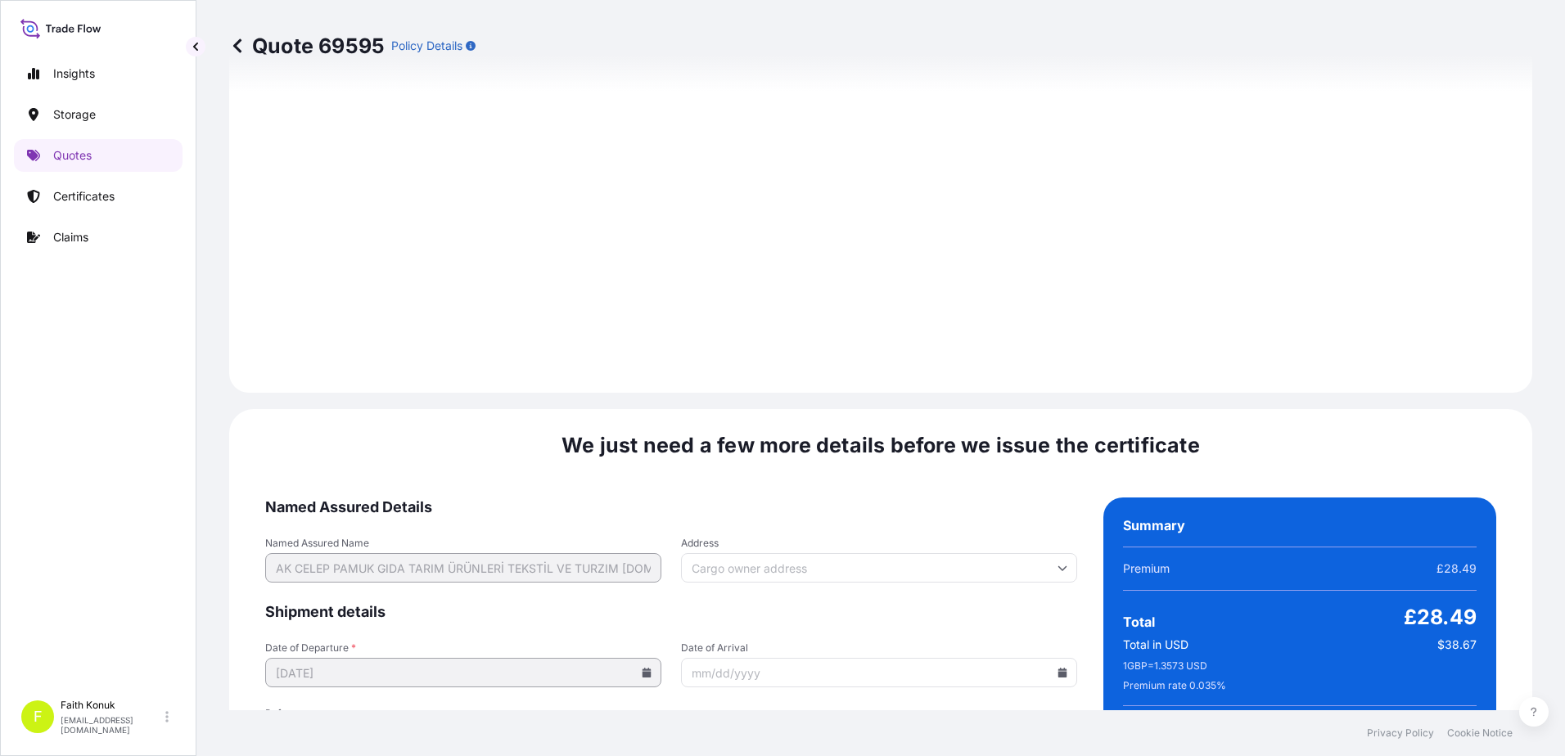
scroll to position [2415, 0]
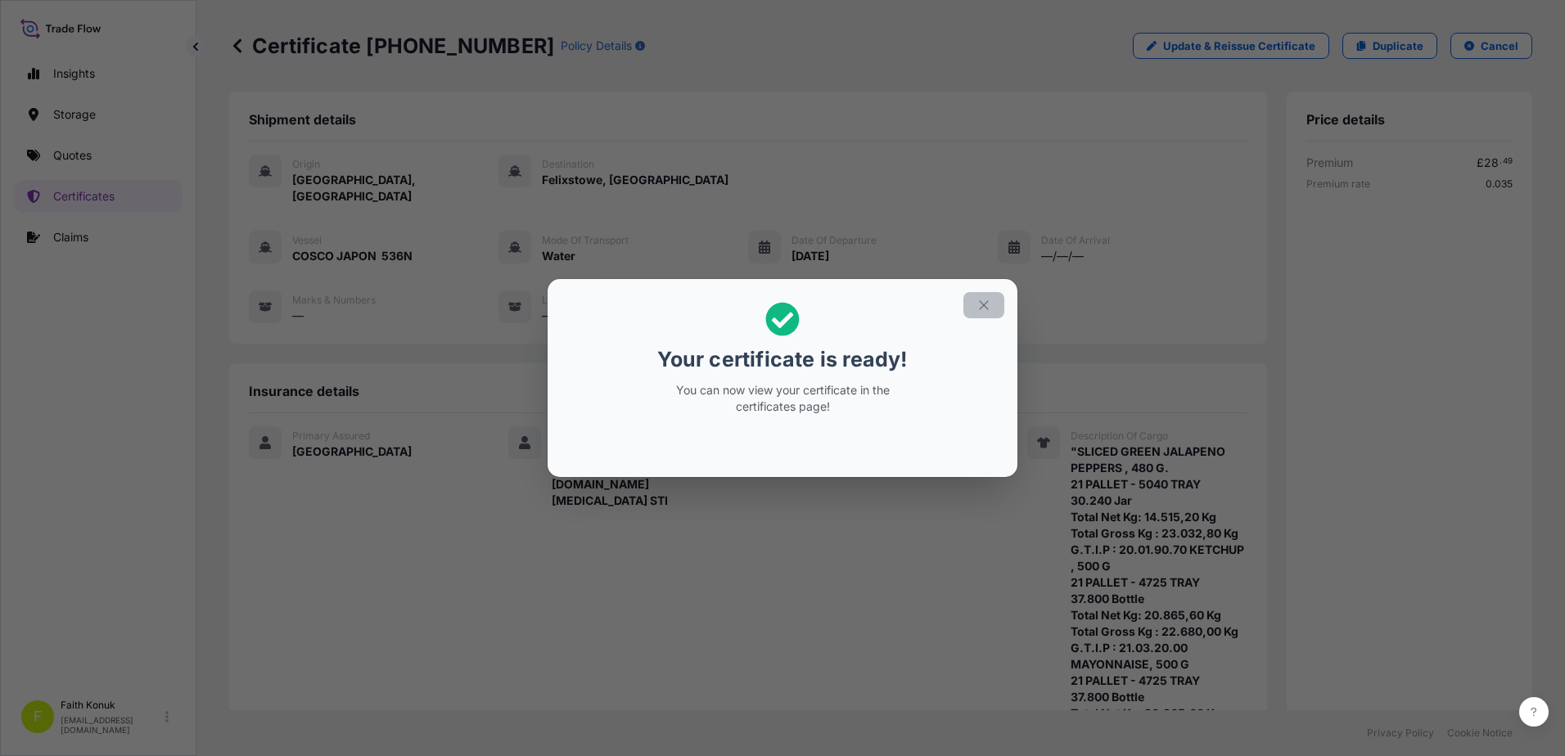
click at [989, 297] on button "button" at bounding box center [983, 305] width 41 height 26
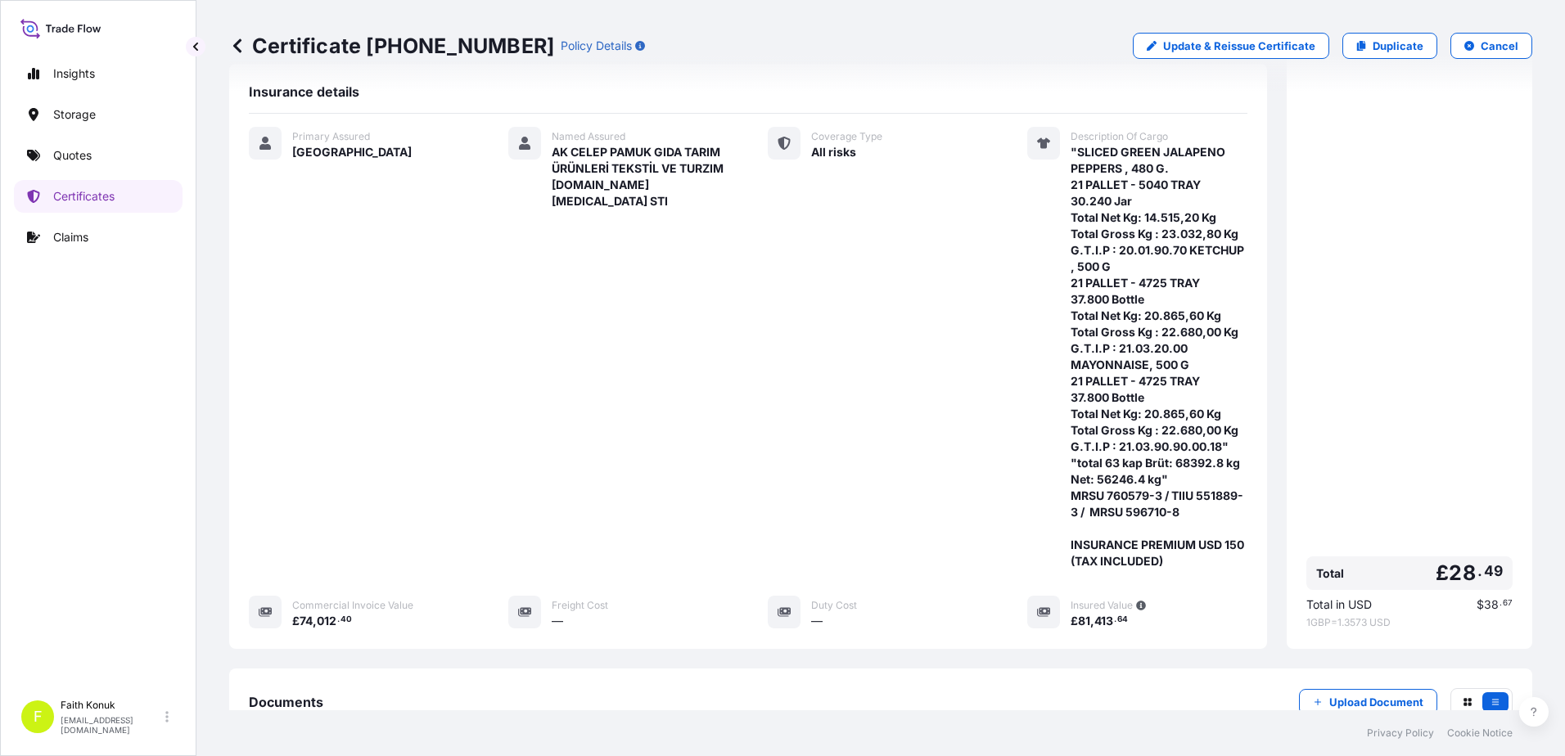
scroll to position [409, 0]
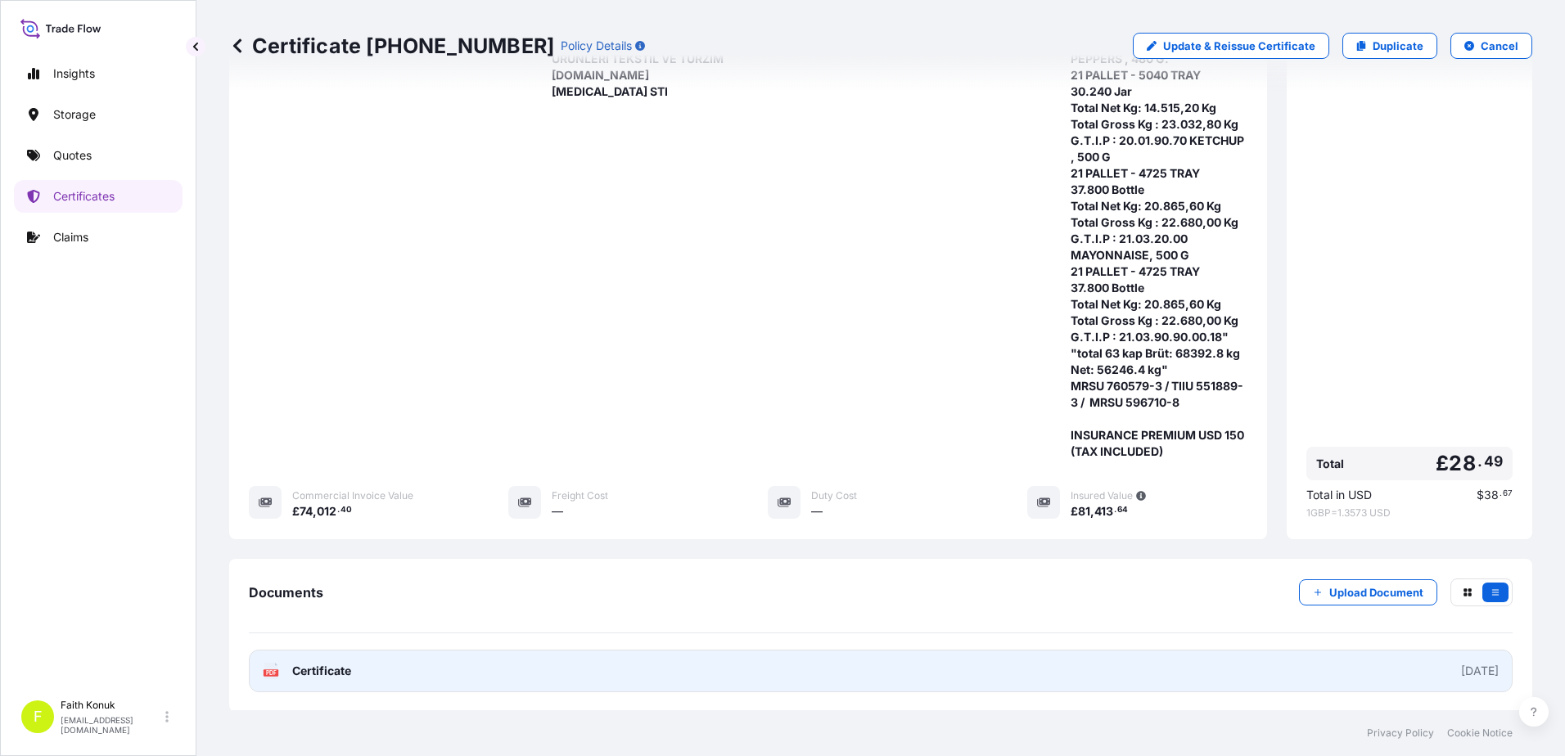
click at [294, 663] on span "Certificate" at bounding box center [321, 671] width 59 height 16
